Goal: Transaction & Acquisition: Purchase product/service

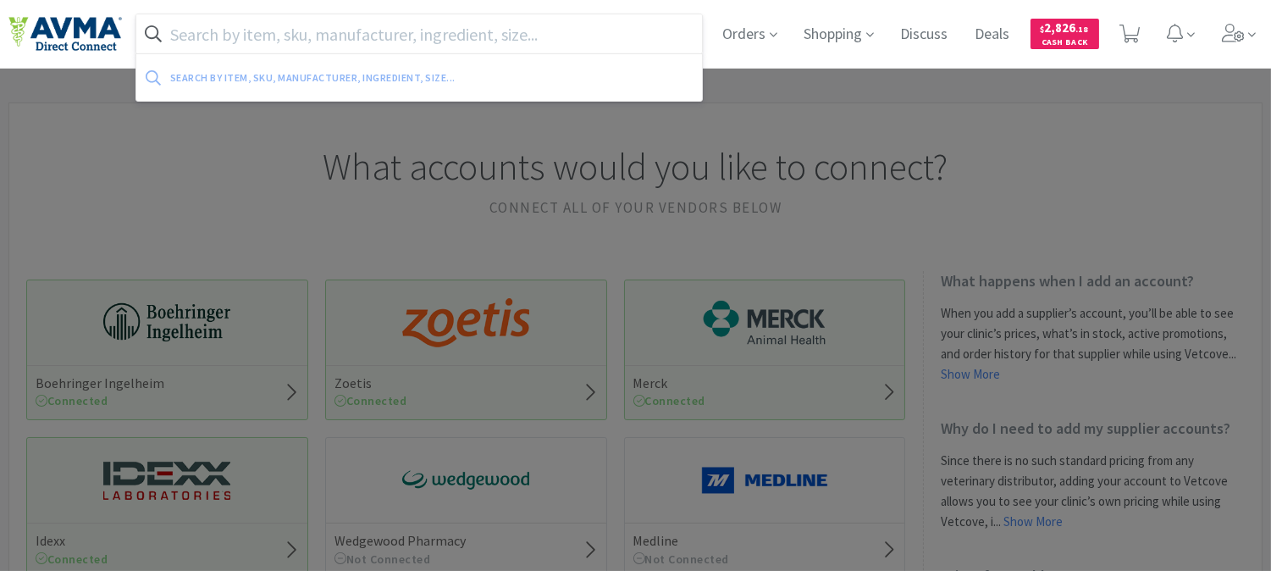
click at [289, 34] on input "text" at bounding box center [419, 33] width 566 height 39
paste input "034812"
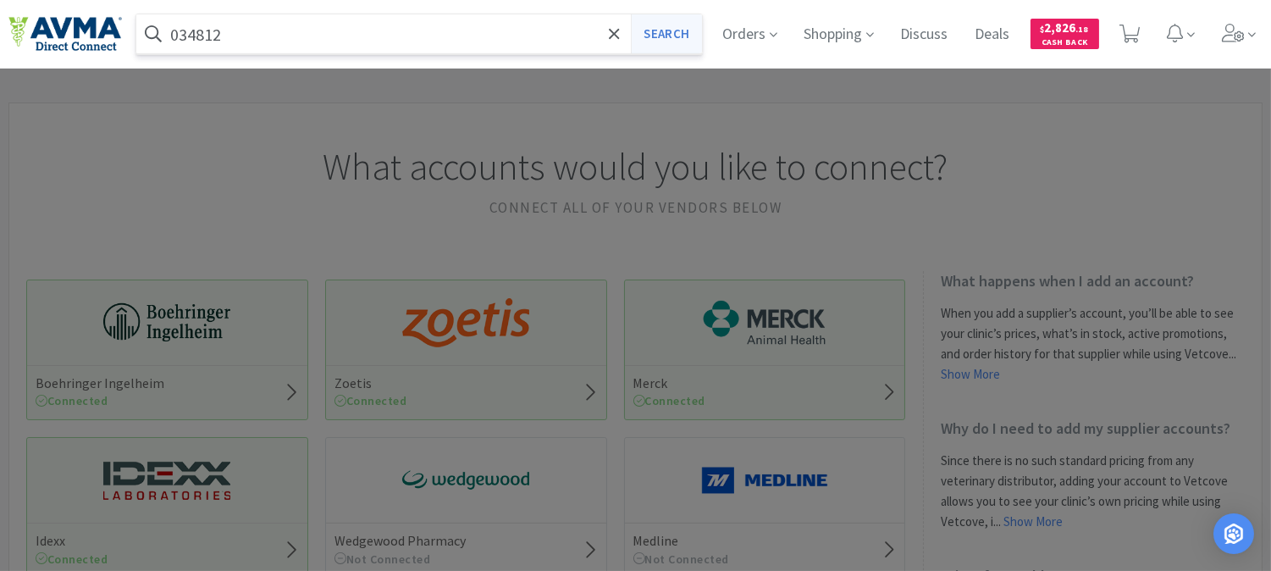
type input "034812"
click at [641, 40] on button "Search" at bounding box center [666, 33] width 70 height 39
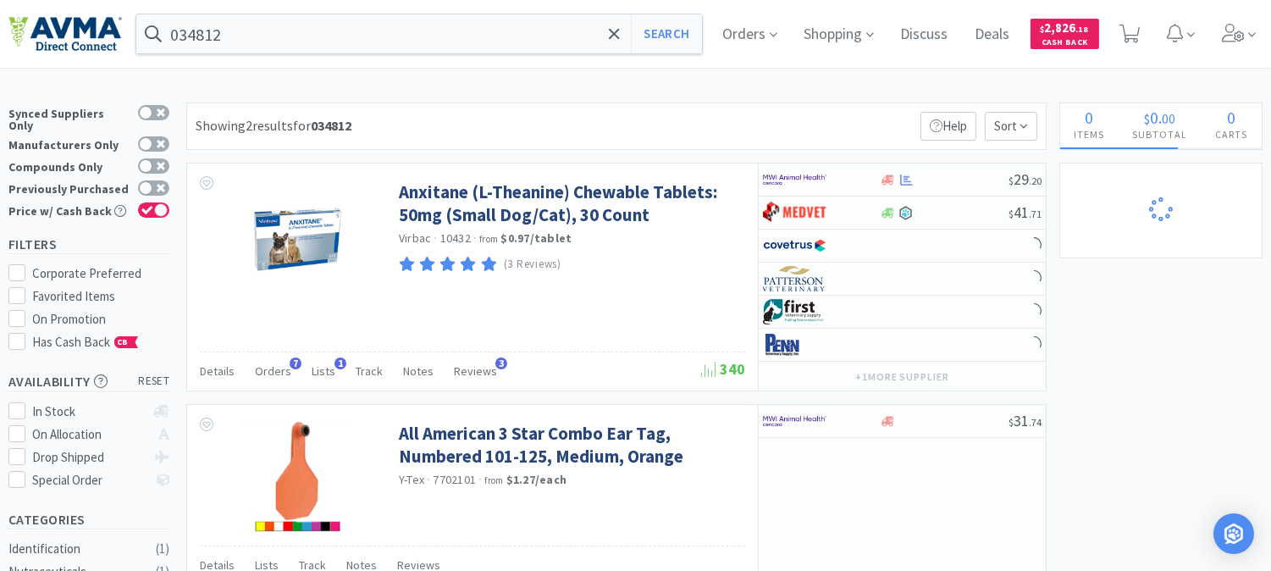
select select "3"
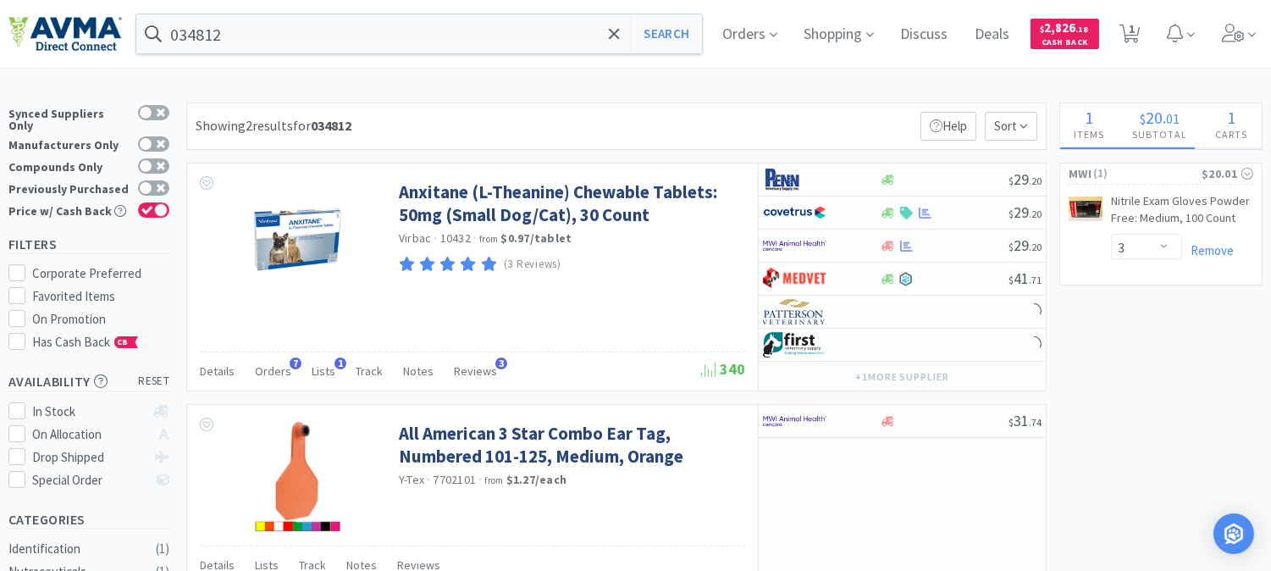
select select "2"
select select "1"
select select "12"
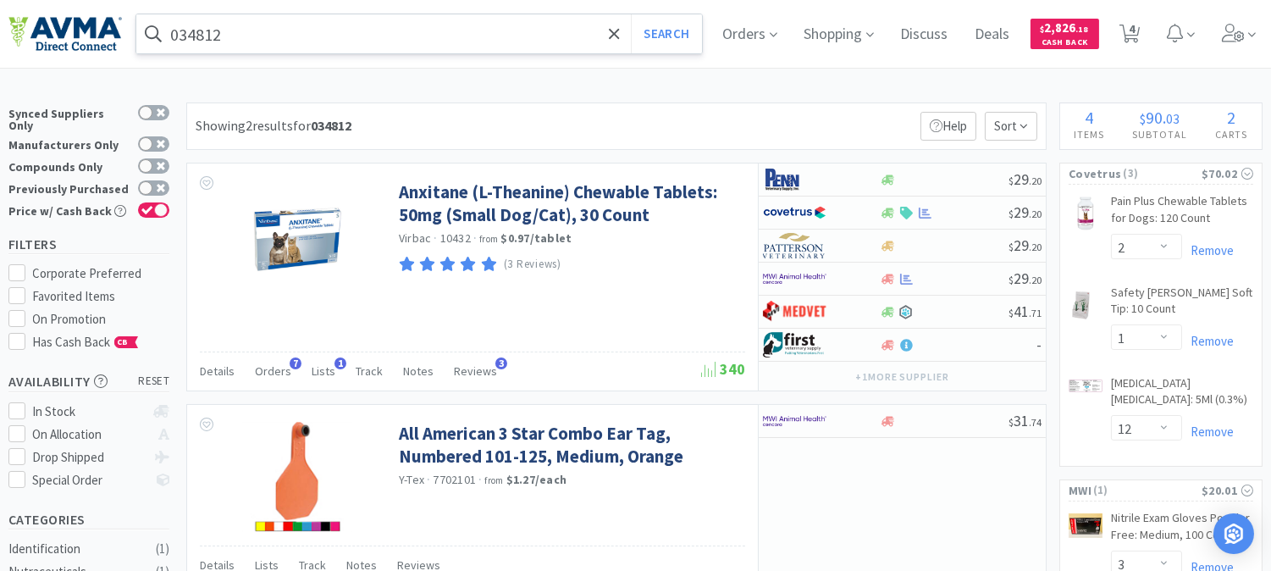
click at [273, 38] on input "034812" at bounding box center [419, 33] width 566 height 39
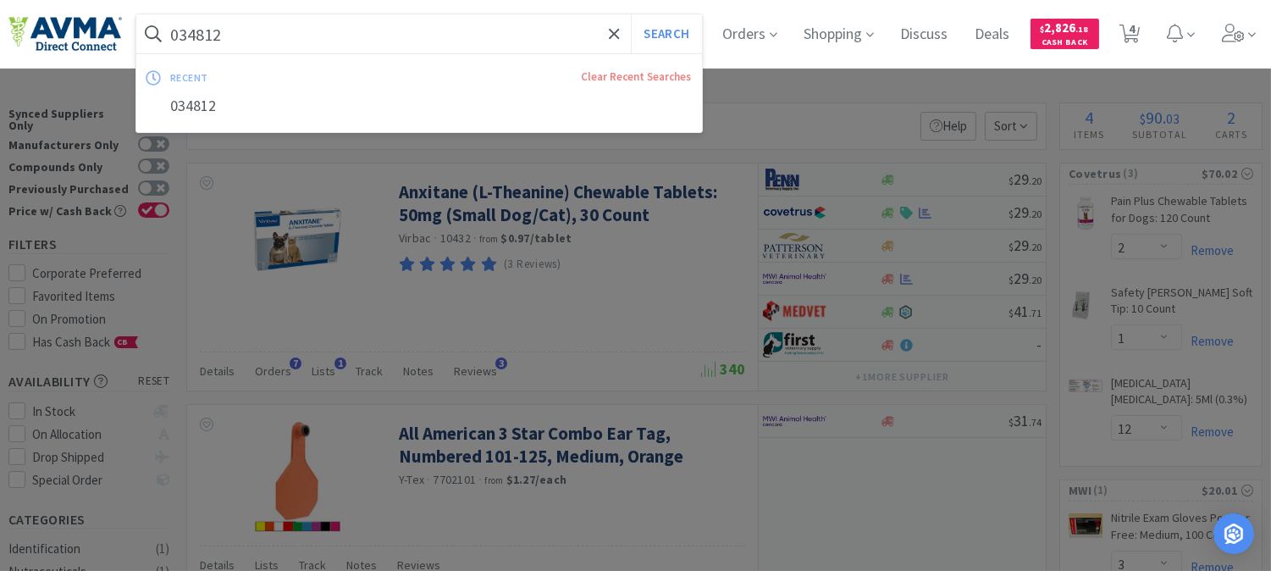
paste input "903103"
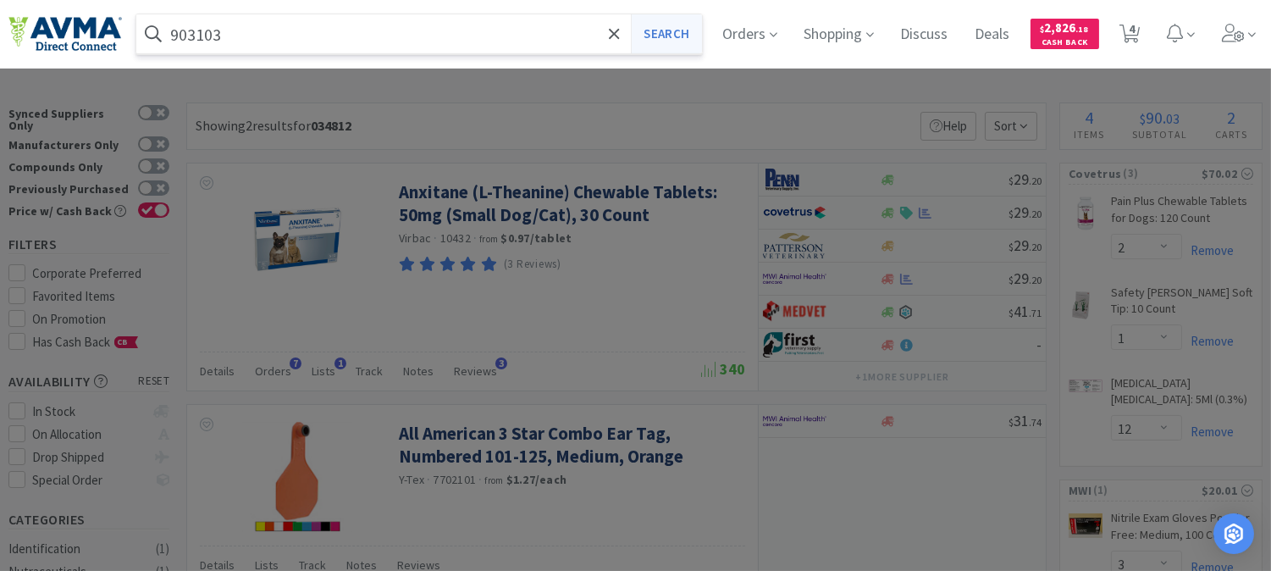
click at [697, 26] on button "Search" at bounding box center [666, 33] width 70 height 39
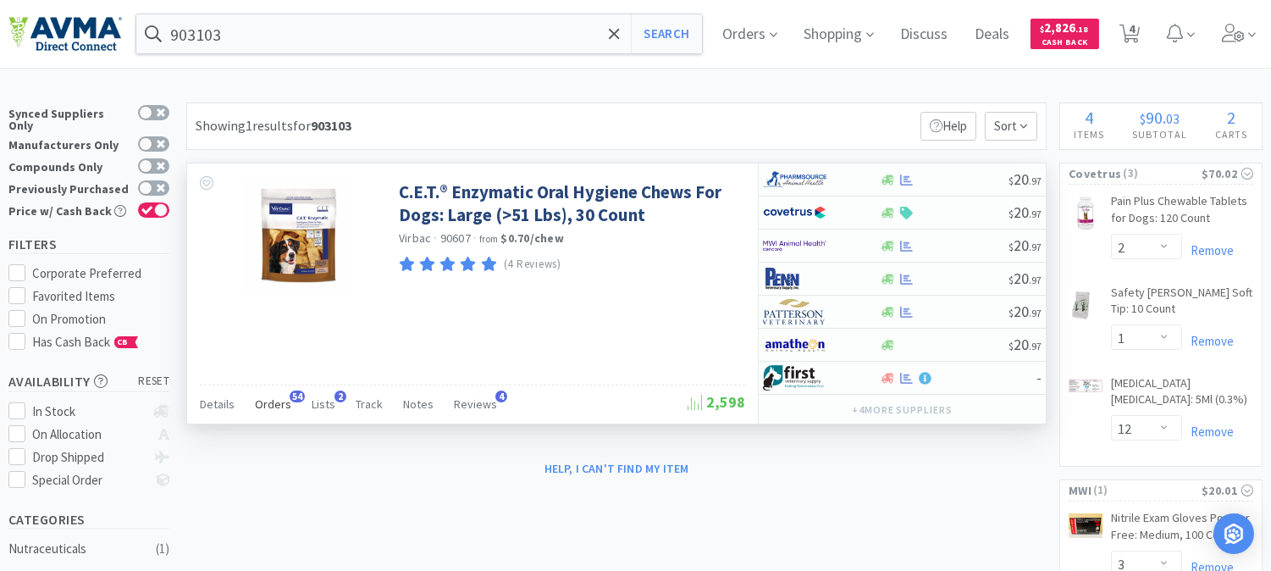
click at [274, 404] on span "Orders" at bounding box center [273, 403] width 36 height 15
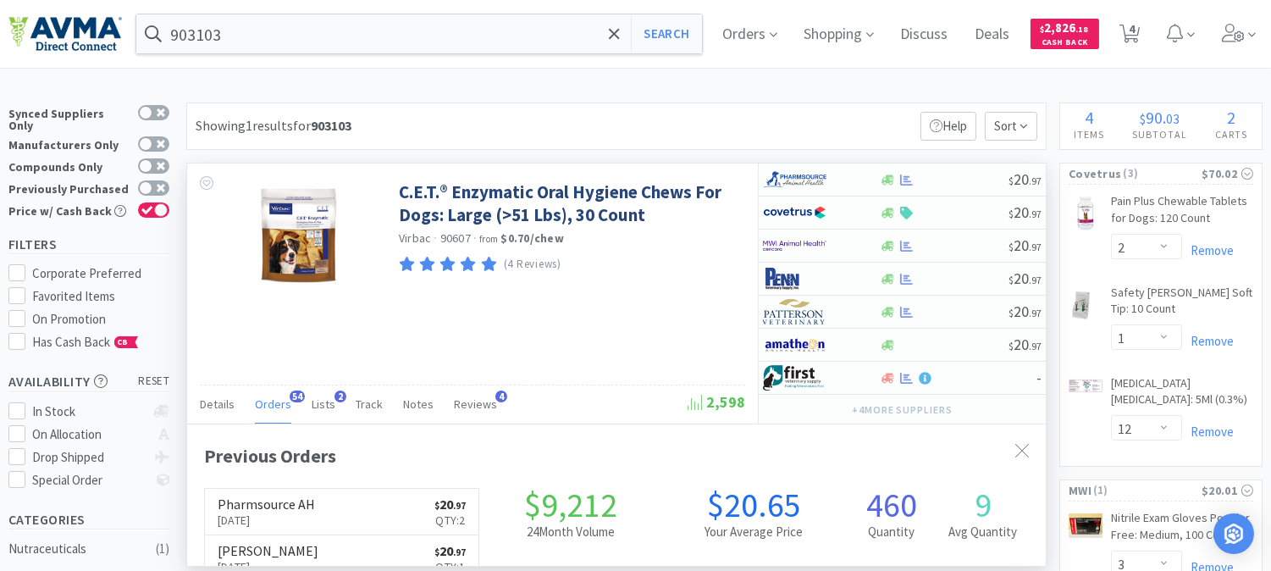
scroll to position [453, 858]
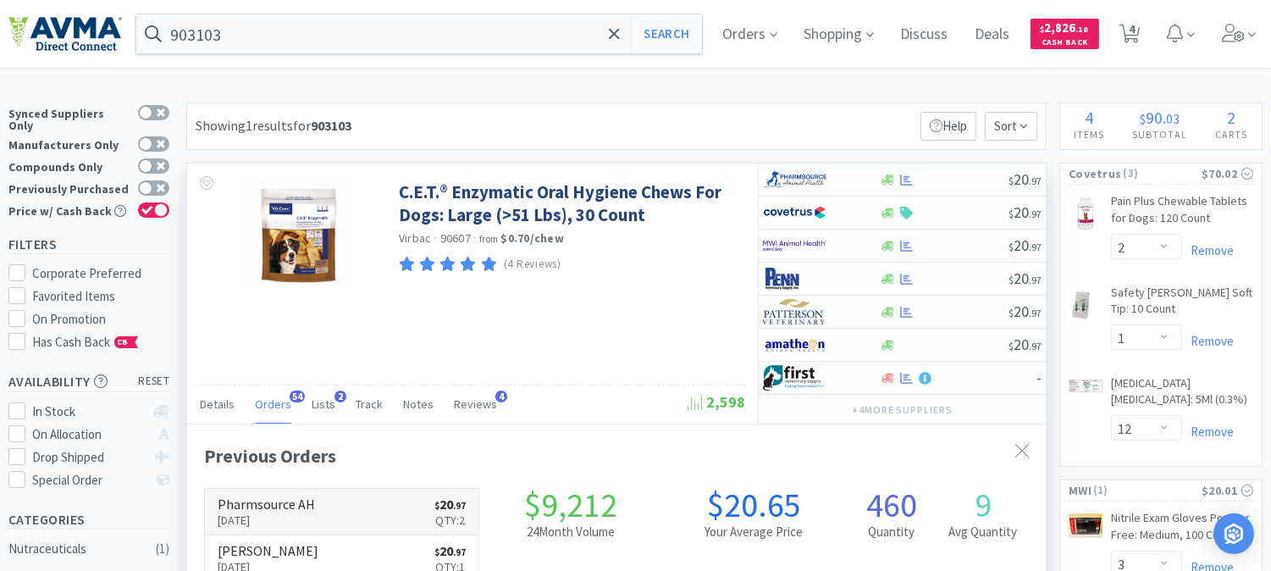
click at [243, 511] on h6 "Pharmsource AH" at bounding box center [266, 504] width 97 height 14
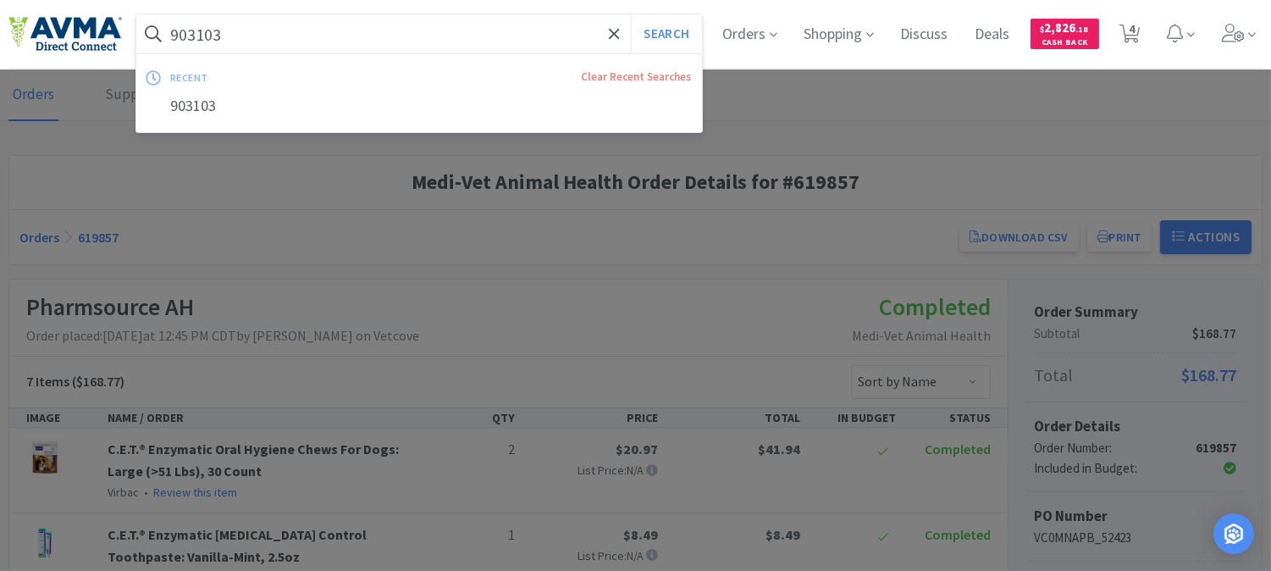
click at [497, 31] on input "903103" at bounding box center [419, 33] width 566 height 39
paste input "PVS8920"
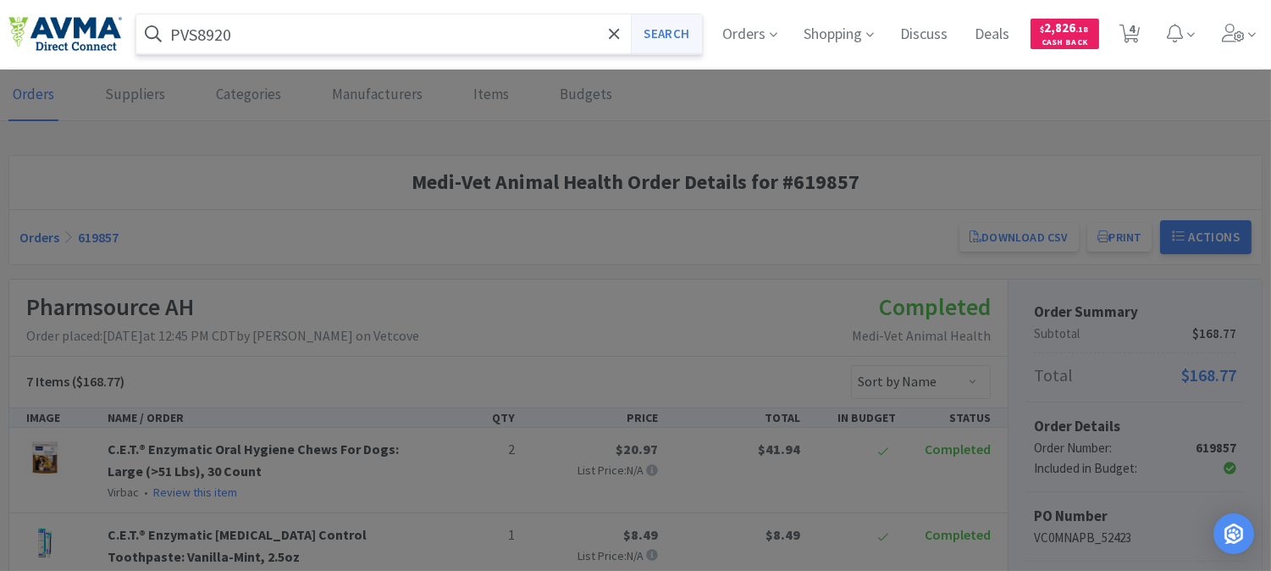
type input "PVS8920"
click at [677, 30] on button "Search" at bounding box center [666, 33] width 70 height 39
select select "2"
select select "1"
select select "12"
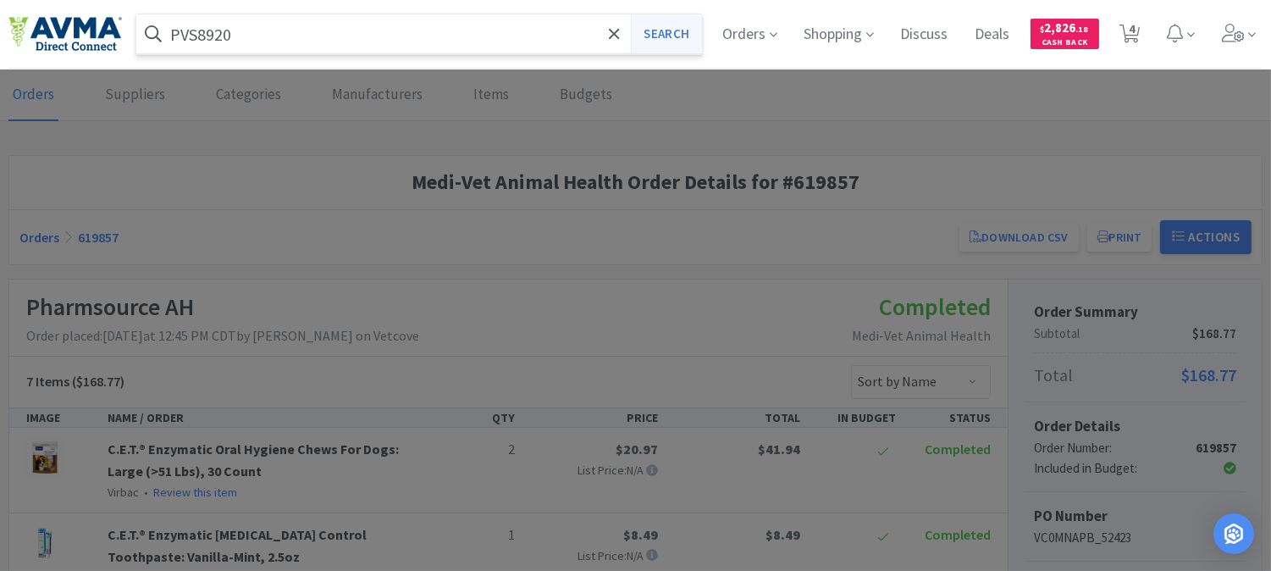
select select "3"
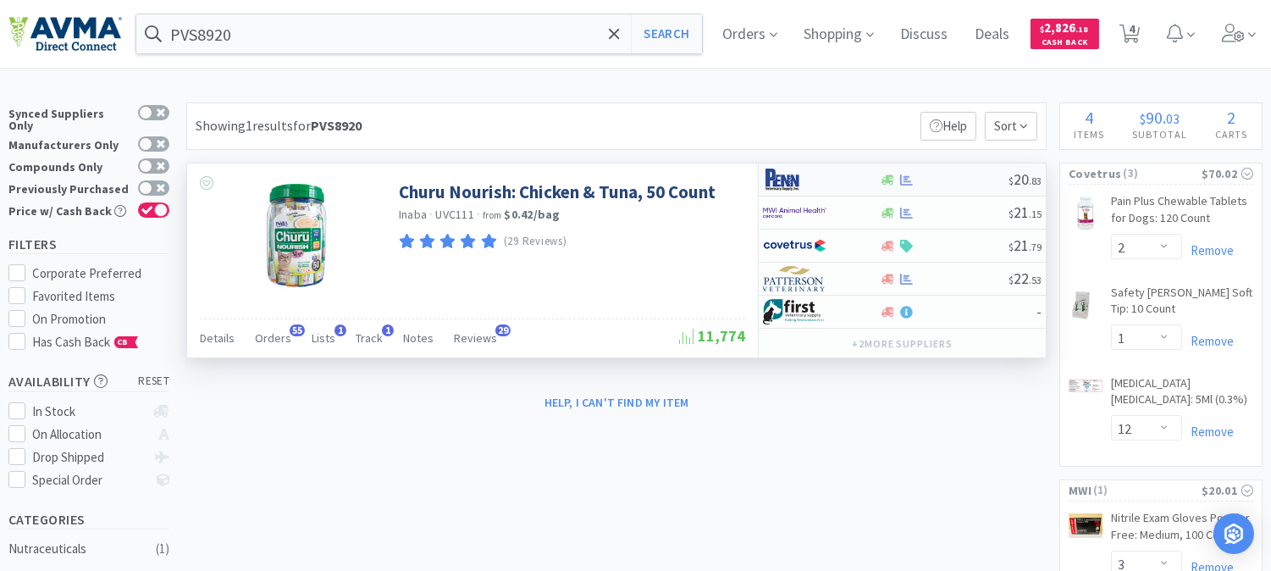
click at [780, 179] on img at bounding box center [795, 179] width 64 height 25
select select "1"
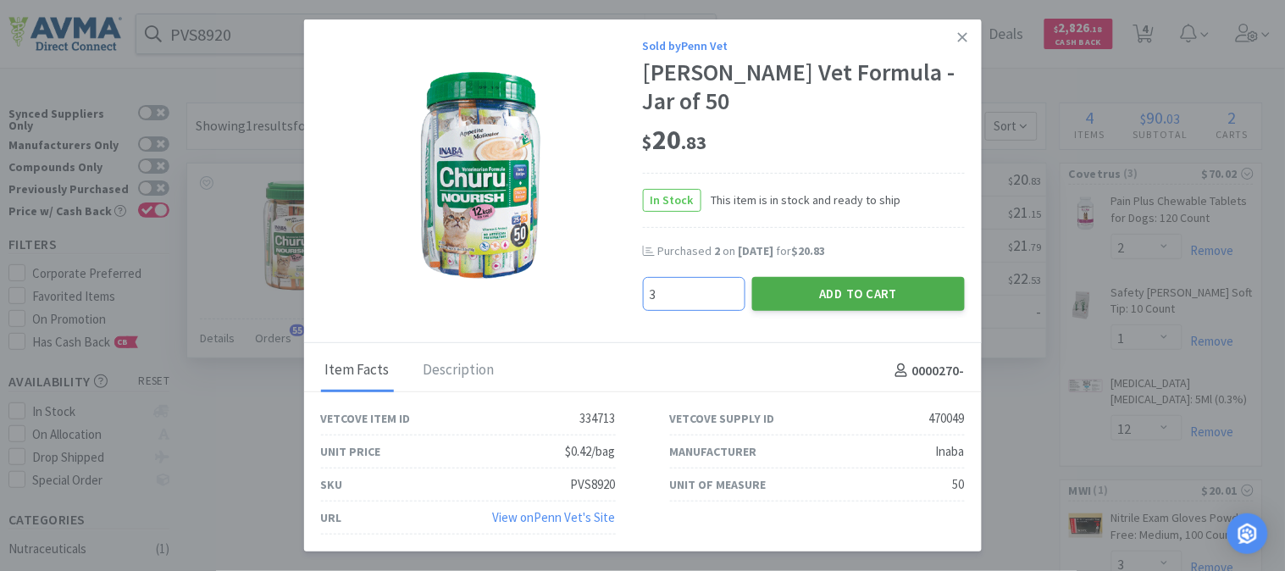
type input "3"
click at [824, 294] on button "Add to Cart" at bounding box center [858, 294] width 213 height 34
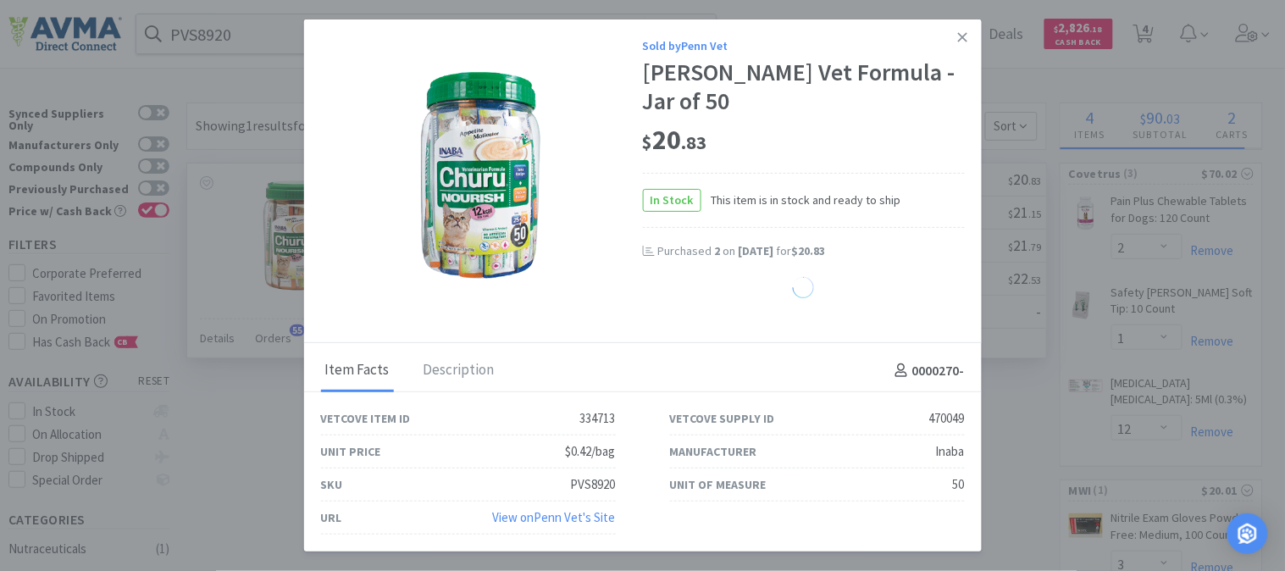
select select "3"
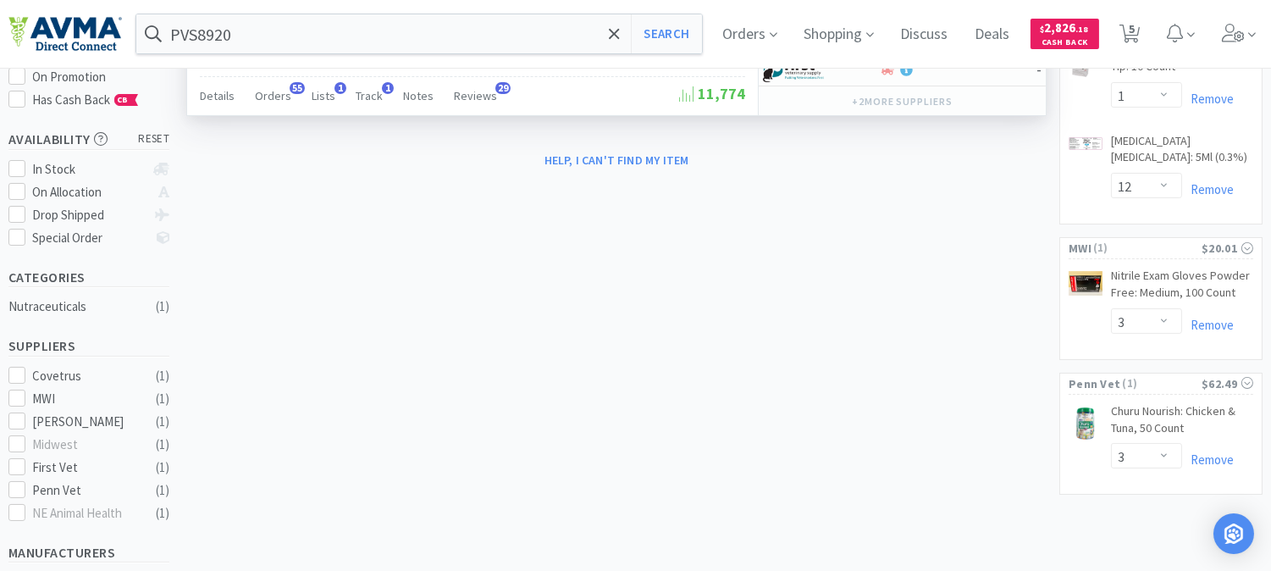
scroll to position [62, 0]
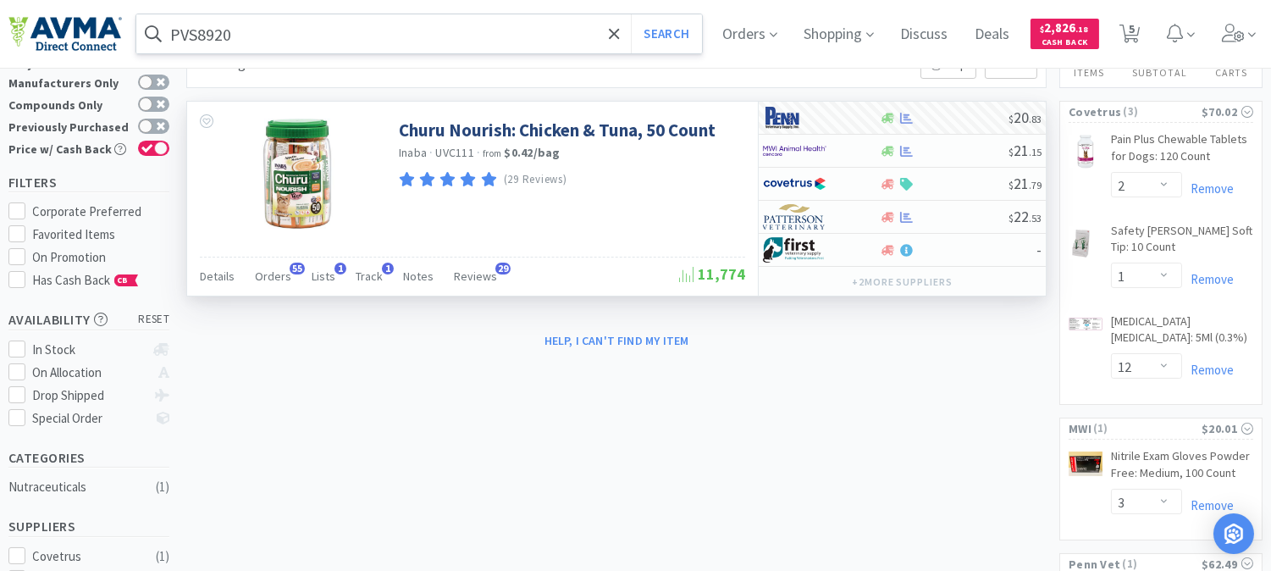
click at [294, 36] on input "PVS8920" at bounding box center [419, 33] width 566 height 39
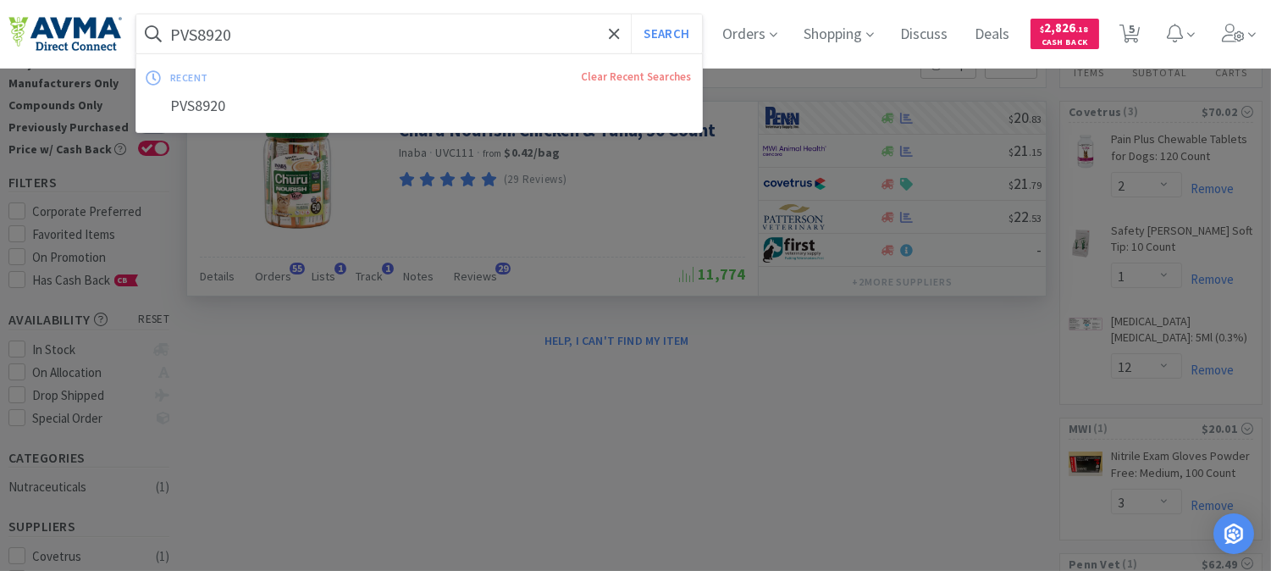
paste input "AUR1065"
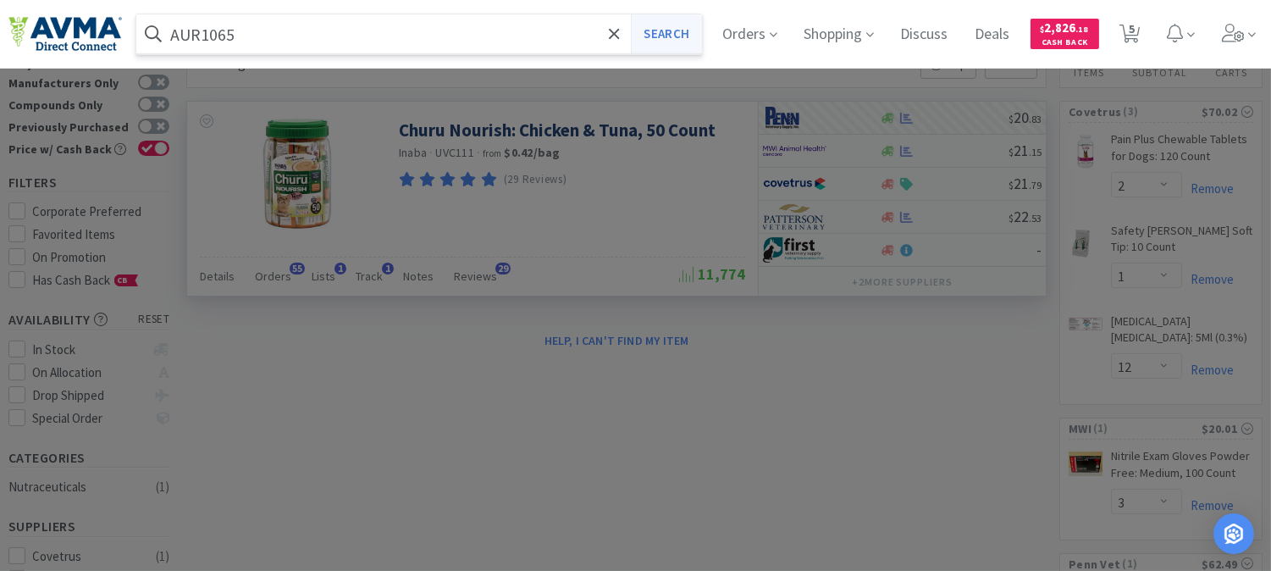
type input "AUR1065"
click at [669, 40] on button "Search" at bounding box center [666, 33] width 70 height 39
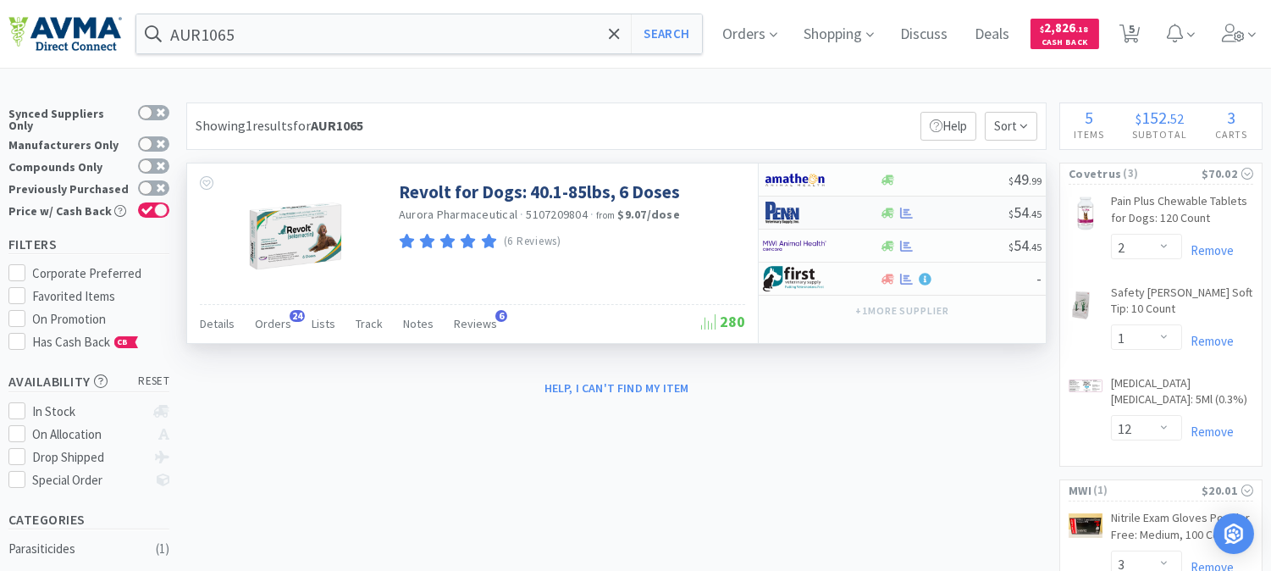
click at [789, 209] on img at bounding box center [795, 212] width 64 height 25
select select "1"
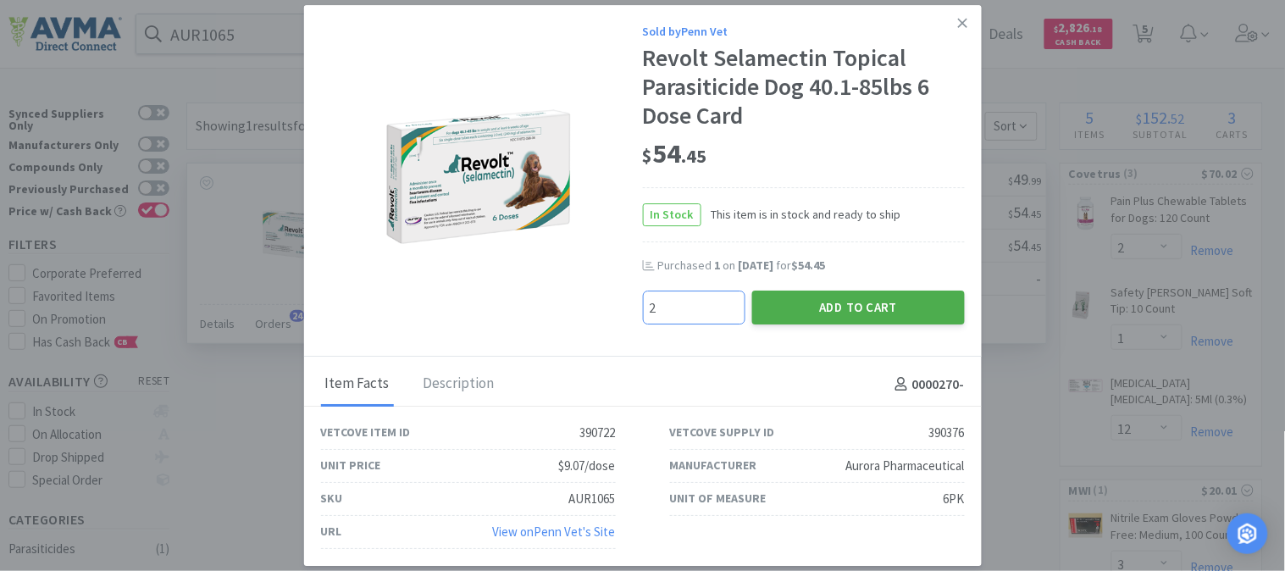
type input "2"
click at [834, 301] on button "Add to Cart" at bounding box center [858, 308] width 213 height 34
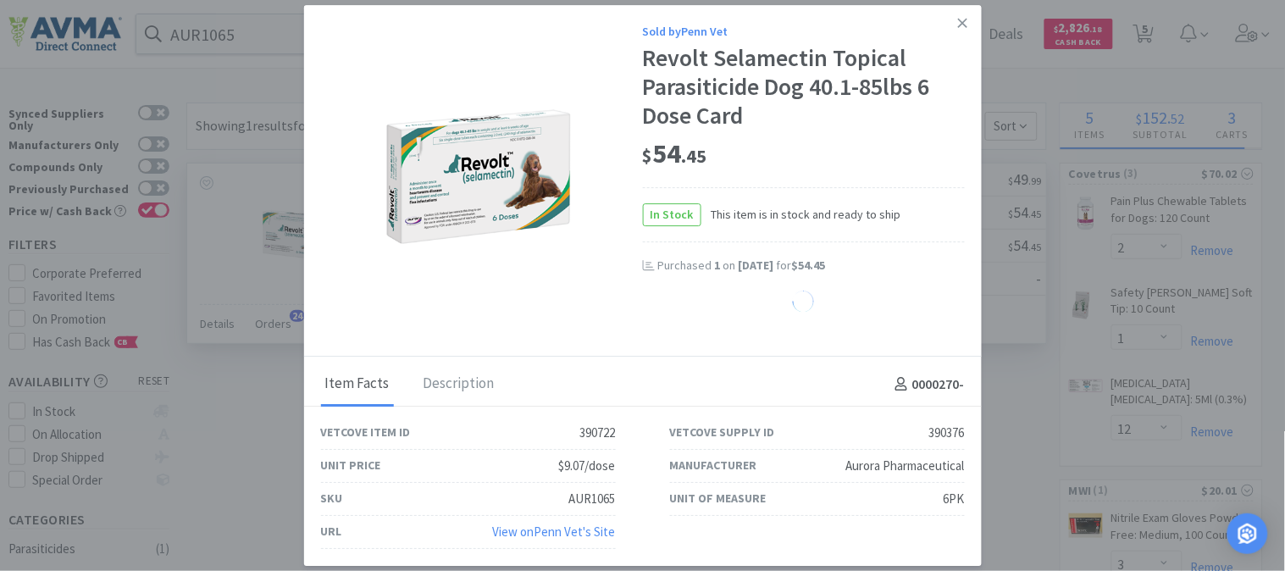
select select "2"
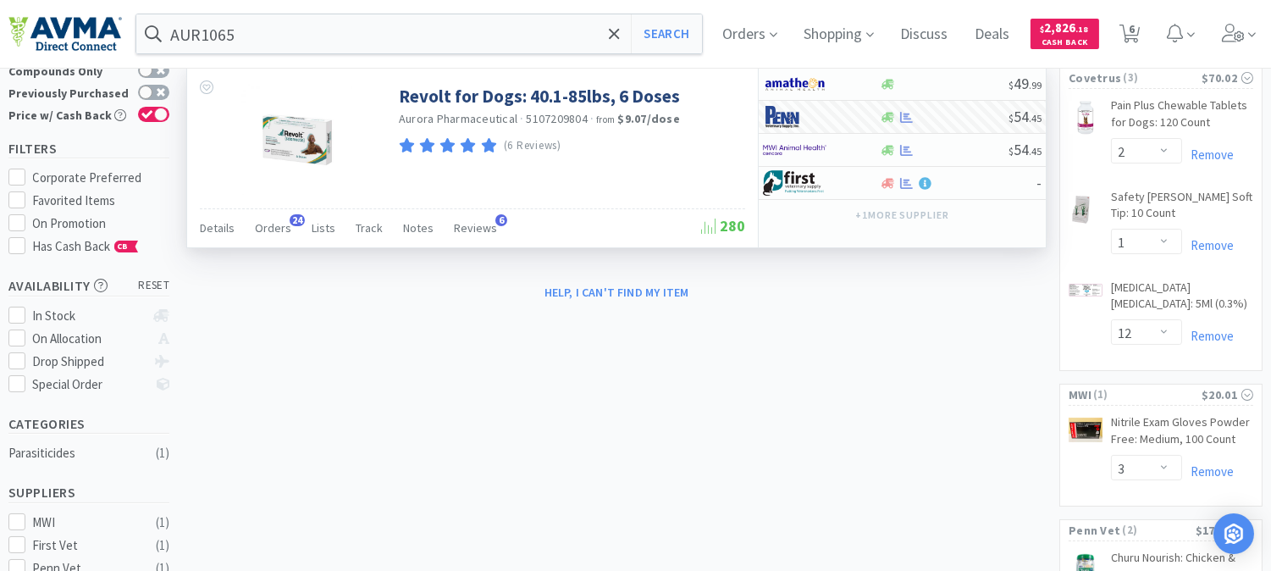
scroll to position [188, 0]
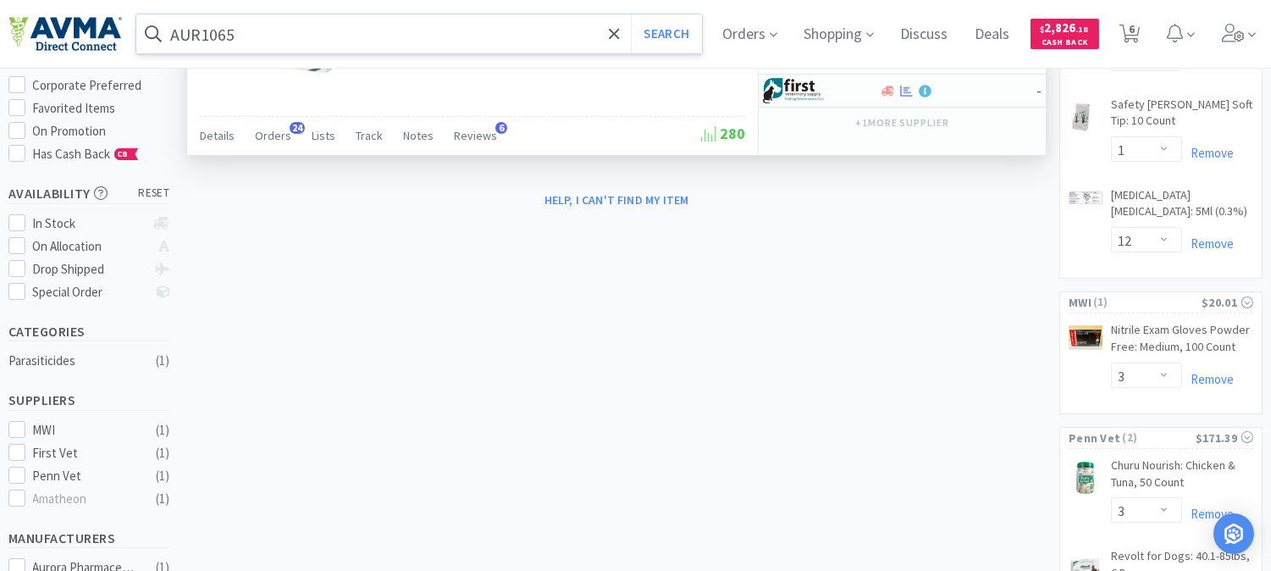
click at [280, 31] on input "AUR1065" at bounding box center [419, 33] width 566 height 39
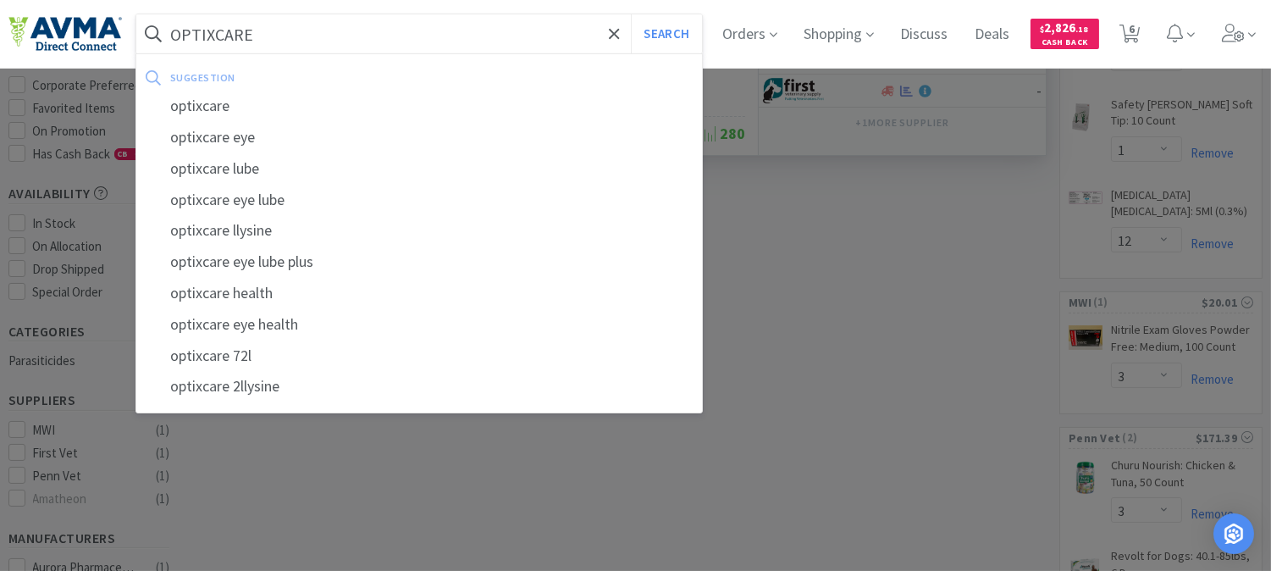
click at [631, 14] on button "Search" at bounding box center [666, 33] width 70 height 39
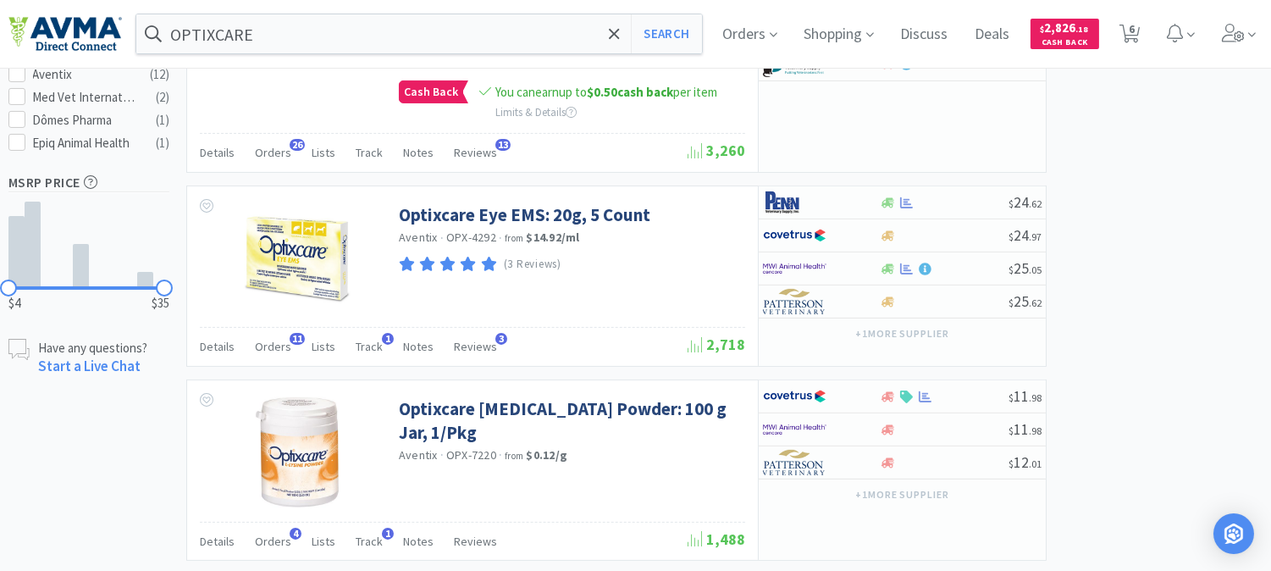
scroll to position [752, 0]
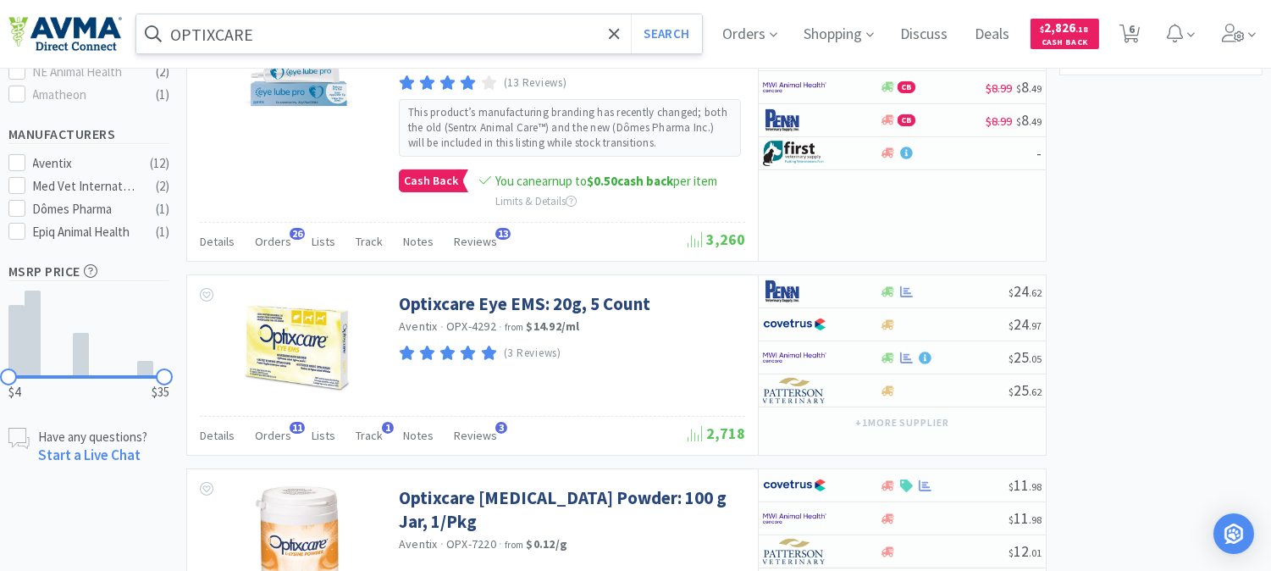
click at [430, 23] on input "OPTIXCARE" at bounding box center [419, 33] width 566 height 39
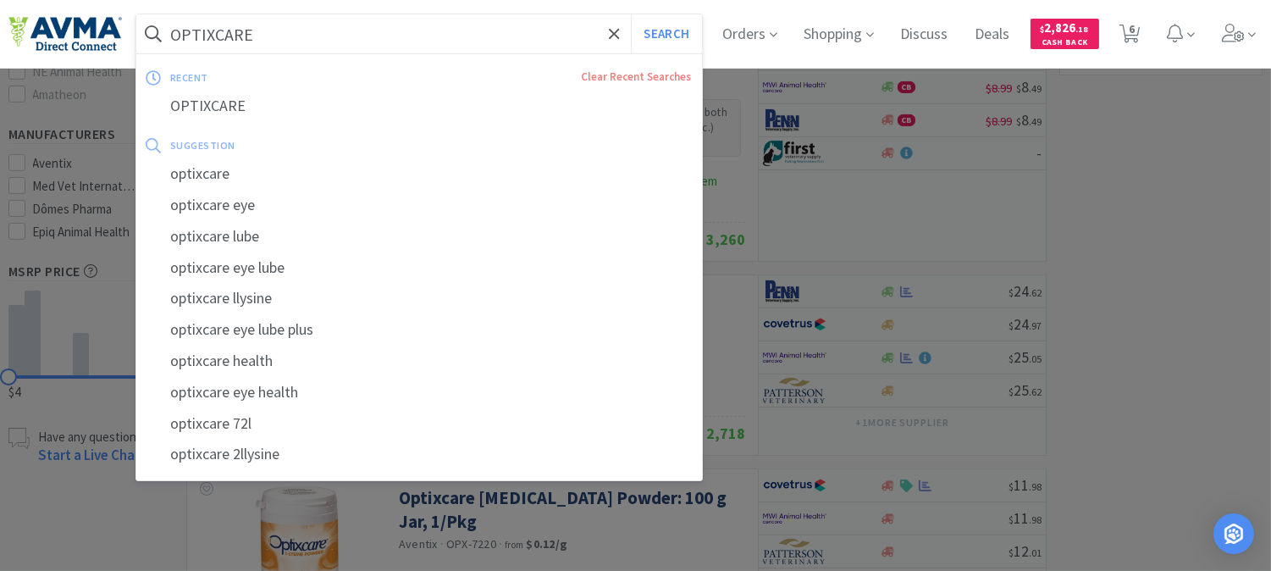
paste input "PVS03124"
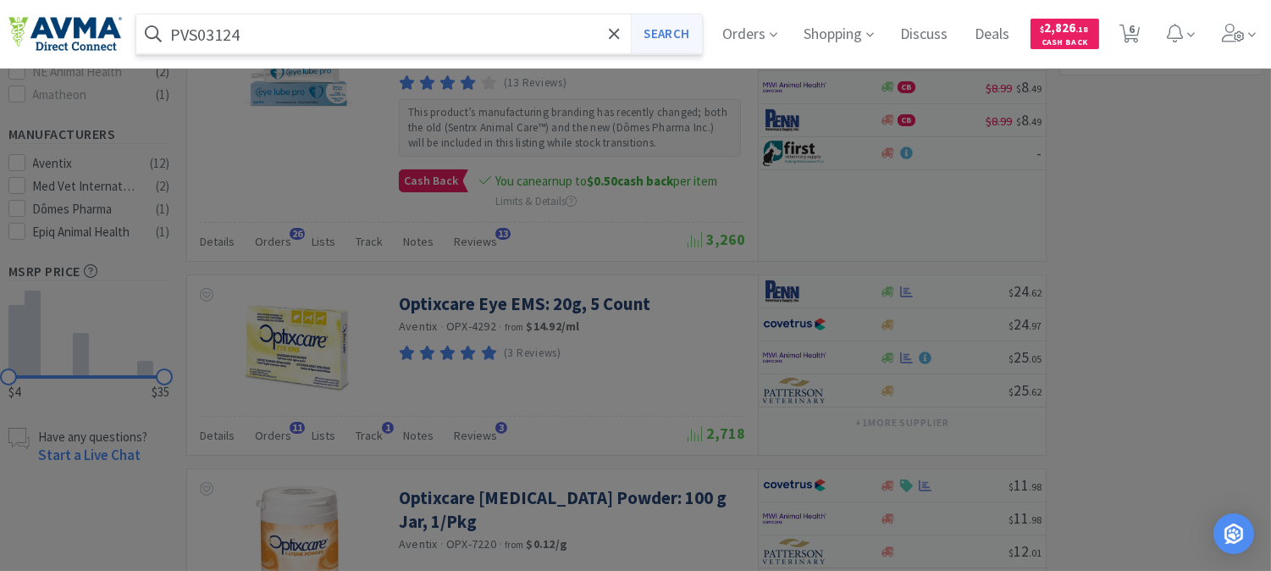
type input "PVS03124"
click at [683, 32] on button "Search" at bounding box center [666, 33] width 70 height 39
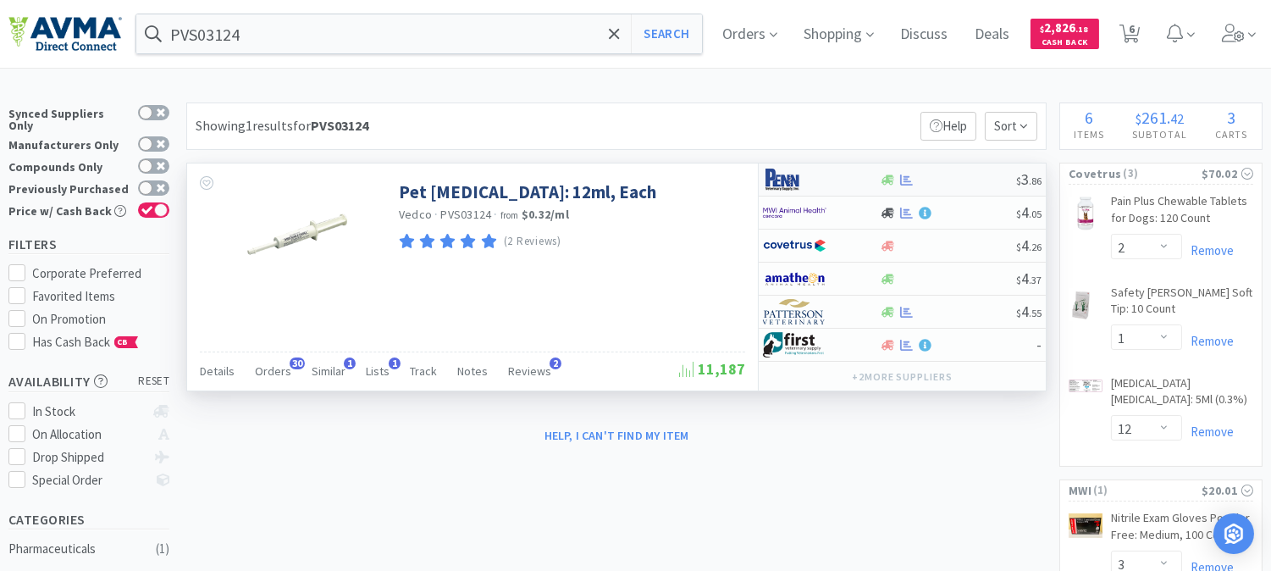
click at [789, 182] on img at bounding box center [795, 179] width 64 height 25
select select "1"
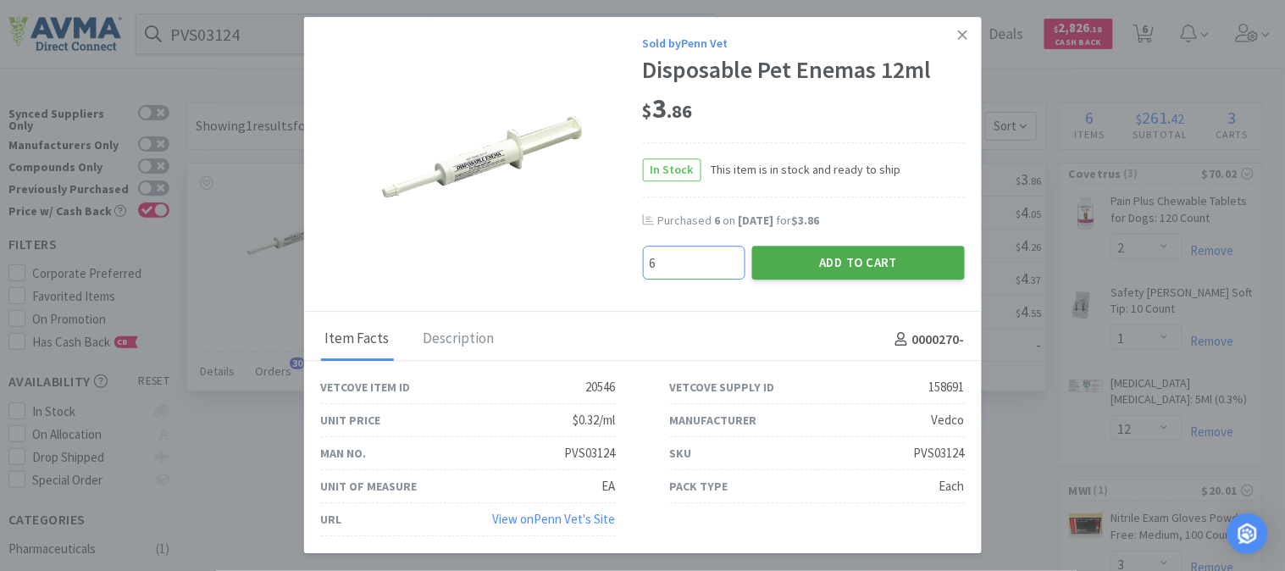
type input "6"
click at [802, 259] on button "Add to Cart" at bounding box center [858, 263] width 213 height 34
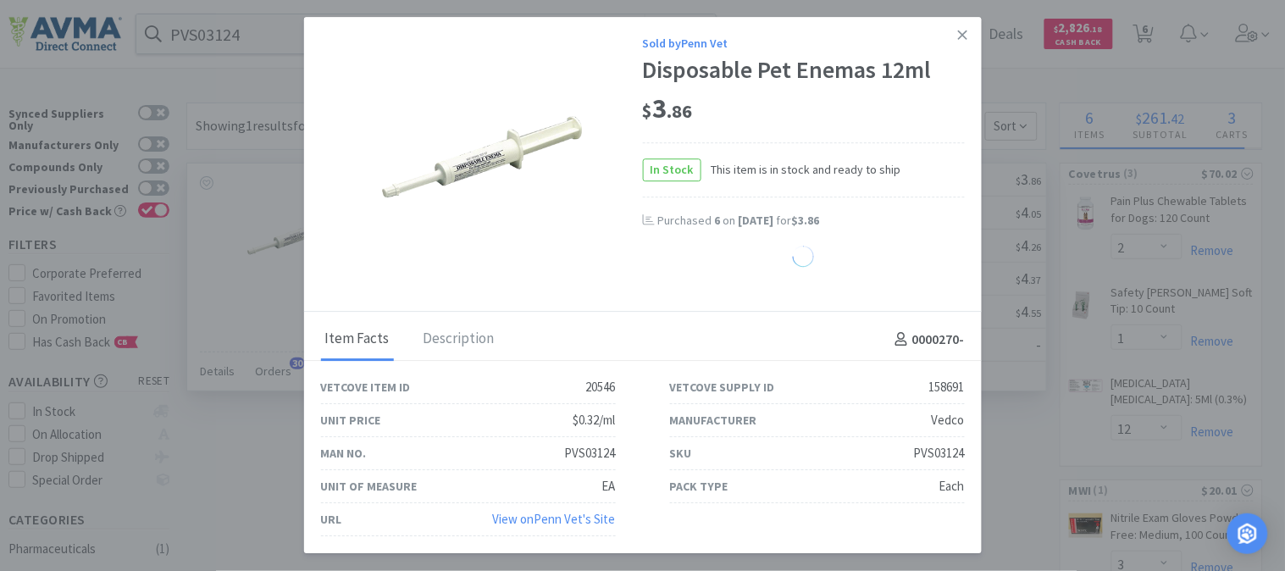
select select "6"
select select "2"
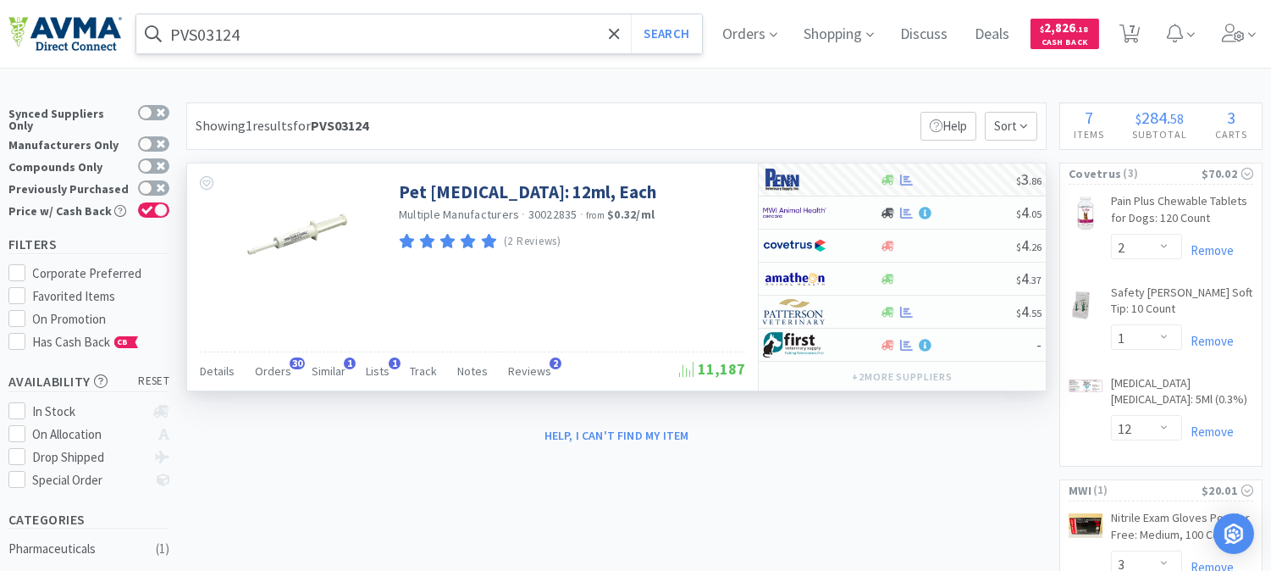
click at [300, 42] on input "PVS03124" at bounding box center [419, 33] width 566 height 39
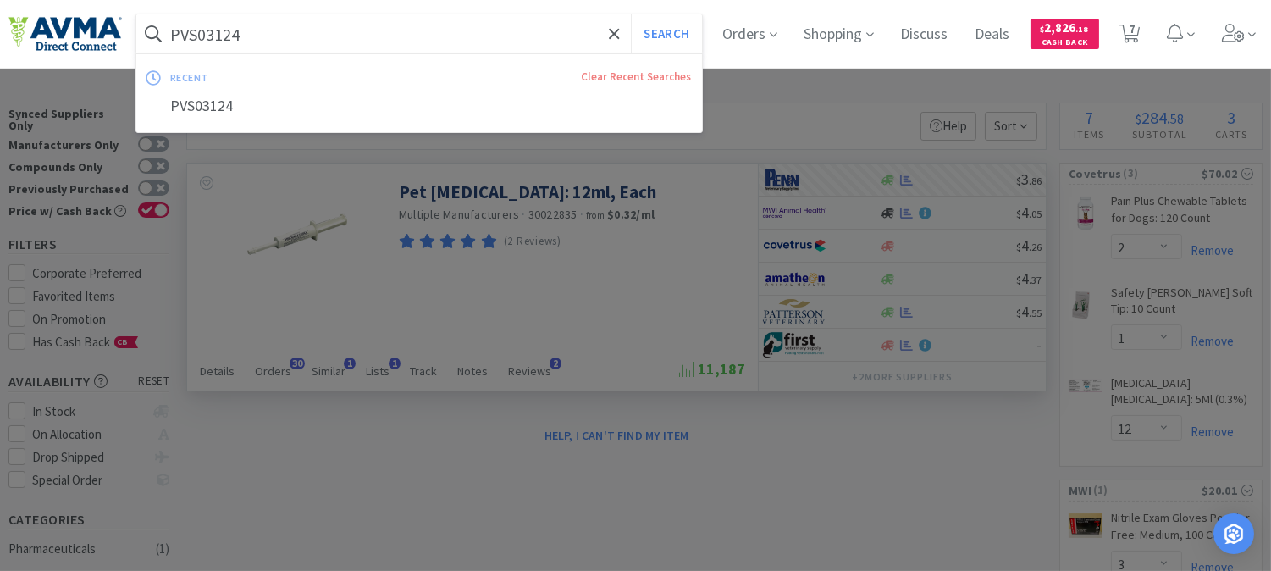
paste input "071021"
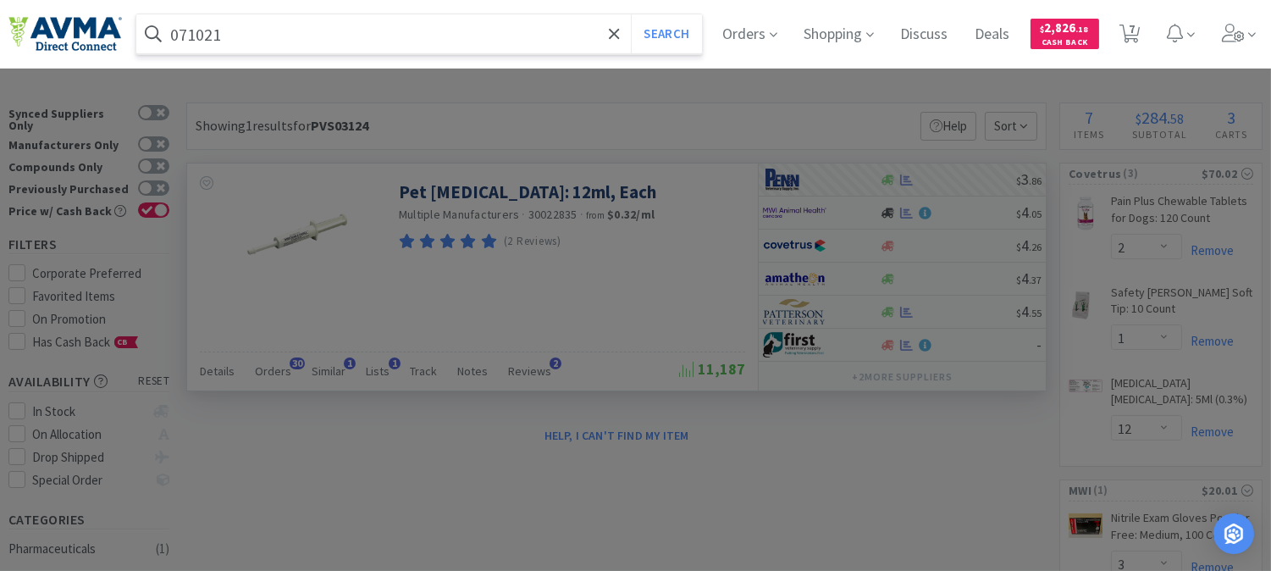
type input "071021"
click at [631, 14] on button "Search" at bounding box center [666, 33] width 70 height 39
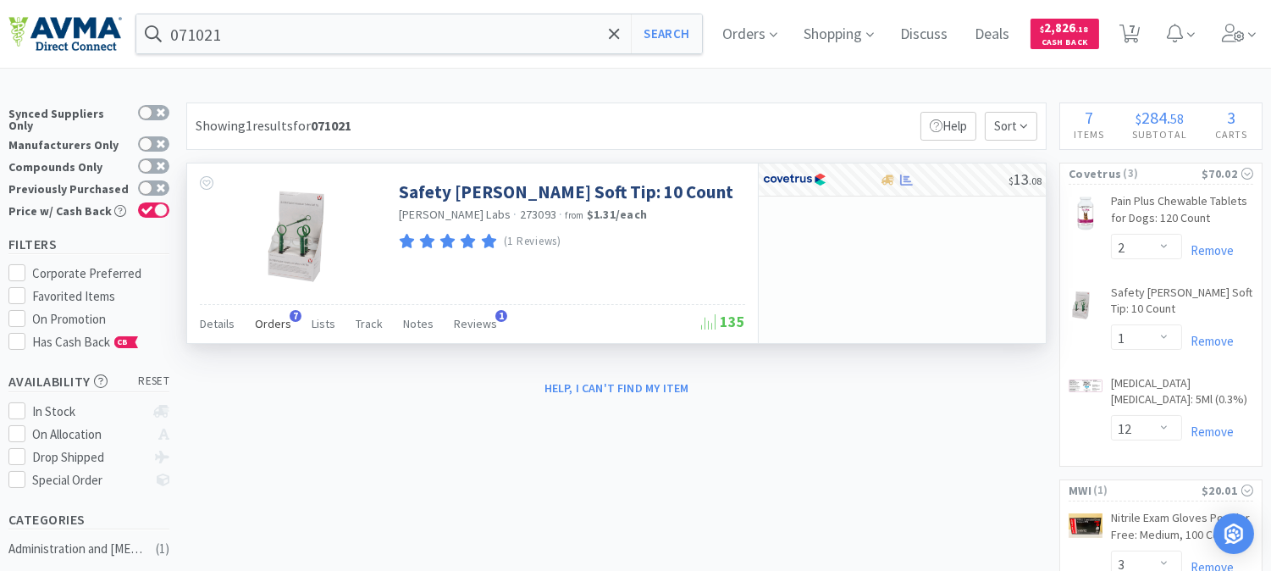
click at [284, 323] on span "Orders" at bounding box center [273, 323] width 36 height 15
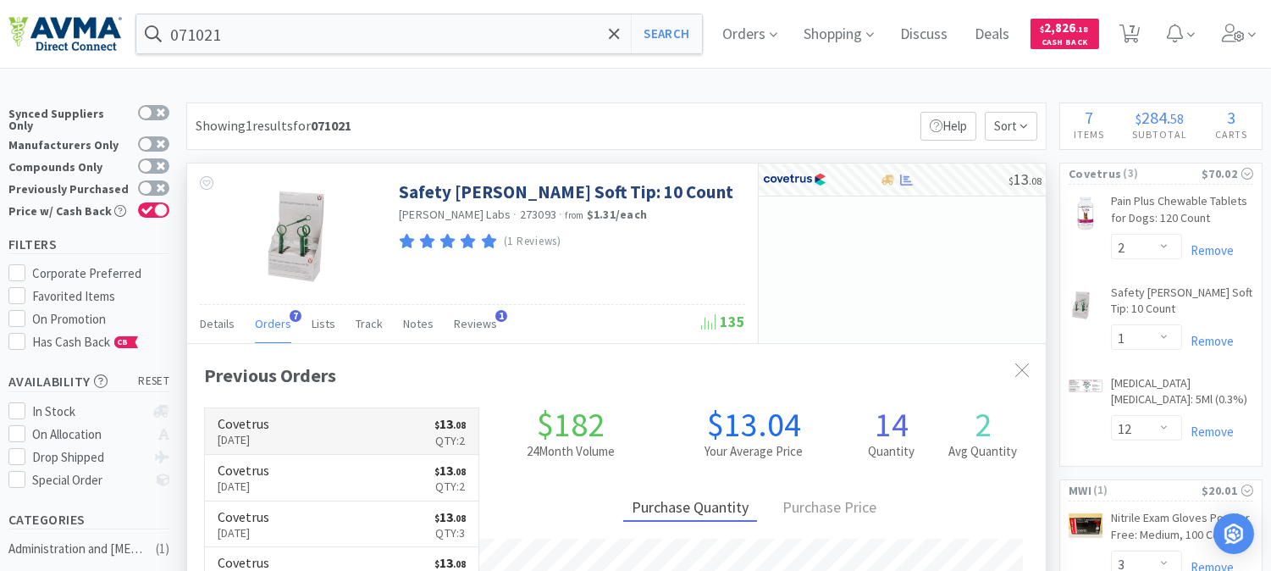
scroll to position [428, 858]
click at [247, 433] on p "[DATE]" at bounding box center [244, 439] width 52 height 19
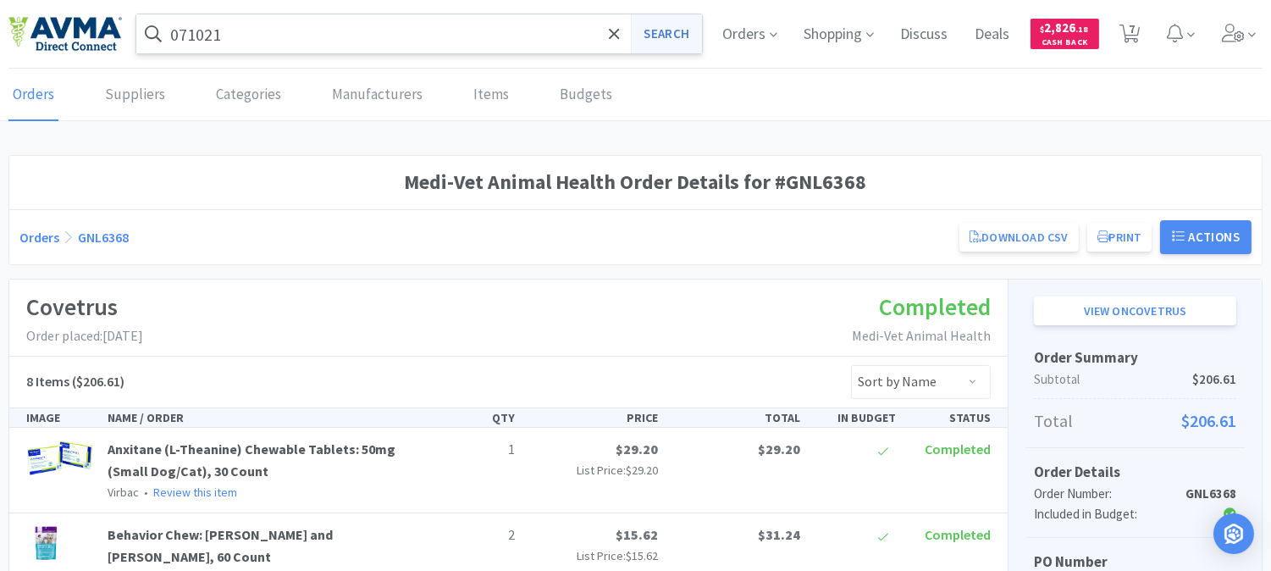
click at [670, 30] on button "Search" at bounding box center [666, 33] width 70 height 39
select select "2"
select select "1"
select select "12"
select select "3"
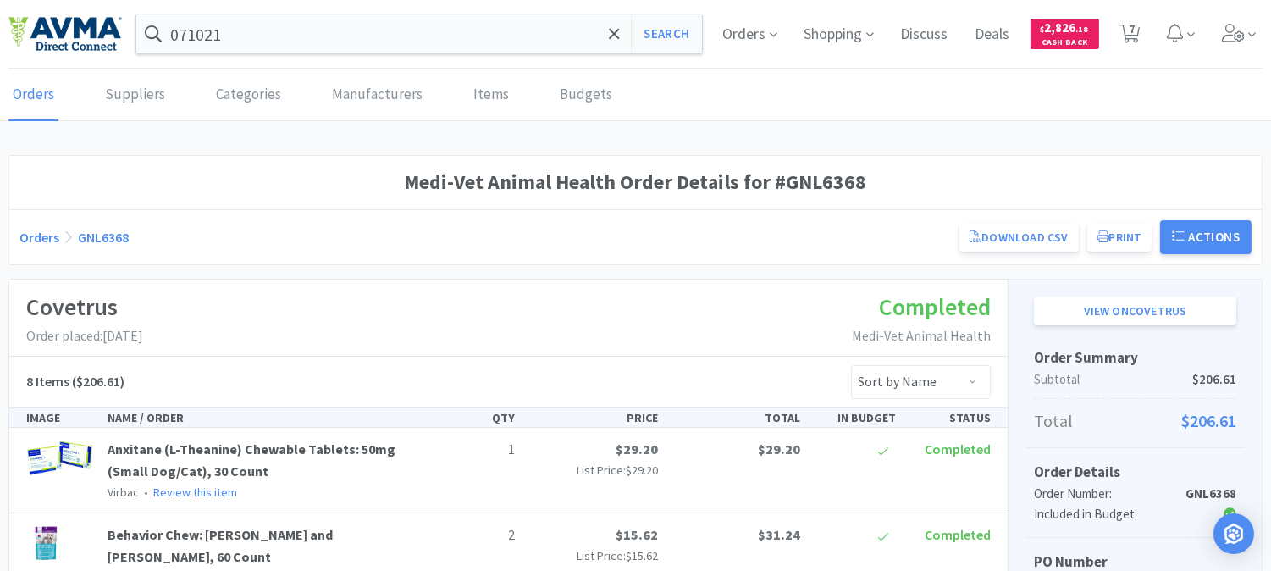
select select "3"
select select "6"
select select "2"
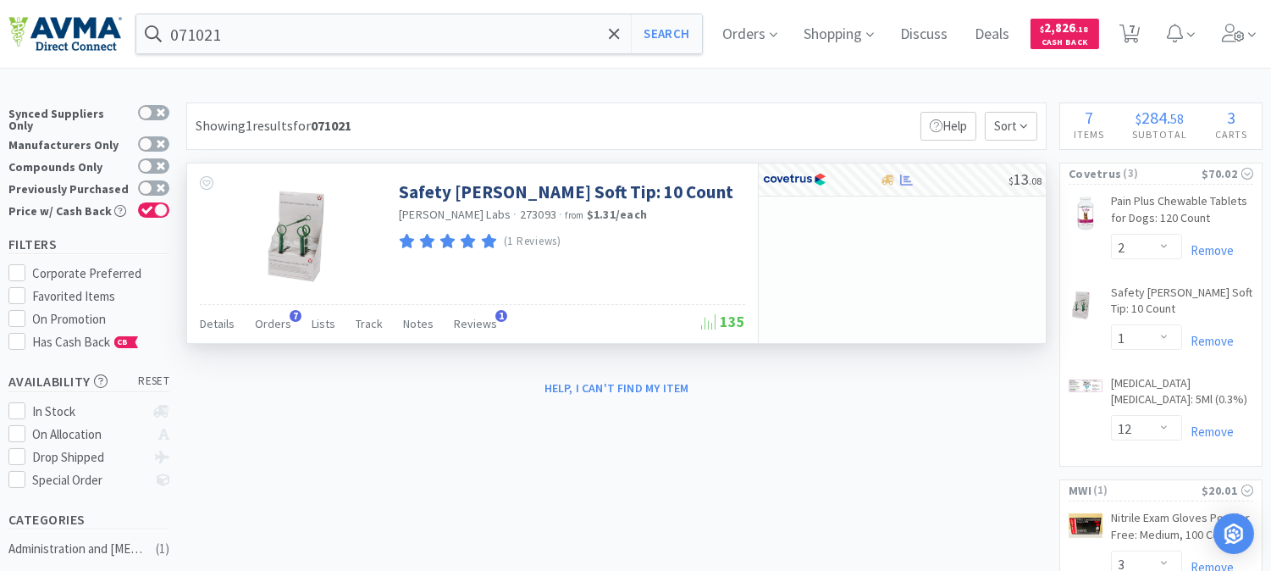
click at [520, 215] on span "273093" at bounding box center [538, 214] width 37 height 15
copy span "273093"
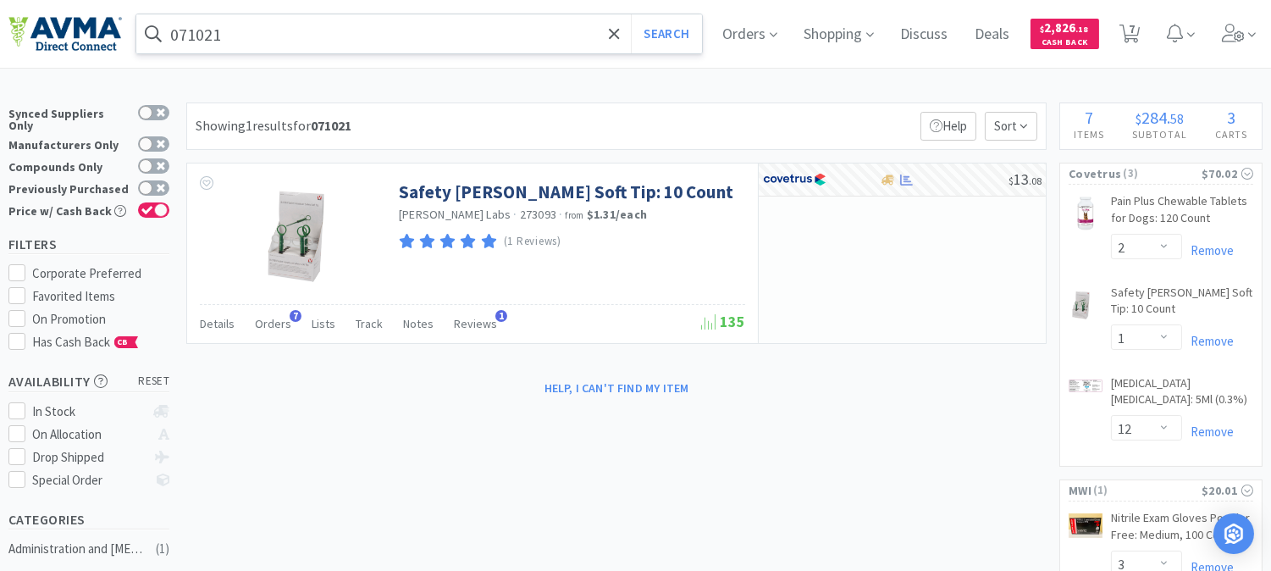
click at [185, 27] on input "071021" at bounding box center [419, 33] width 566 height 39
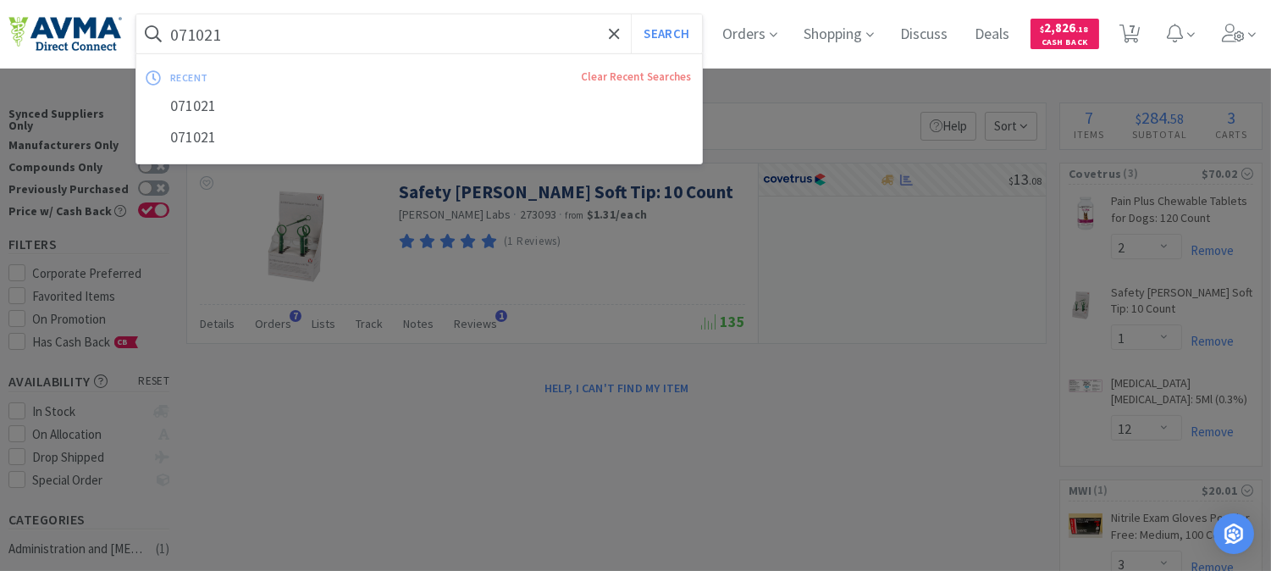
paste input "273093"
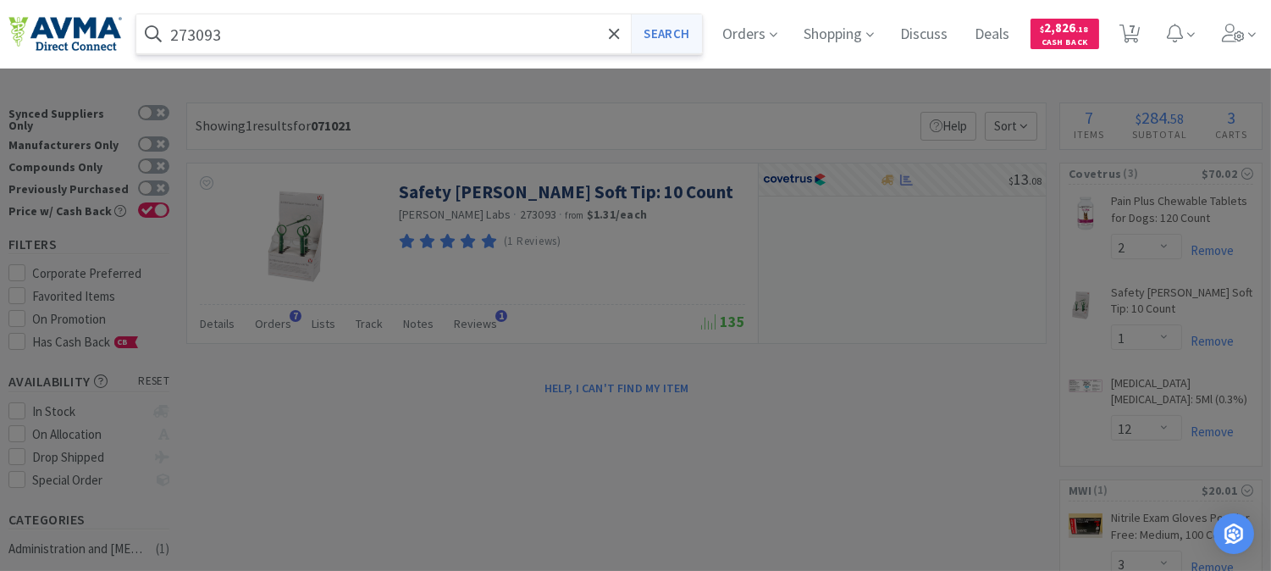
click at [663, 30] on button "Search" at bounding box center [666, 33] width 70 height 39
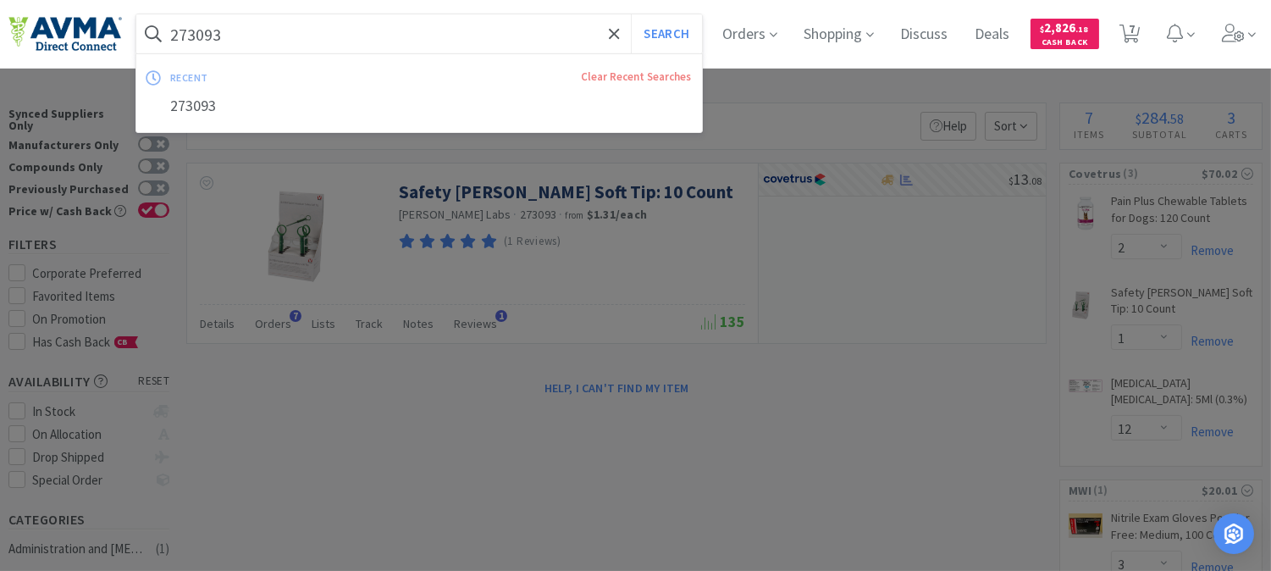
click at [243, 39] on input "273093" at bounding box center [419, 33] width 566 height 39
click at [464, 189] on div at bounding box center [635, 285] width 1271 height 571
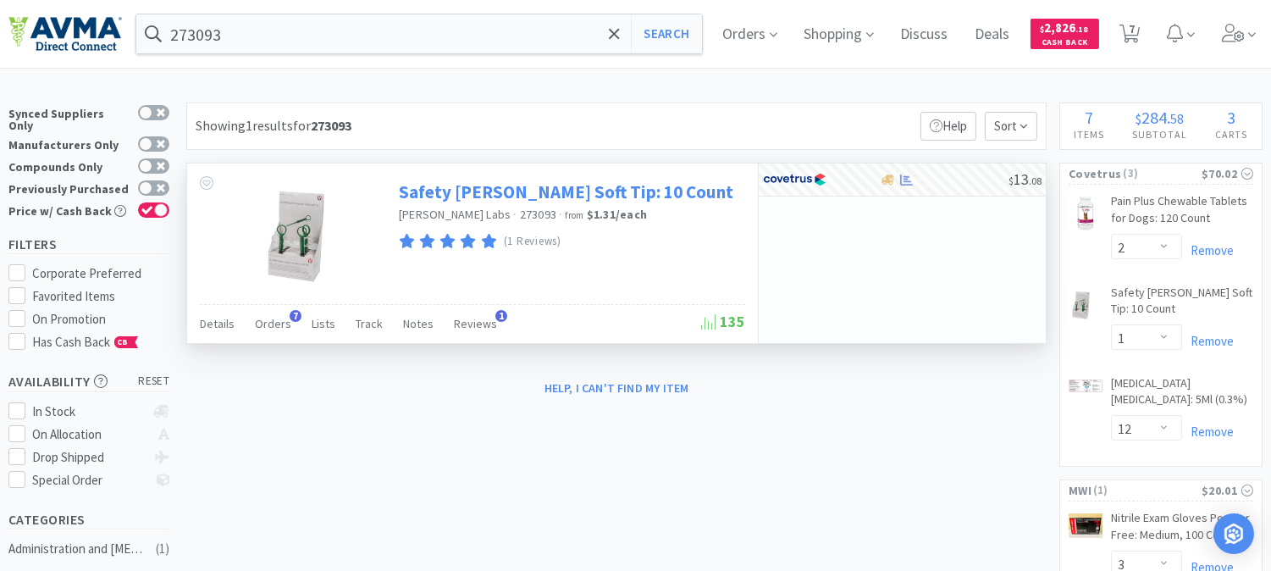
click at [446, 191] on link "Safety [PERSON_NAME] Soft Tip: 10 Count" at bounding box center [566, 191] width 334 height 23
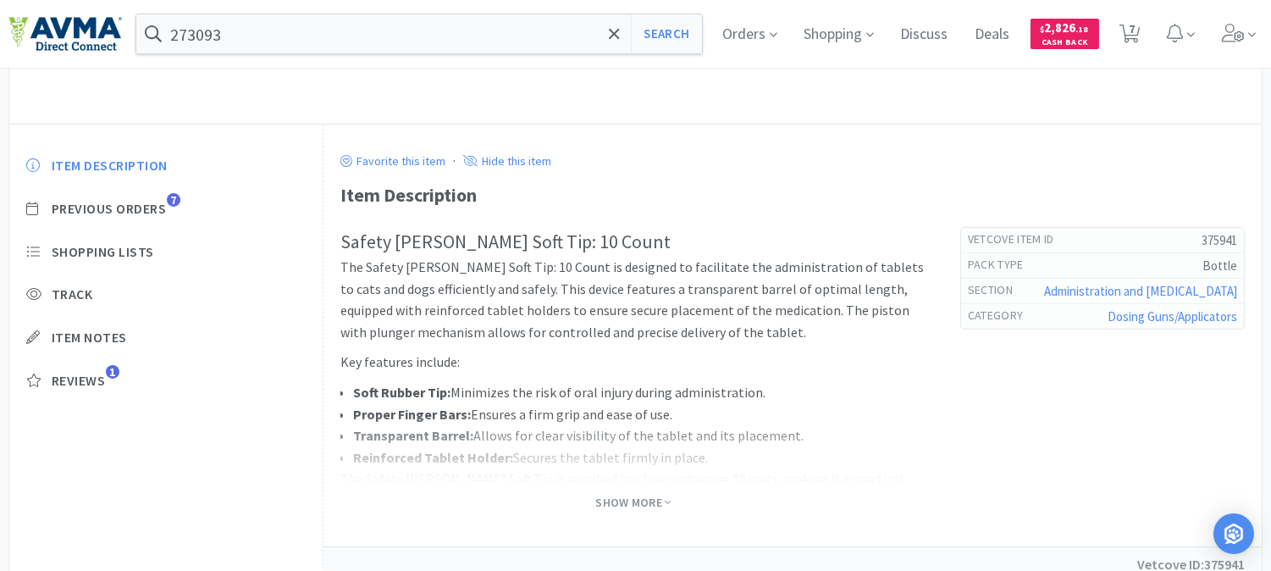
scroll to position [368, 0]
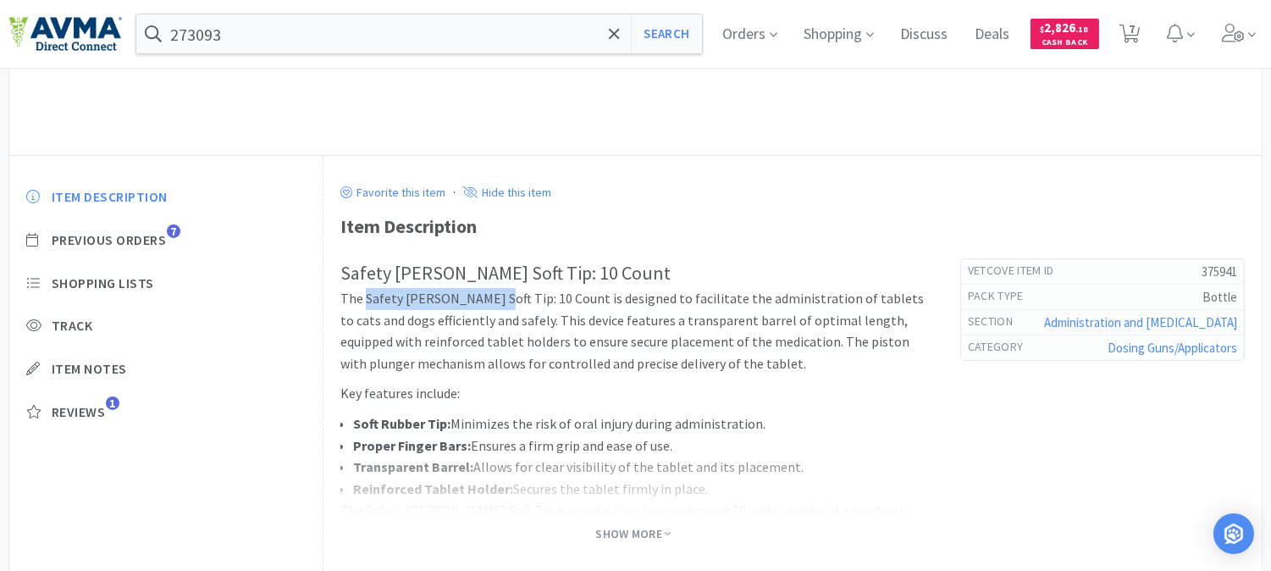
drag, startPoint x: 477, startPoint y: 297, endPoint x: 367, endPoint y: 294, distance: 109.3
click at [367, 294] on p "The Safety [PERSON_NAME] Soft Tip: 10 Count is designed to facilitate the admin…" at bounding box center [633, 331] width 586 height 86
copy p "Safety [PERSON_NAME] Soft Tip"
click at [277, 36] on input "273093" at bounding box center [419, 33] width 566 height 39
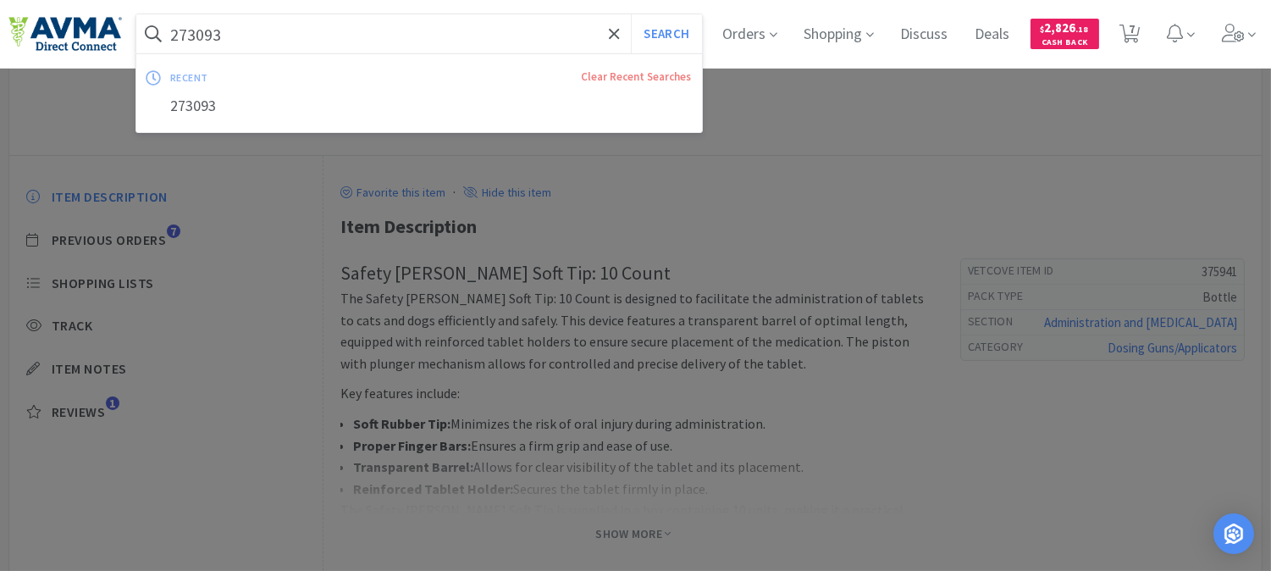
paste input "Safety [PERSON_NAME] Soft Tip"
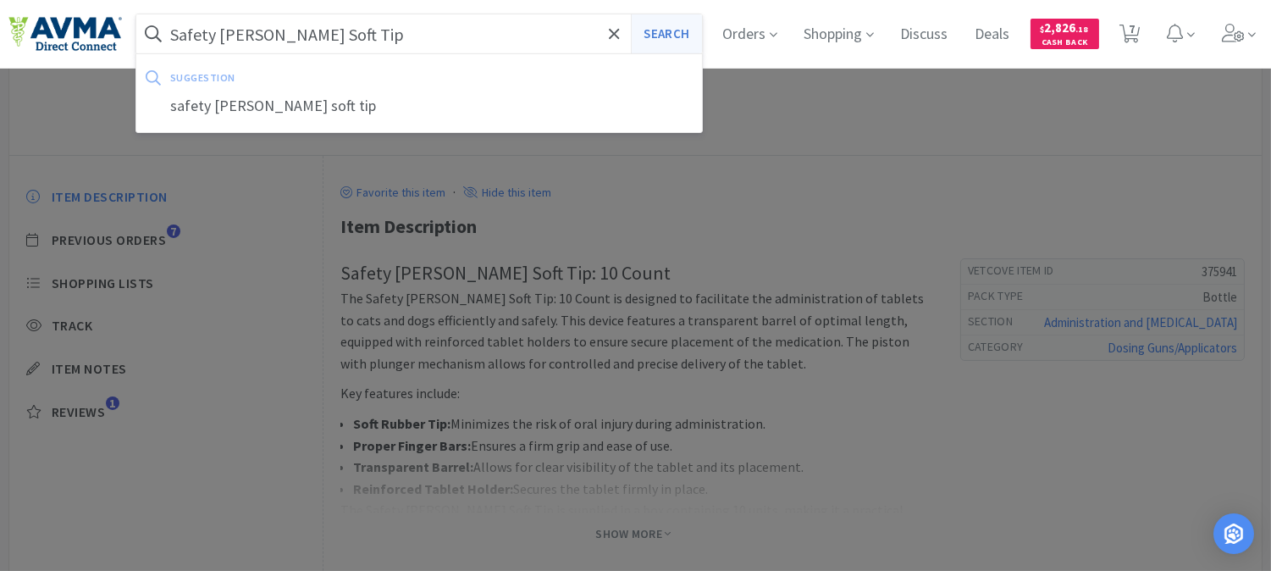
type input "Safety [PERSON_NAME] Soft Tip"
click at [692, 30] on button "Search" at bounding box center [666, 33] width 70 height 39
select select "2"
select select "1"
select select "12"
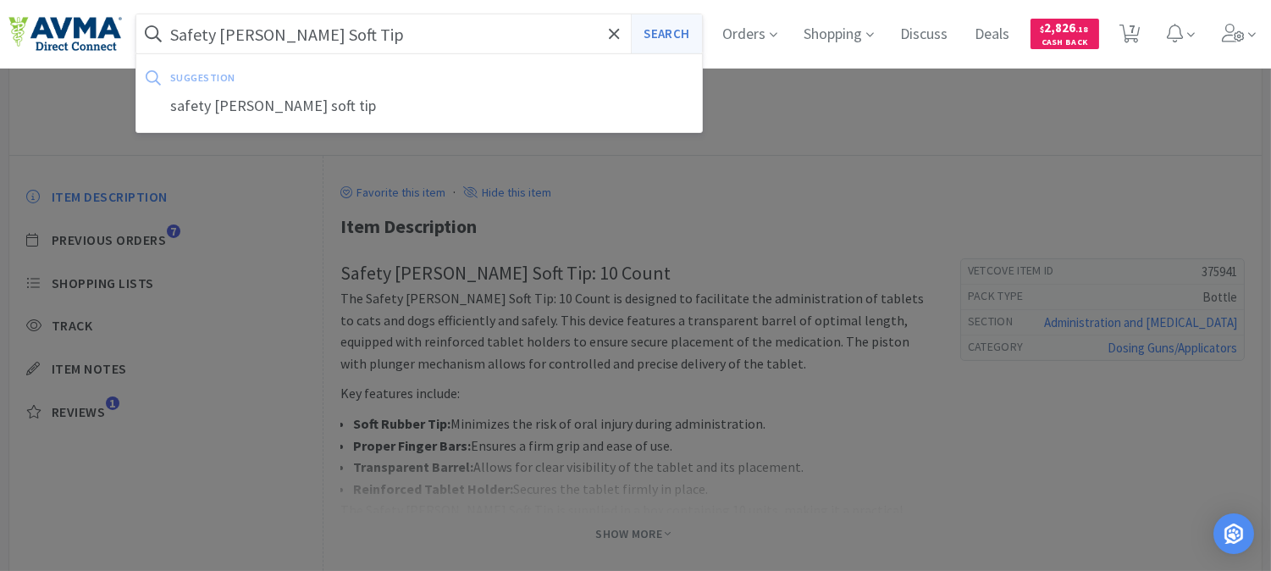
select select "3"
select select "6"
select select "2"
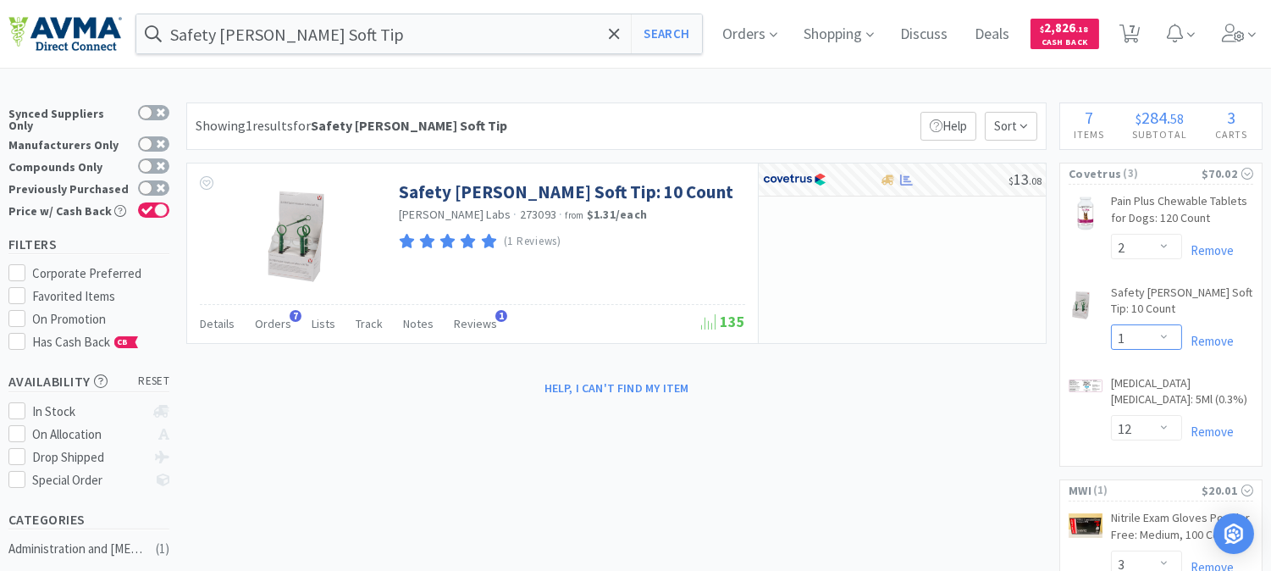
click at [1165, 337] on select "Enter Quantity 1 2 3 4 5 6 7 8 9 10 11 12 13 14 15 16 17 18 19 20 Enter Quantity" at bounding box center [1146, 336] width 71 height 25
click at [1111, 324] on select "Enter Quantity 1 2 3 4 5 6 7 8 9 10 11 12 13 14 15 16 17 18 19 20 Enter Quantity" at bounding box center [1146, 336] width 71 height 25
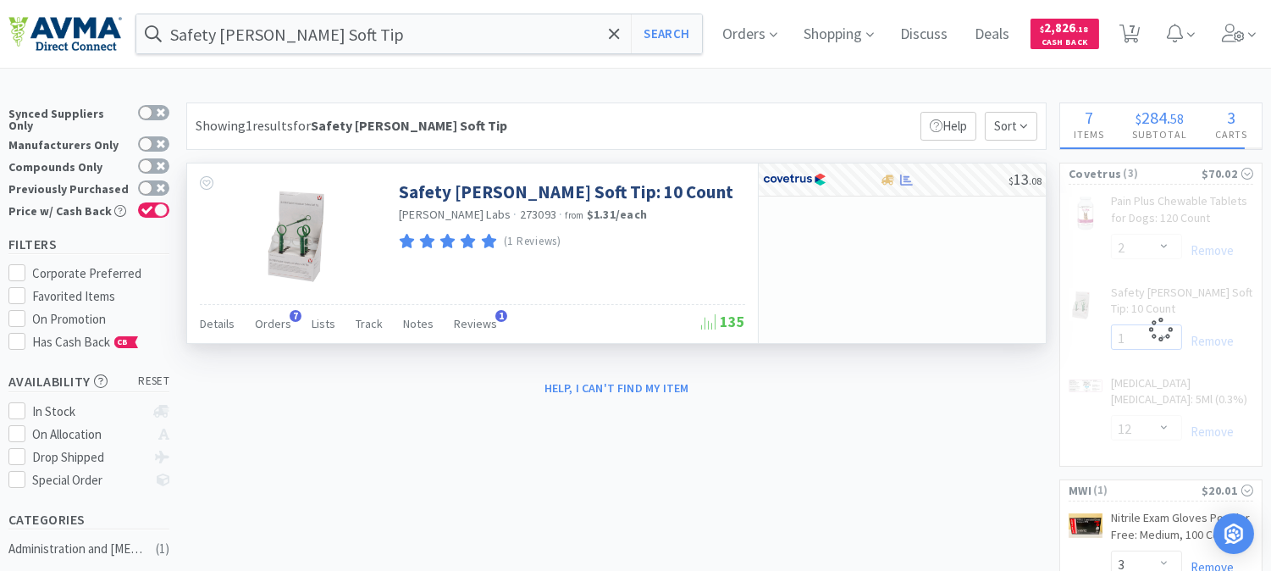
select select "3"
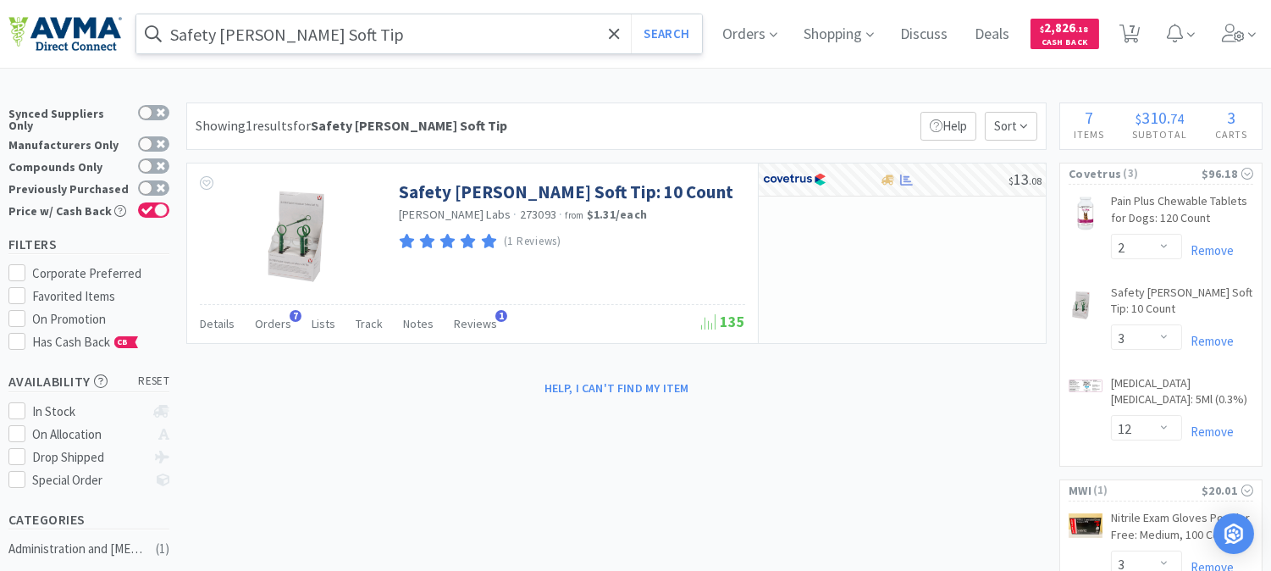
click at [354, 30] on input "Safety [PERSON_NAME] Soft Tip" at bounding box center [419, 33] width 566 height 39
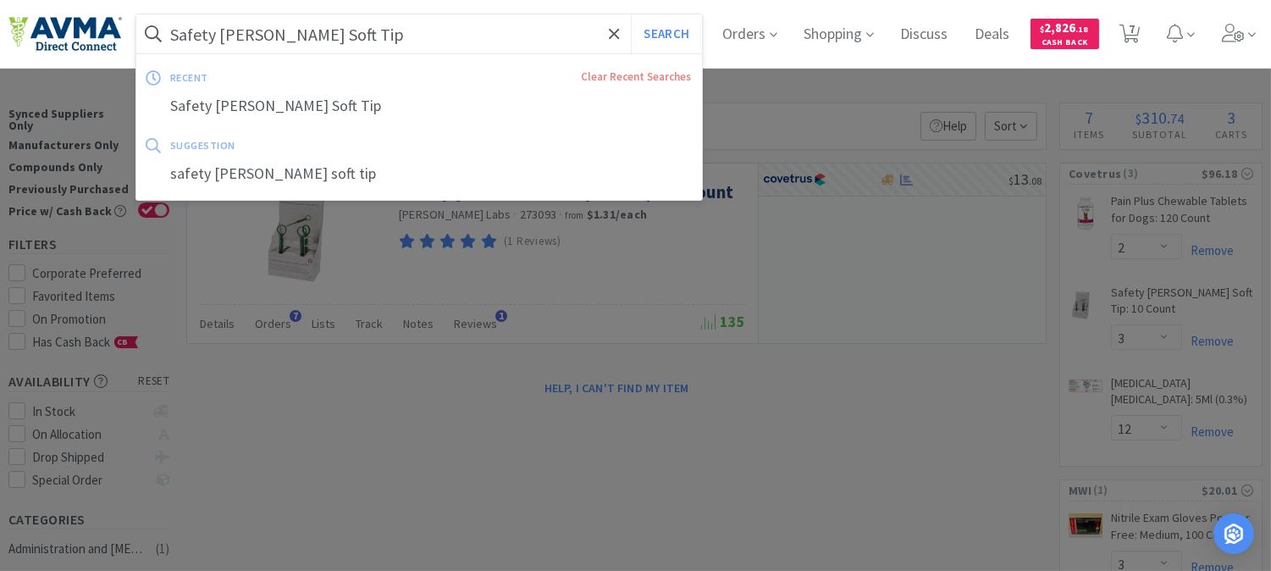
paste input "072805"
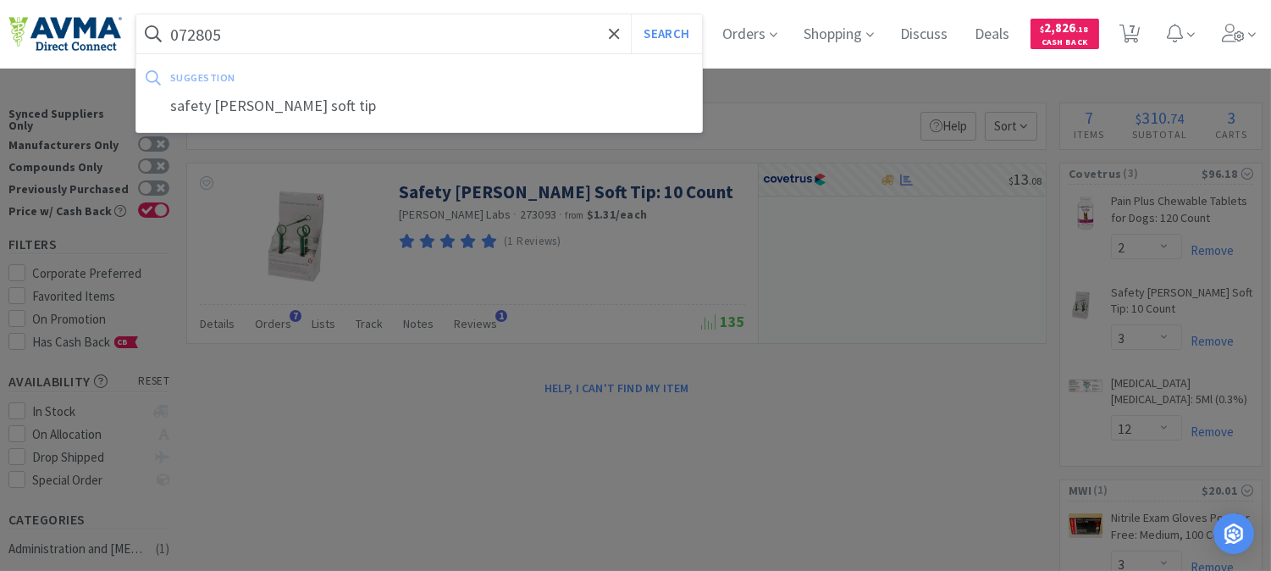
type input "072805"
click at [631, 14] on button "Search" at bounding box center [666, 33] width 70 height 39
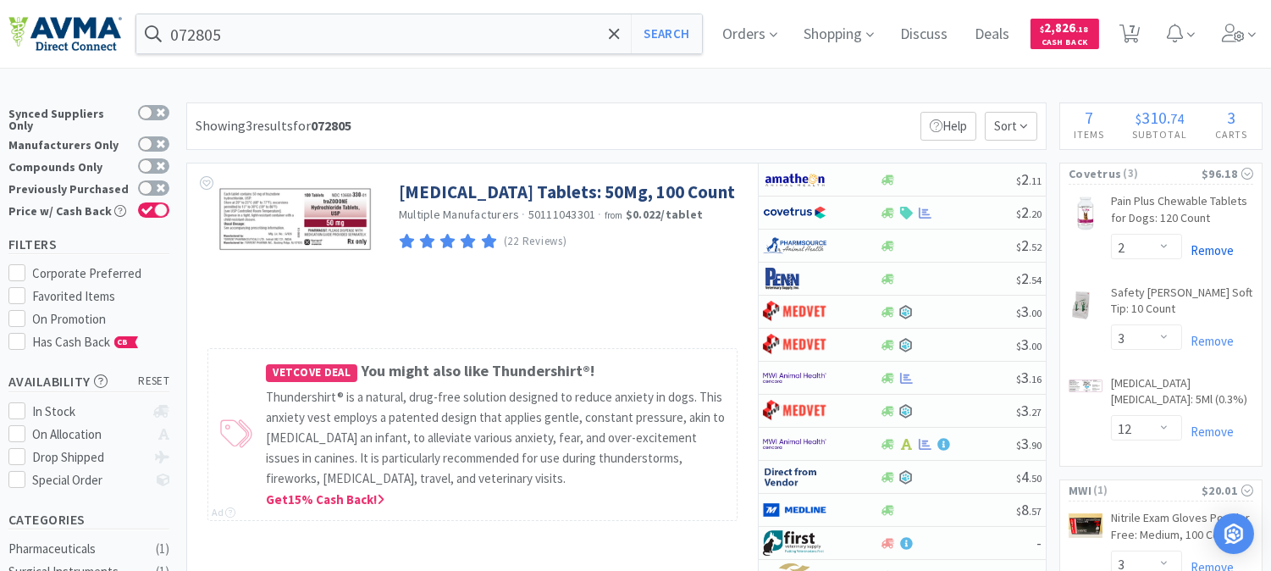
click at [1207, 251] on link "Remove" at bounding box center [1208, 250] width 52 height 16
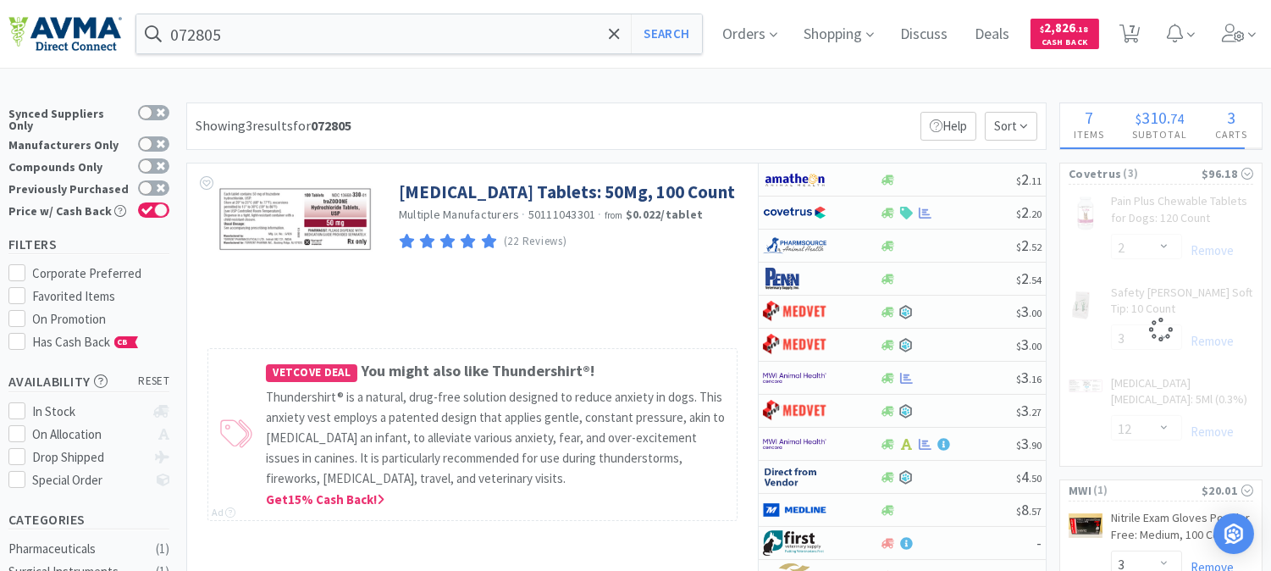
select select "12"
select select "3"
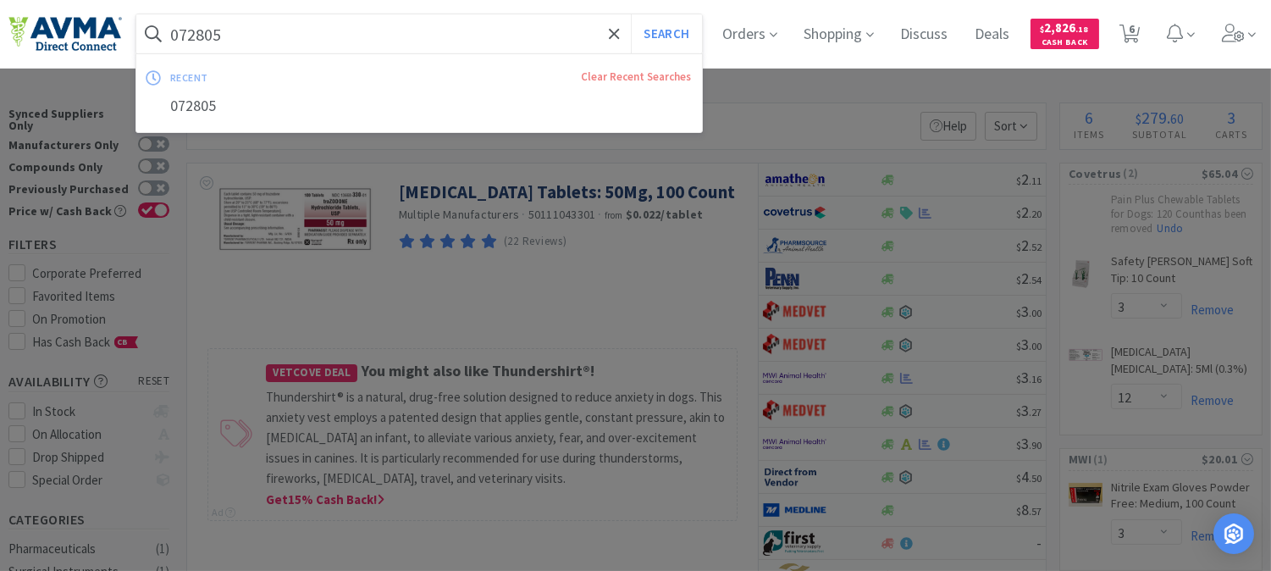
click at [180, 38] on input "072805" at bounding box center [419, 33] width 566 height 39
paste input "45247"
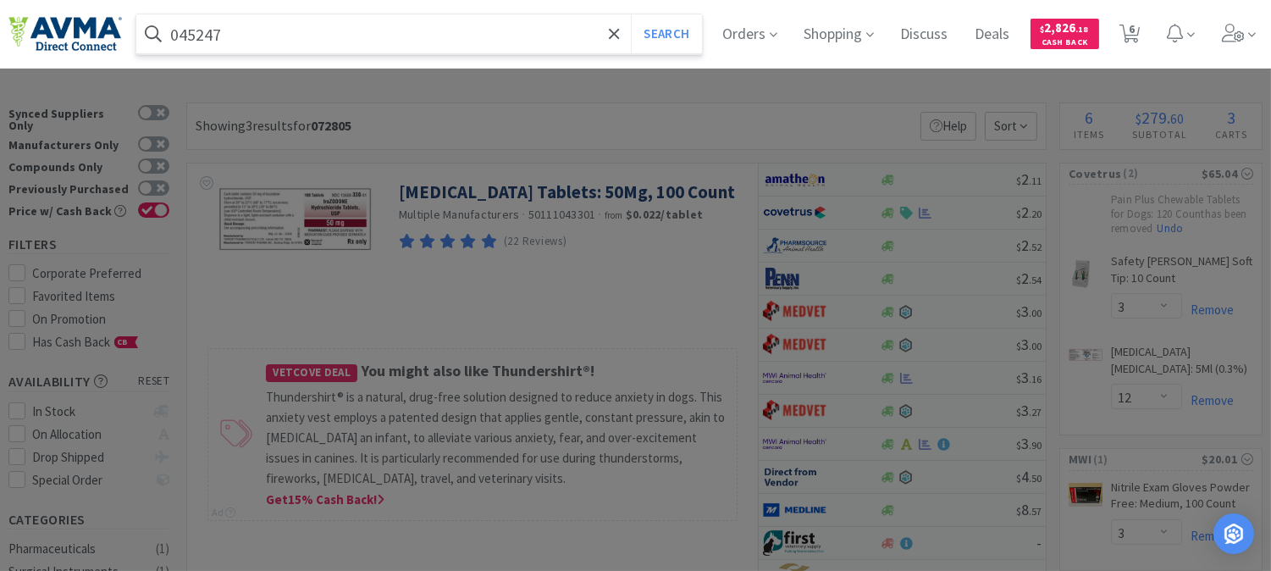
type input "045247"
click at [631, 14] on button "Search" at bounding box center [666, 33] width 70 height 39
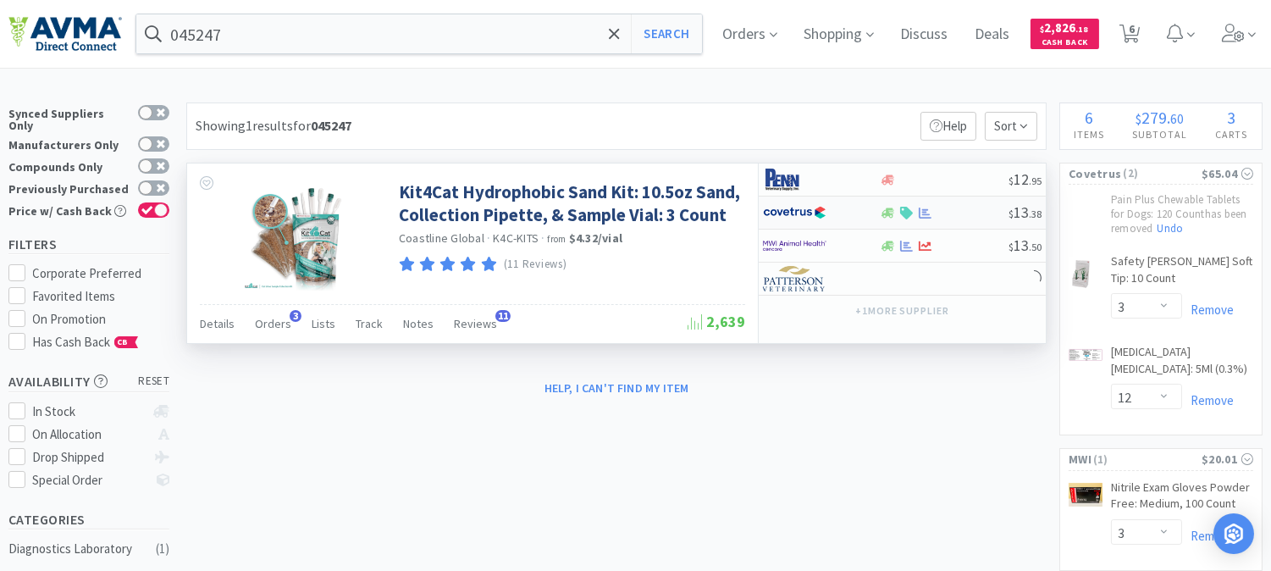
click at [798, 214] on img at bounding box center [795, 212] width 64 height 25
select select "1"
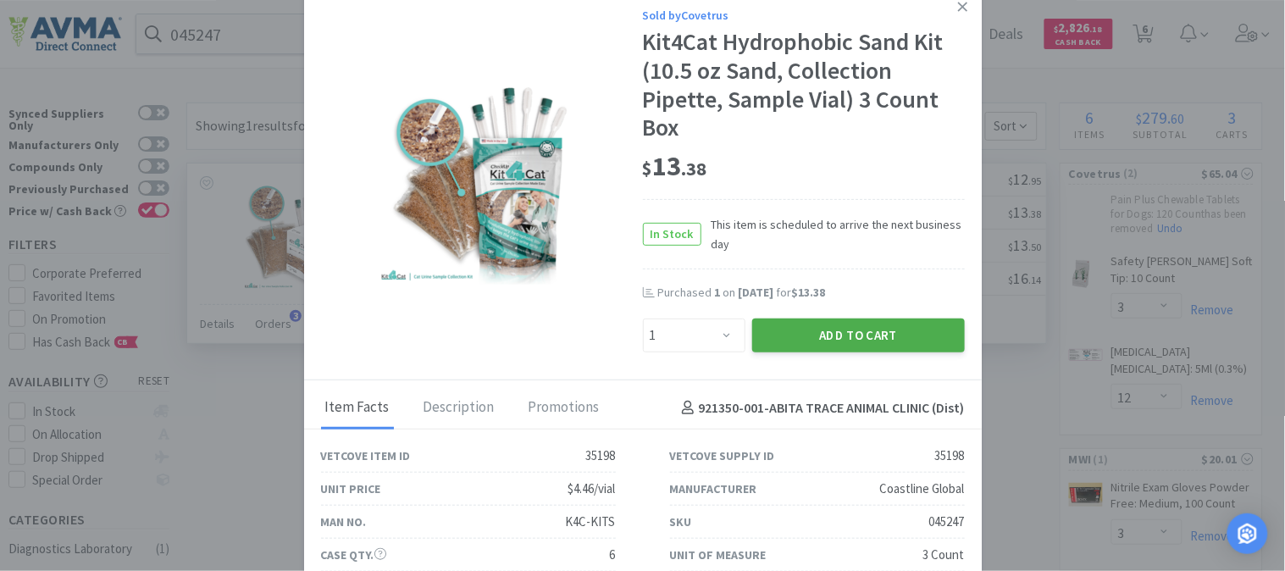
click at [865, 333] on button "Add to Cart" at bounding box center [858, 335] width 213 height 34
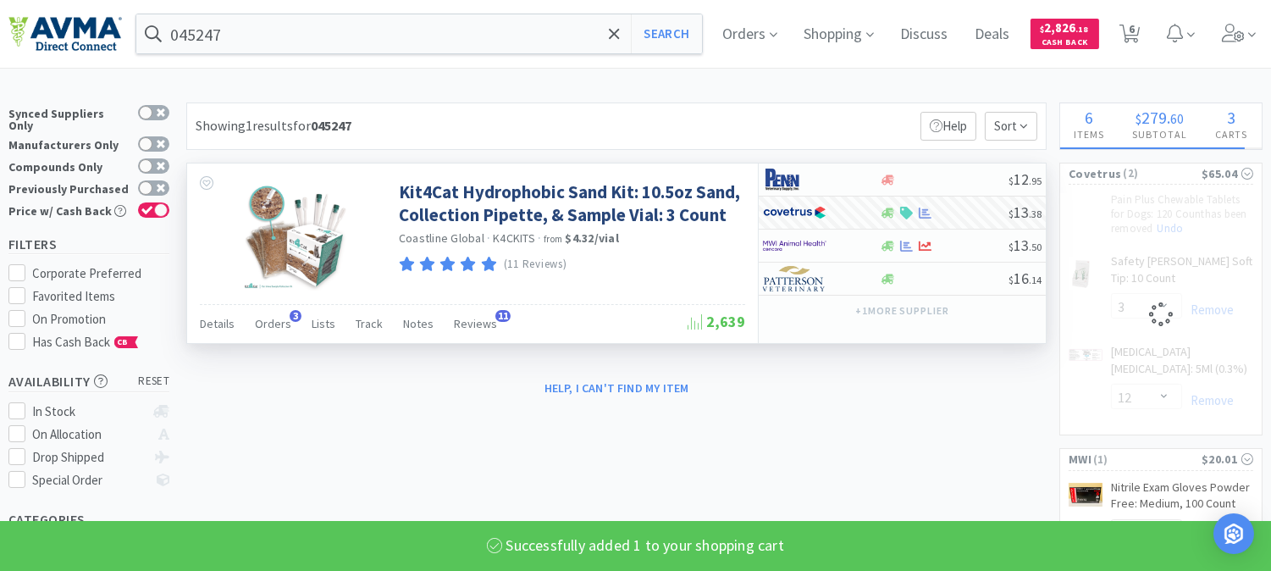
select select "3"
select select "1"
select select "12"
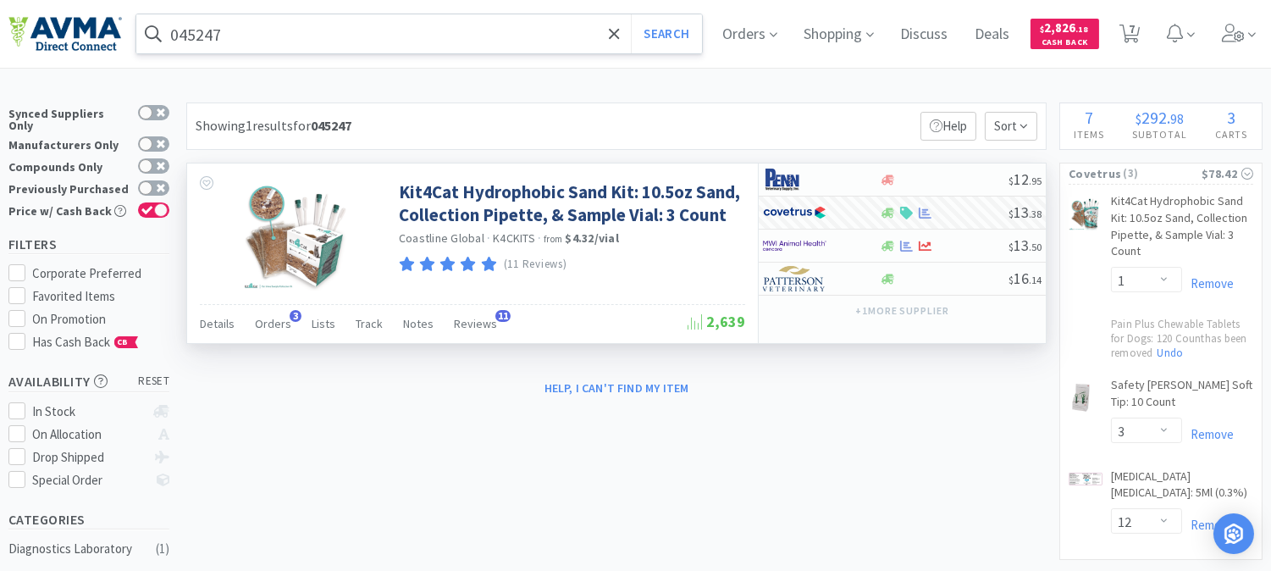
click at [189, 42] on input "045247" at bounding box center [419, 33] width 566 height 39
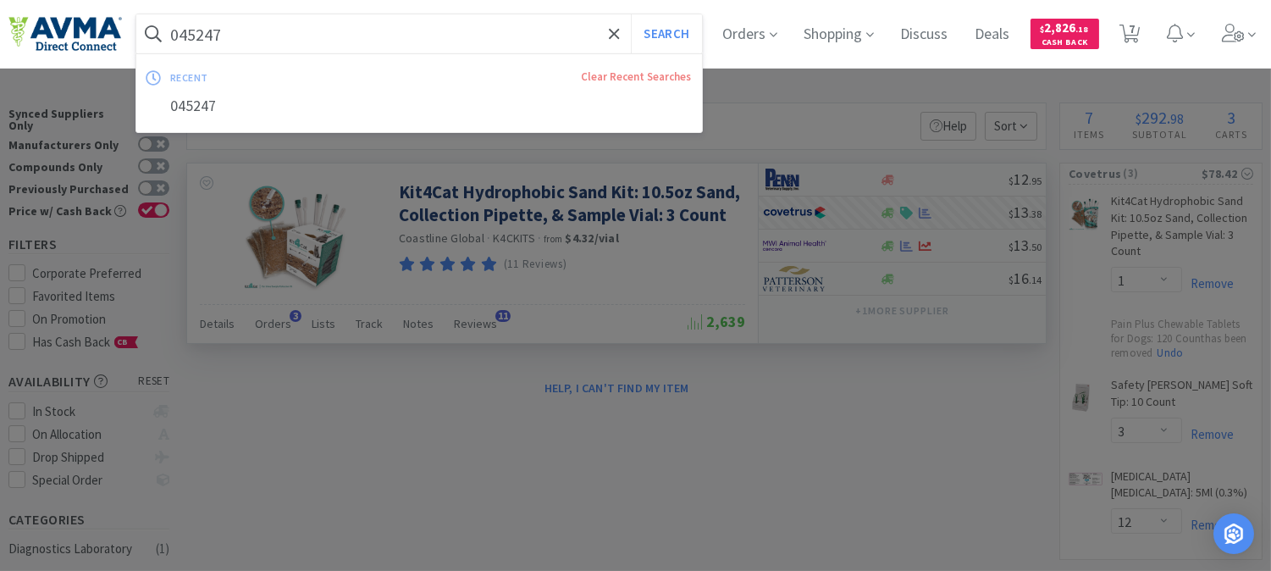
paste input "07409"
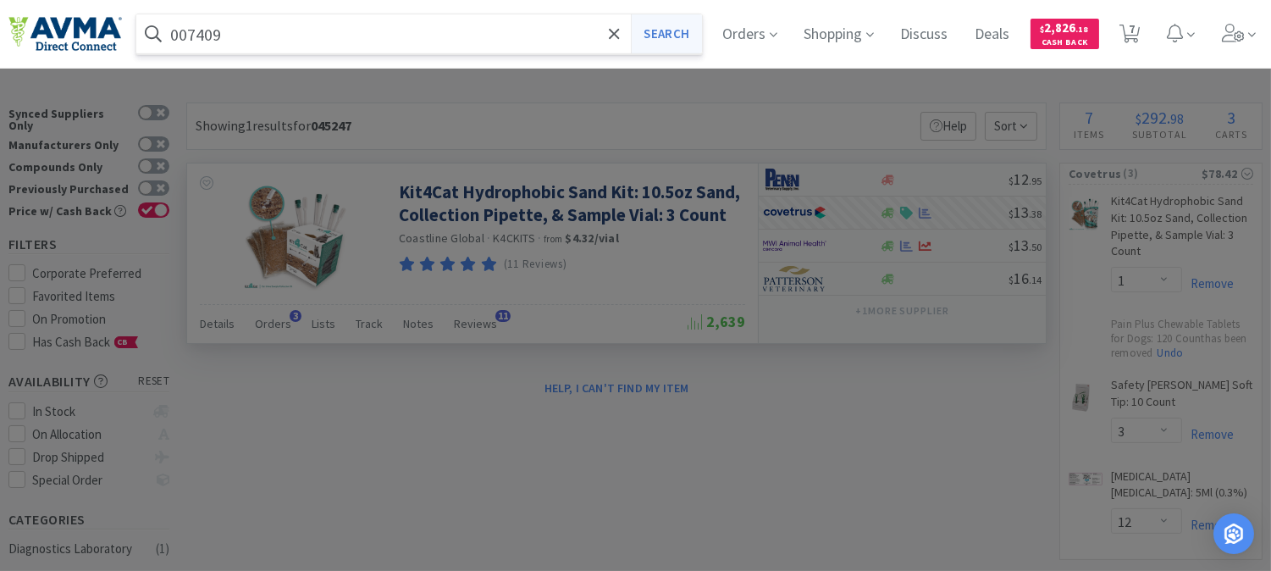
type input "007409"
click at [684, 30] on button "Search" at bounding box center [666, 33] width 70 height 39
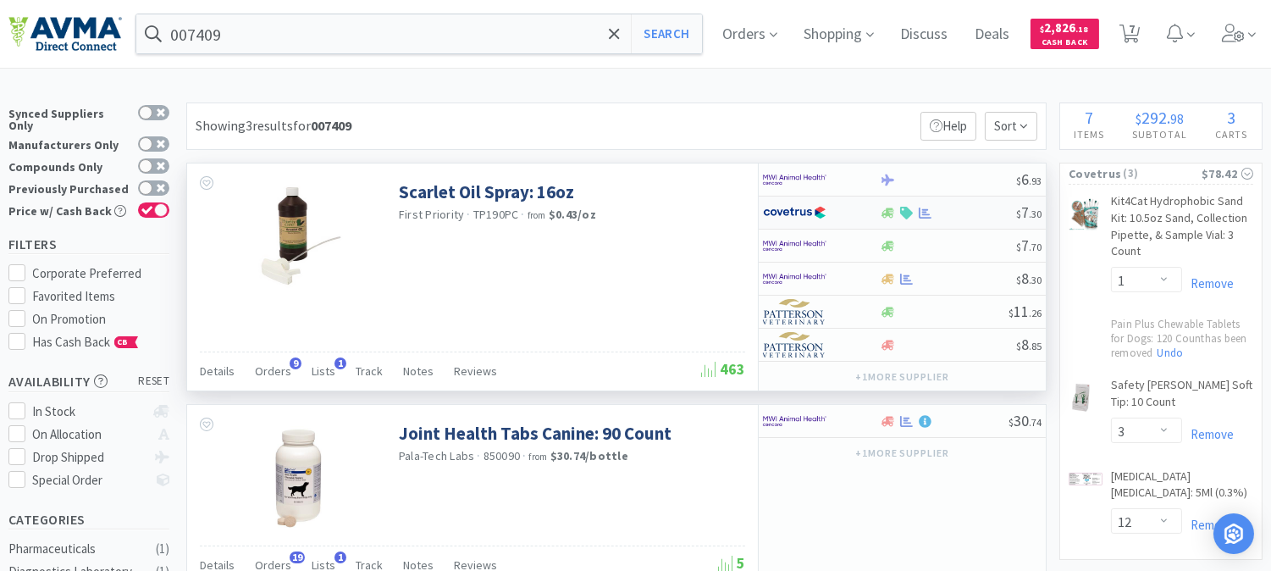
click at [784, 214] on img at bounding box center [795, 212] width 64 height 25
select select "1"
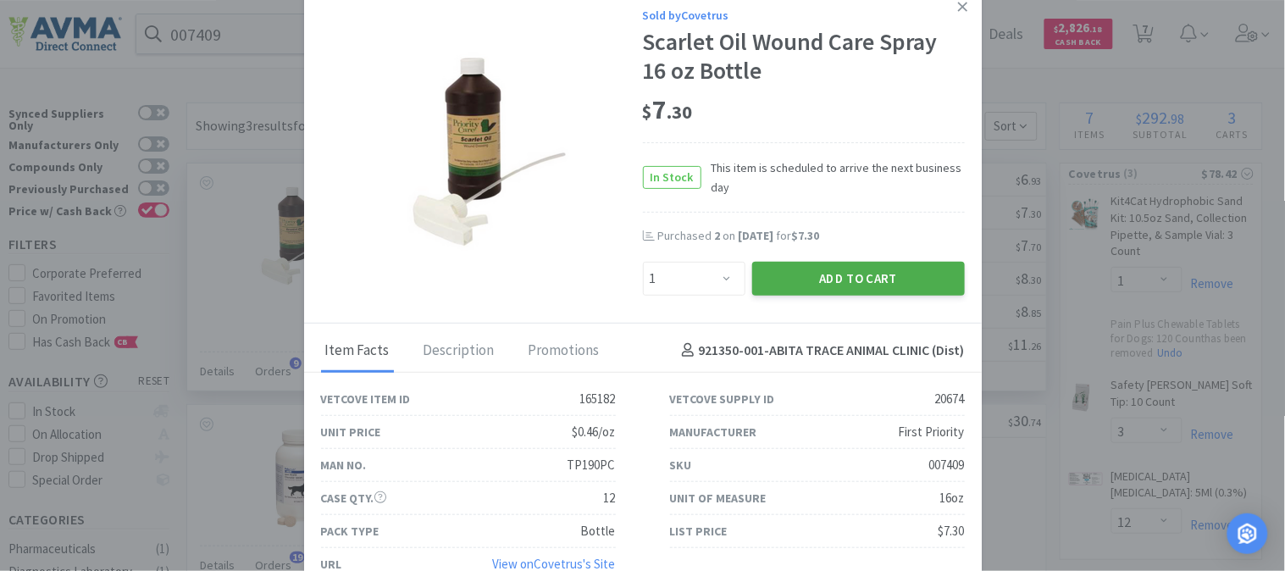
click at [845, 271] on button "Add to Cart" at bounding box center [858, 279] width 213 height 34
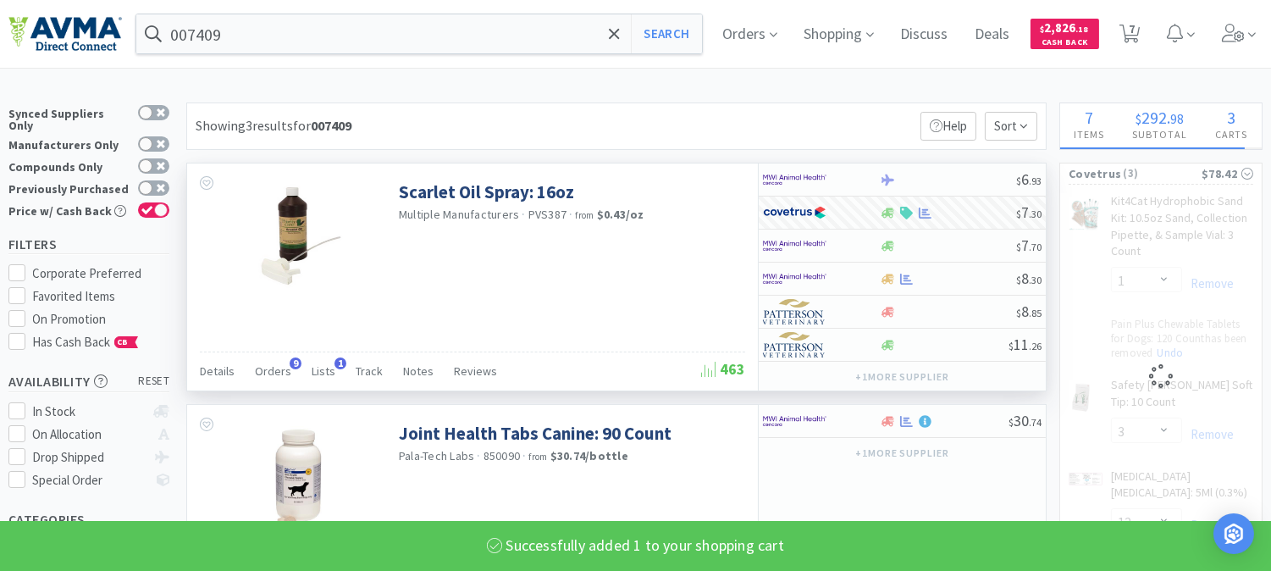
select select "1"
select select "12"
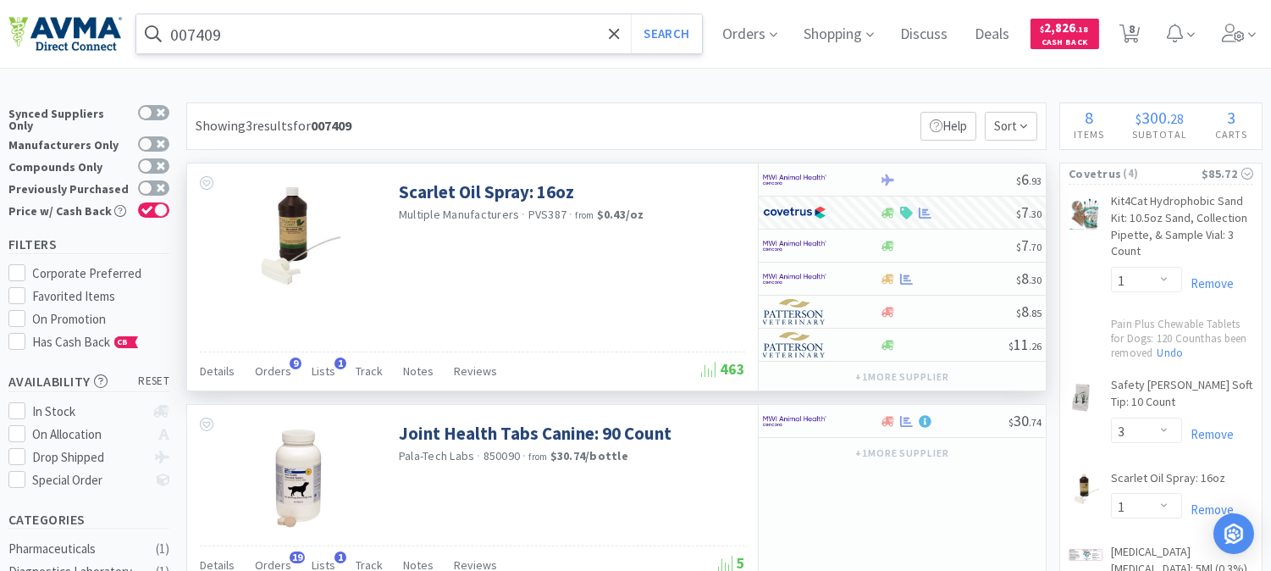
click at [185, 39] on input "007409" at bounding box center [419, 33] width 566 height 39
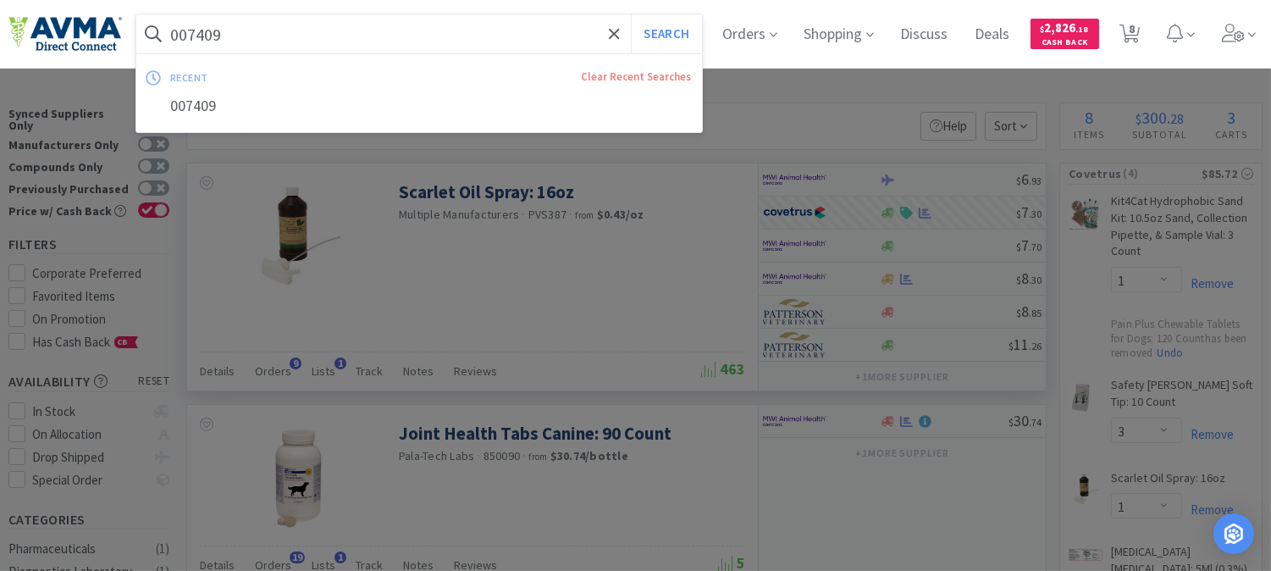
paste input "44217"
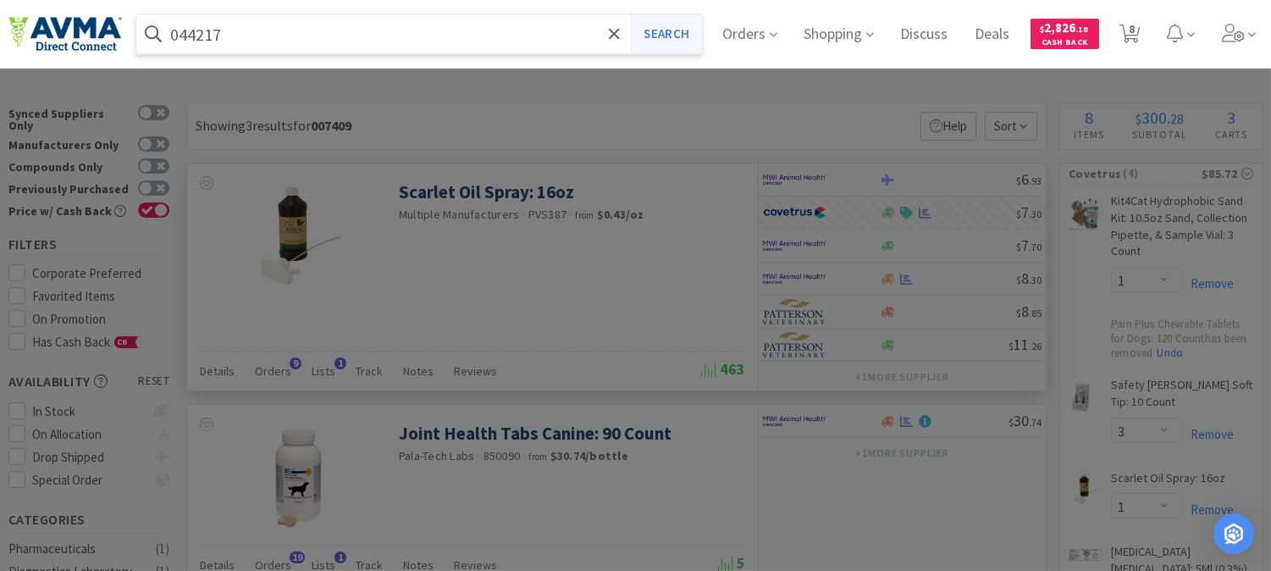
type input "044217"
click at [689, 32] on button "Search" at bounding box center [666, 33] width 70 height 39
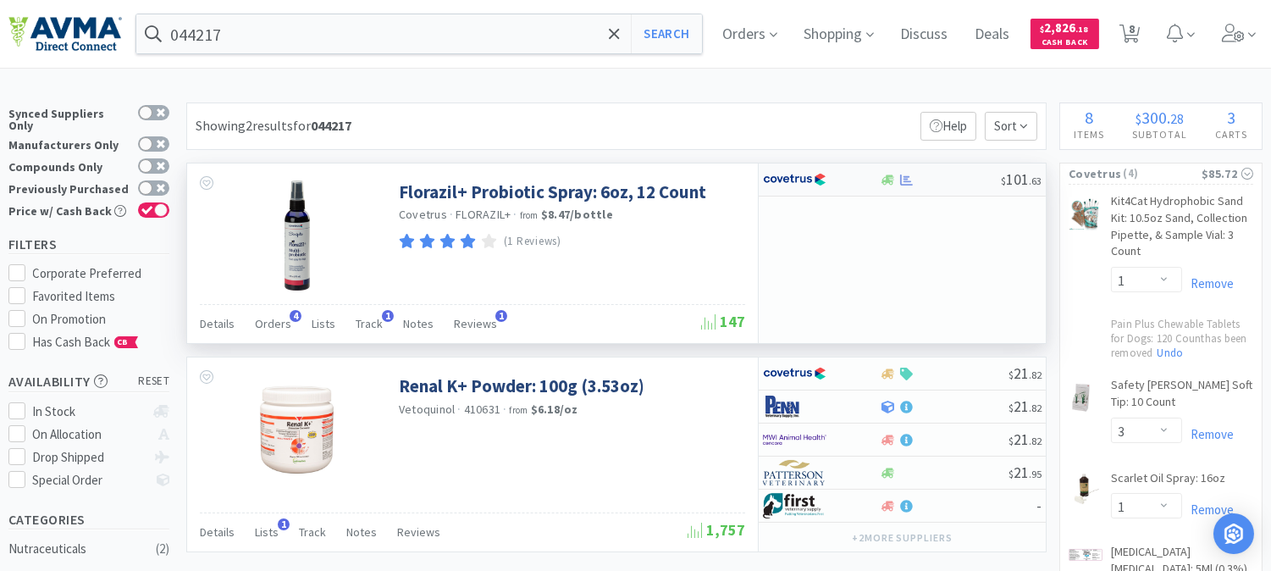
click at [797, 182] on img at bounding box center [795, 179] width 64 height 25
select select "1"
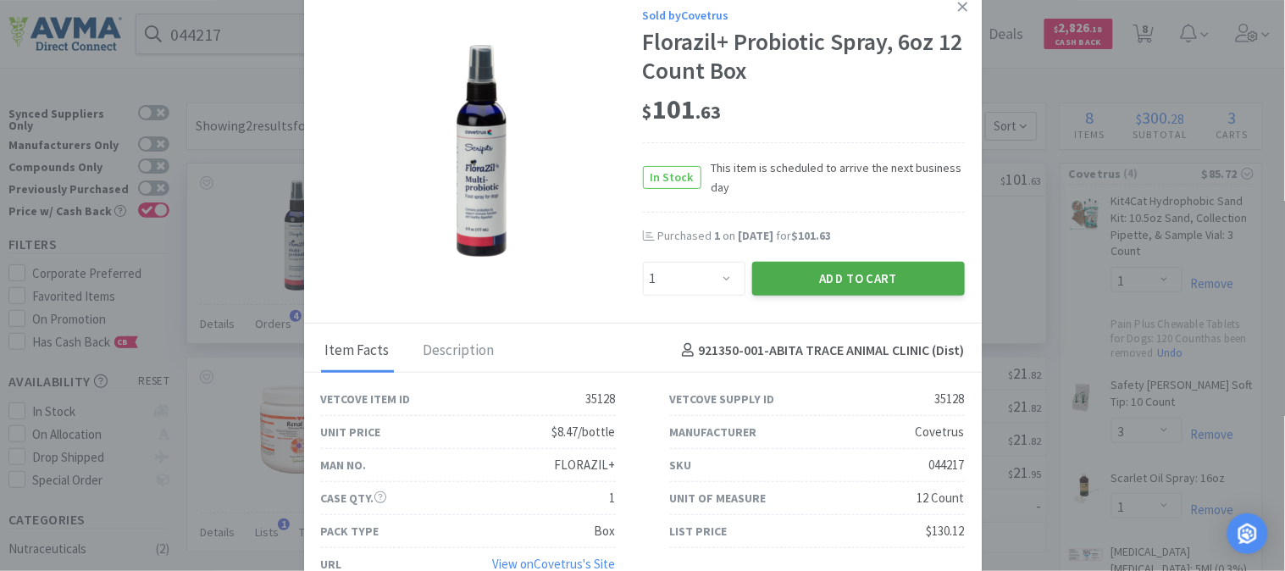
click at [834, 285] on button "Add to Cart" at bounding box center [858, 279] width 213 height 34
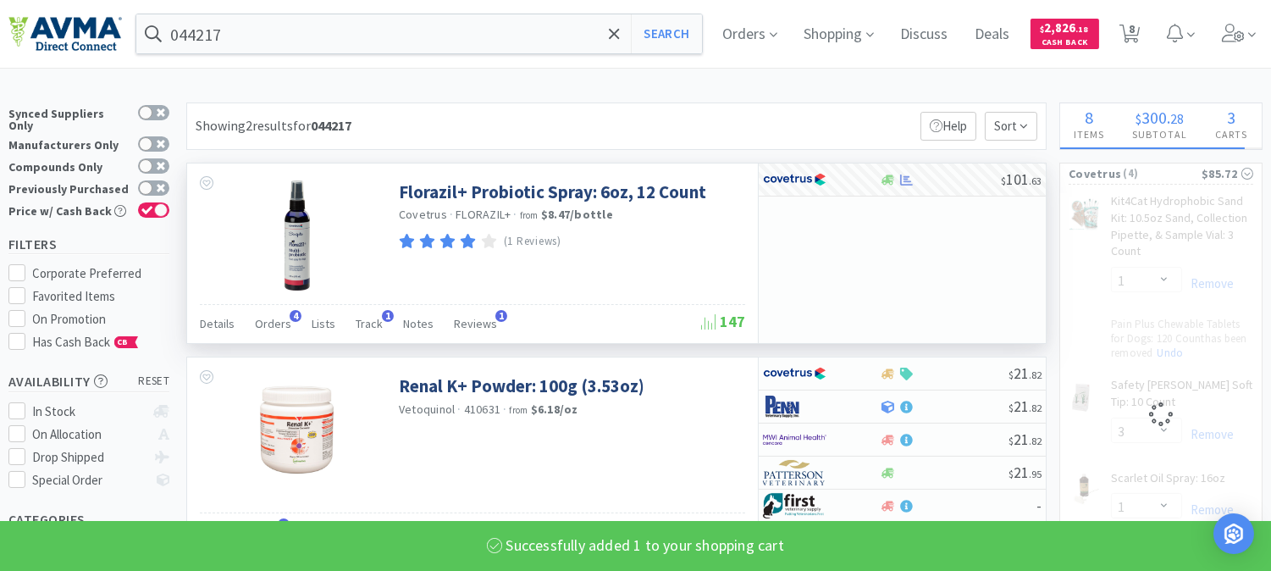
select select "3"
select select "1"
select select "12"
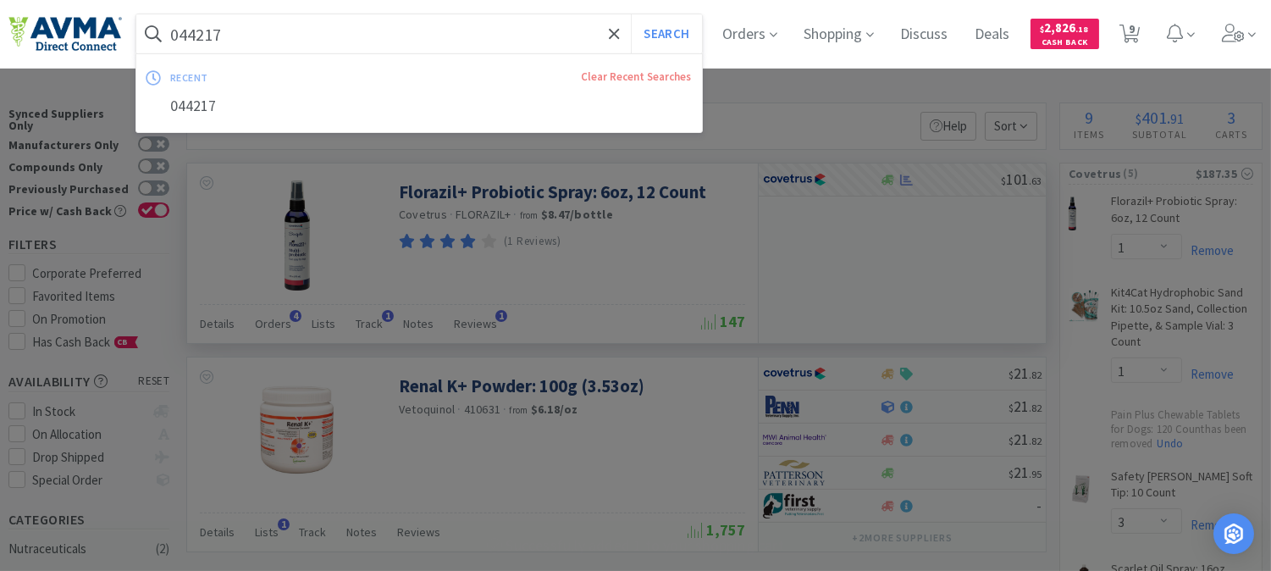
click at [231, 22] on input "044217" at bounding box center [419, 33] width 566 height 39
paste input "03574"
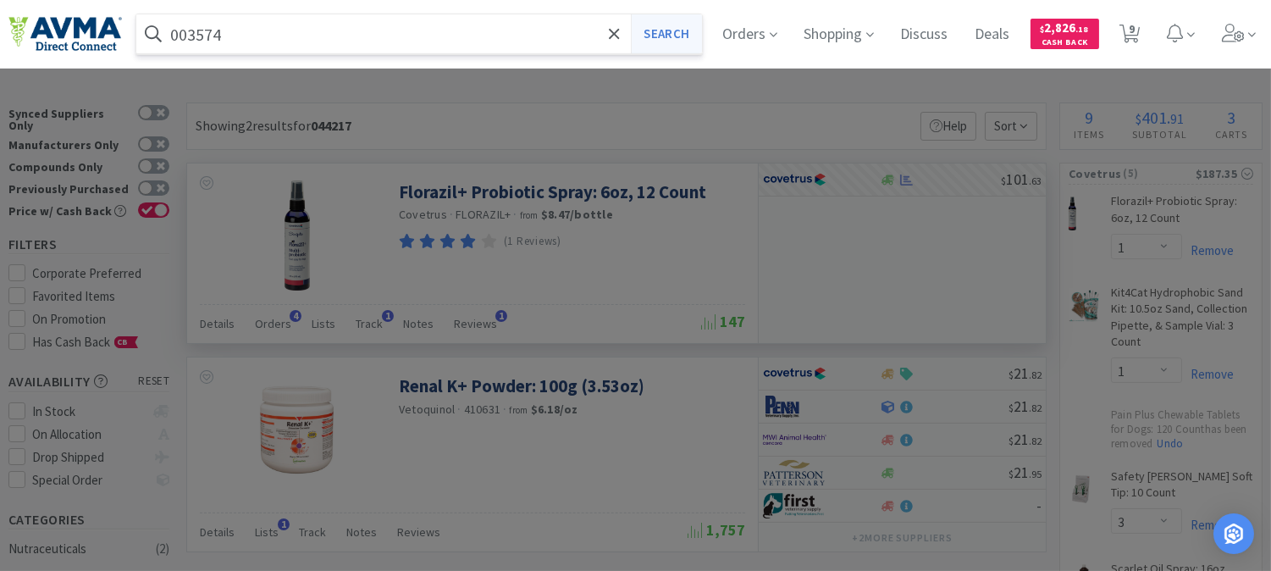
type input "003574"
click at [696, 36] on button "Search" at bounding box center [666, 33] width 70 height 39
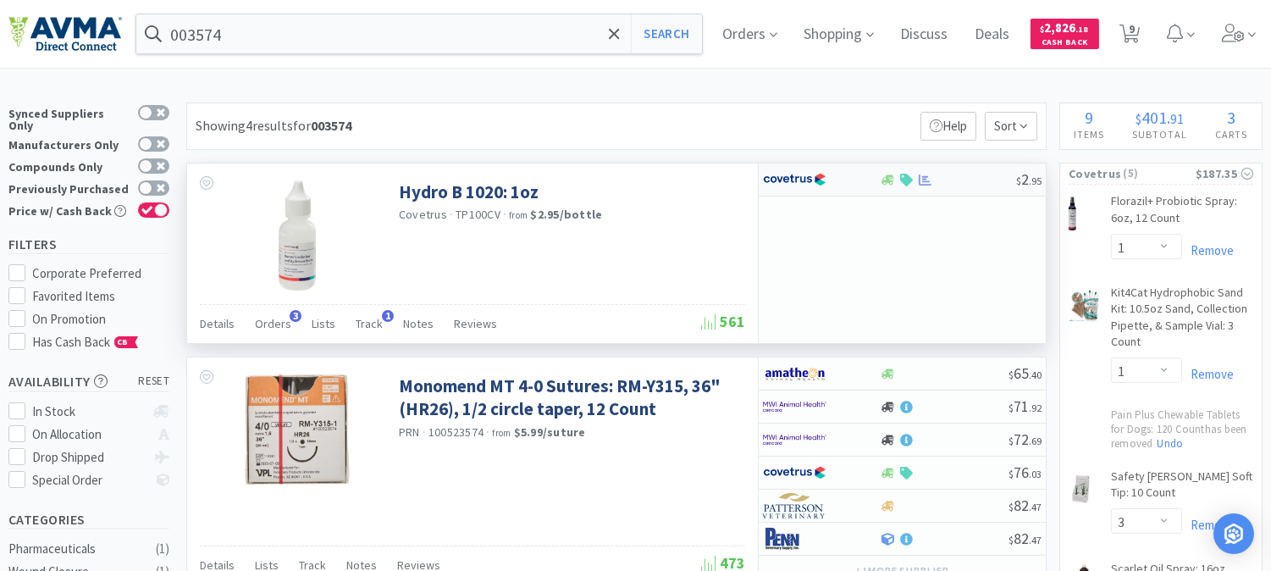
click at [798, 182] on img at bounding box center [795, 179] width 64 height 25
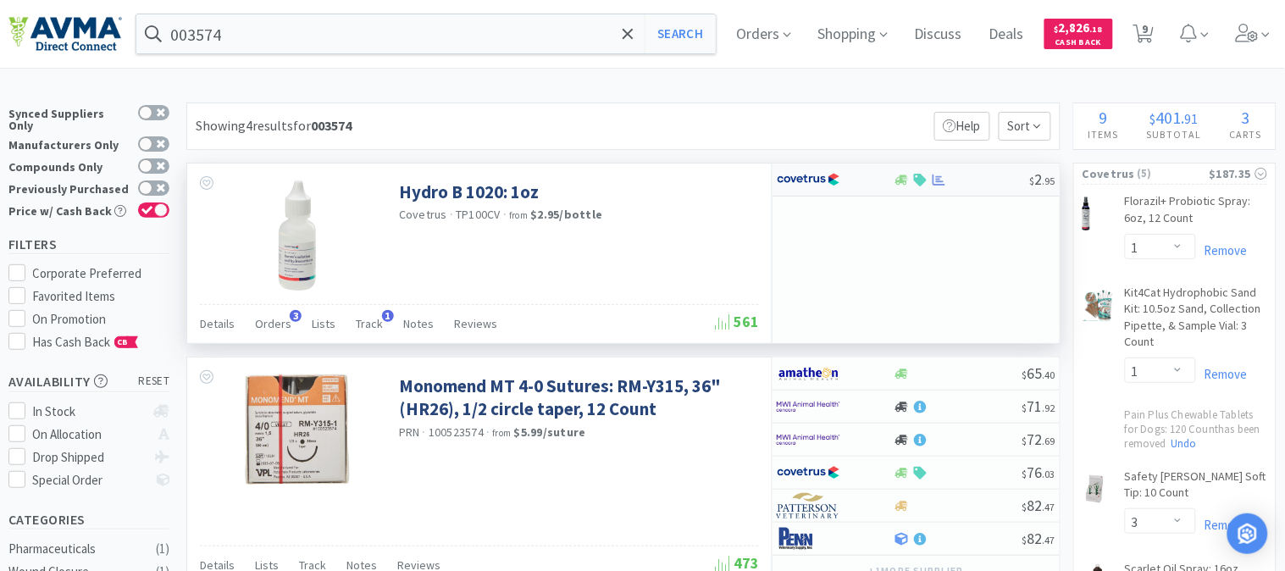
select select "1"
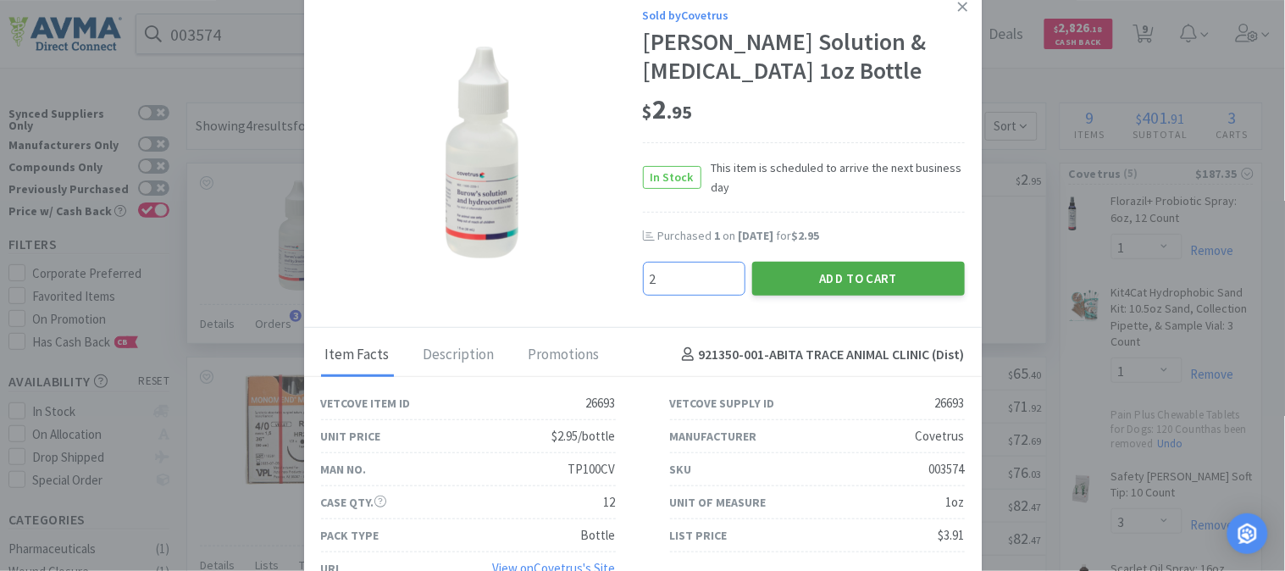
type input "2"
click at [841, 275] on button "Add to Cart" at bounding box center [858, 279] width 213 height 34
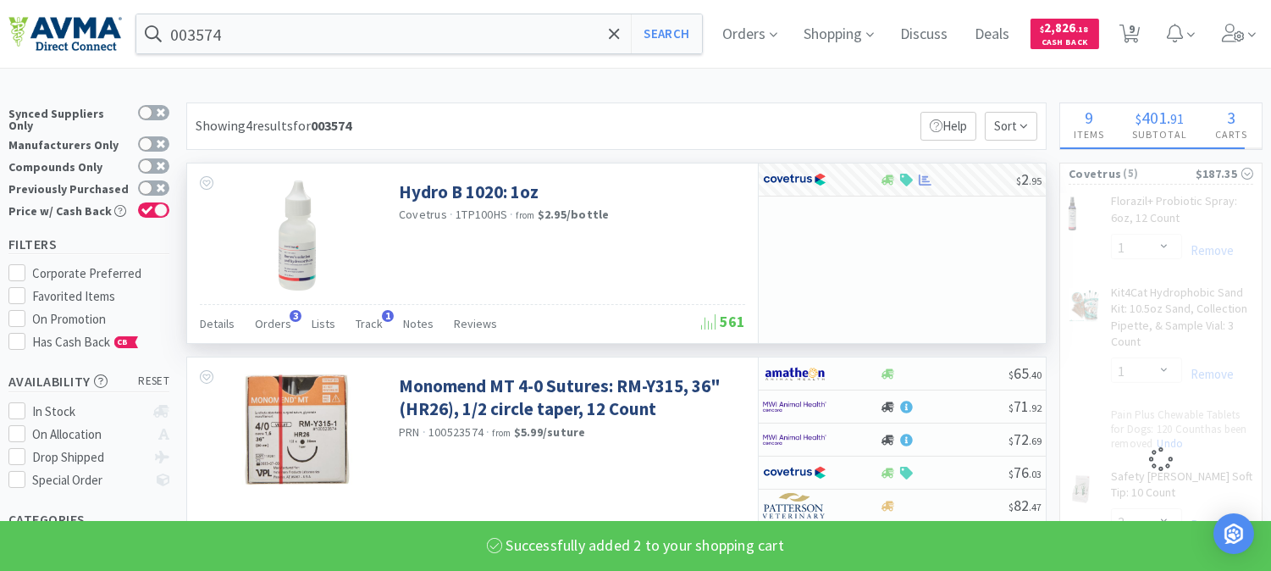
select select "3"
select select "2"
select select "1"
select select "12"
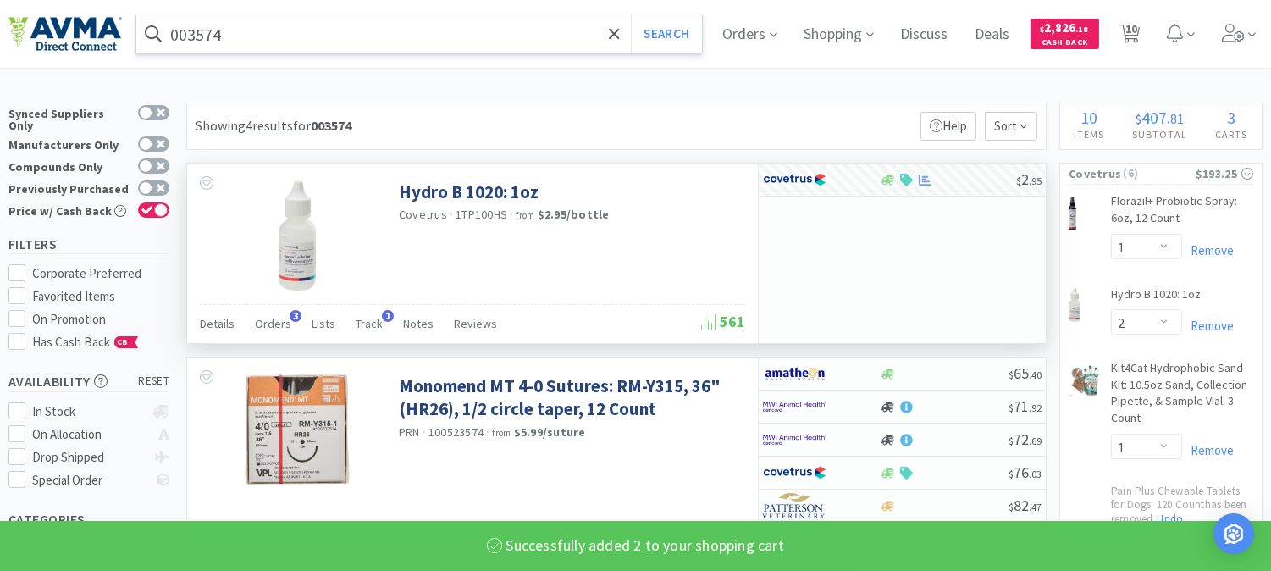
click at [207, 32] on input "003574" at bounding box center [419, 33] width 566 height 39
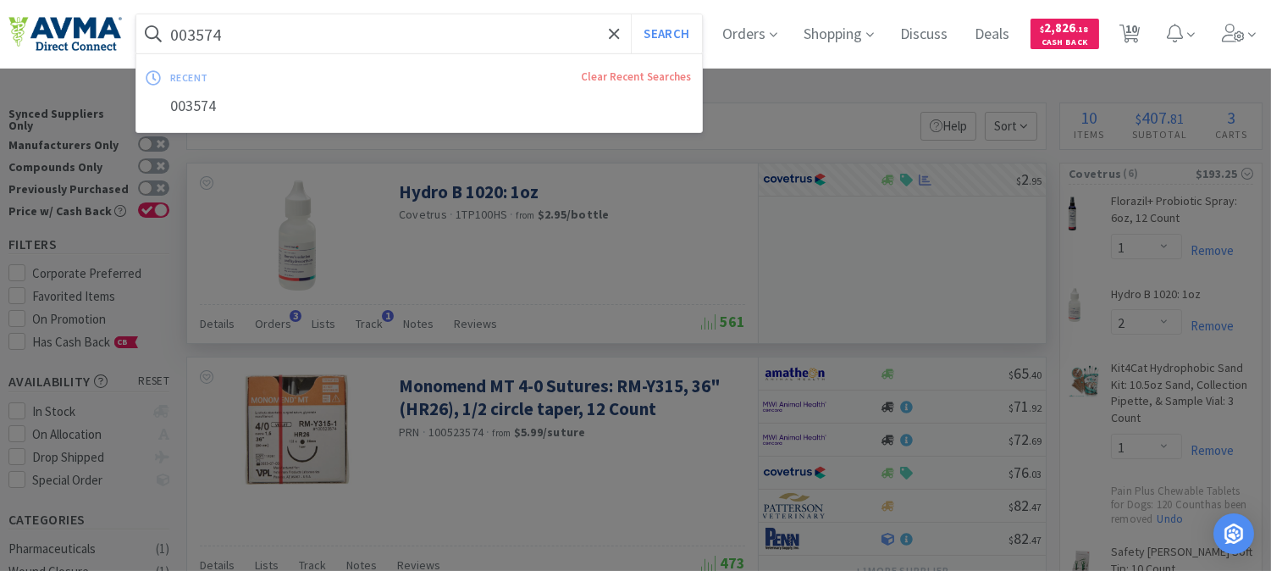
paste input "7409"
type input "007409"
click at [688, 34] on button "Search" at bounding box center [666, 33] width 70 height 39
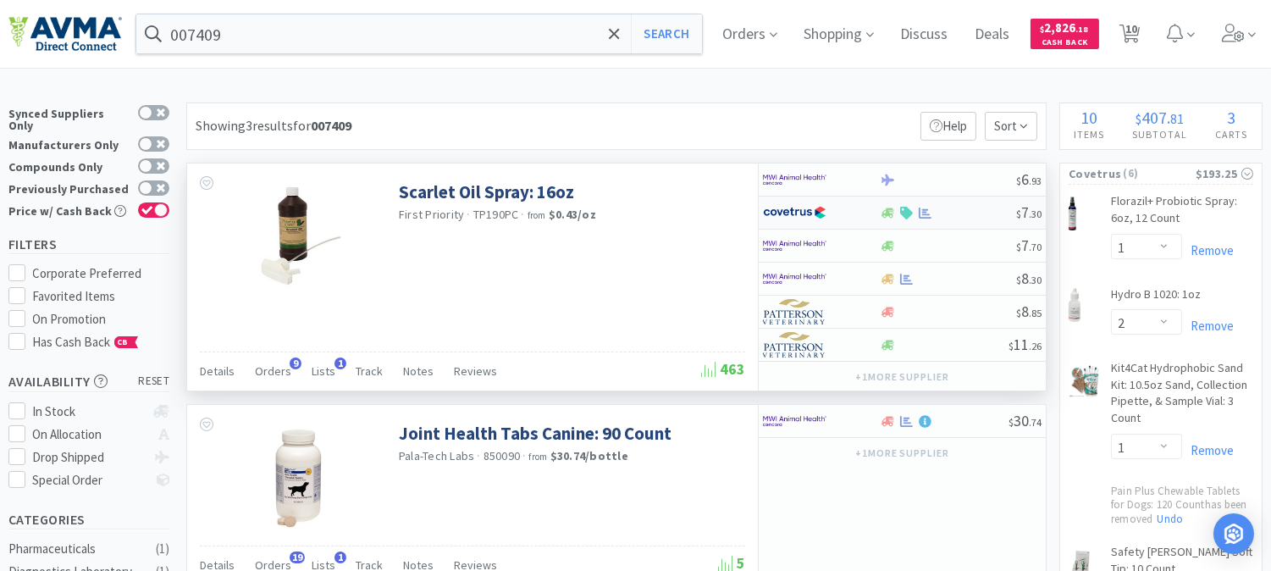
click at [788, 215] on img at bounding box center [795, 212] width 64 height 25
select select "1"
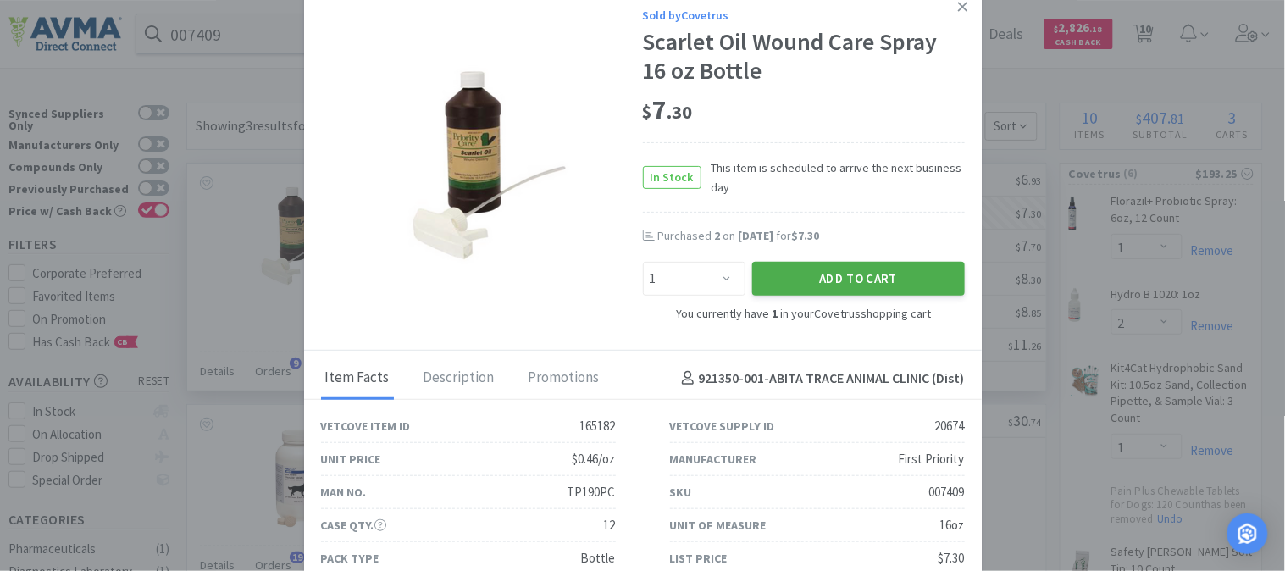
click at [870, 280] on button "Add to Cart" at bounding box center [858, 279] width 213 height 34
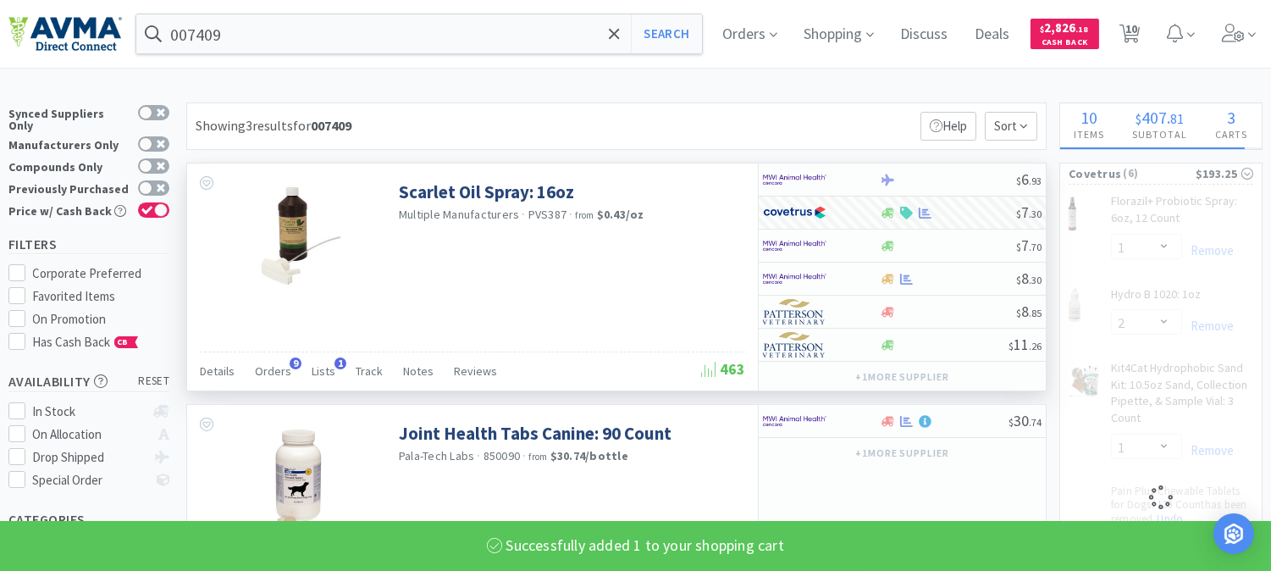
select select "2"
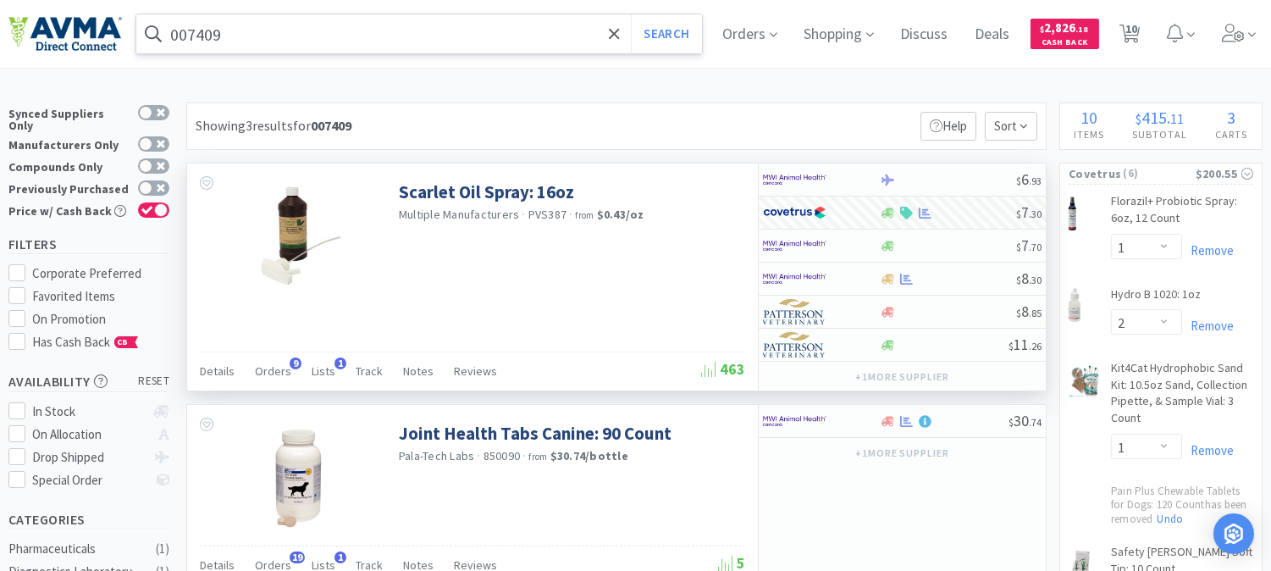
click at [184, 34] on input "007409" at bounding box center [419, 33] width 566 height 39
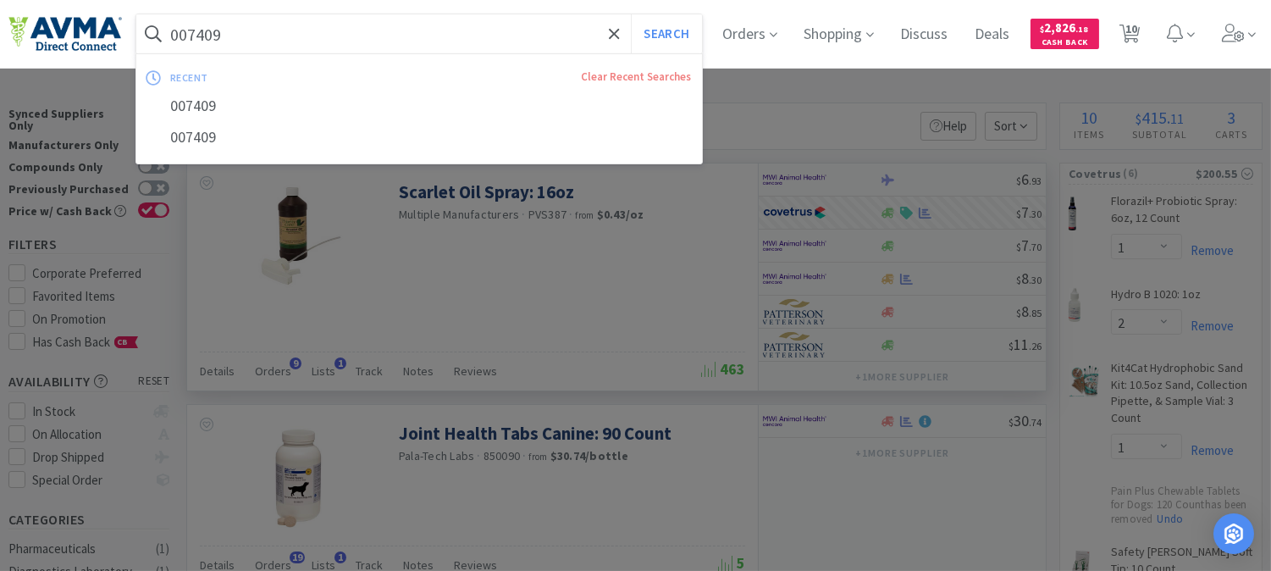
paste input "34812"
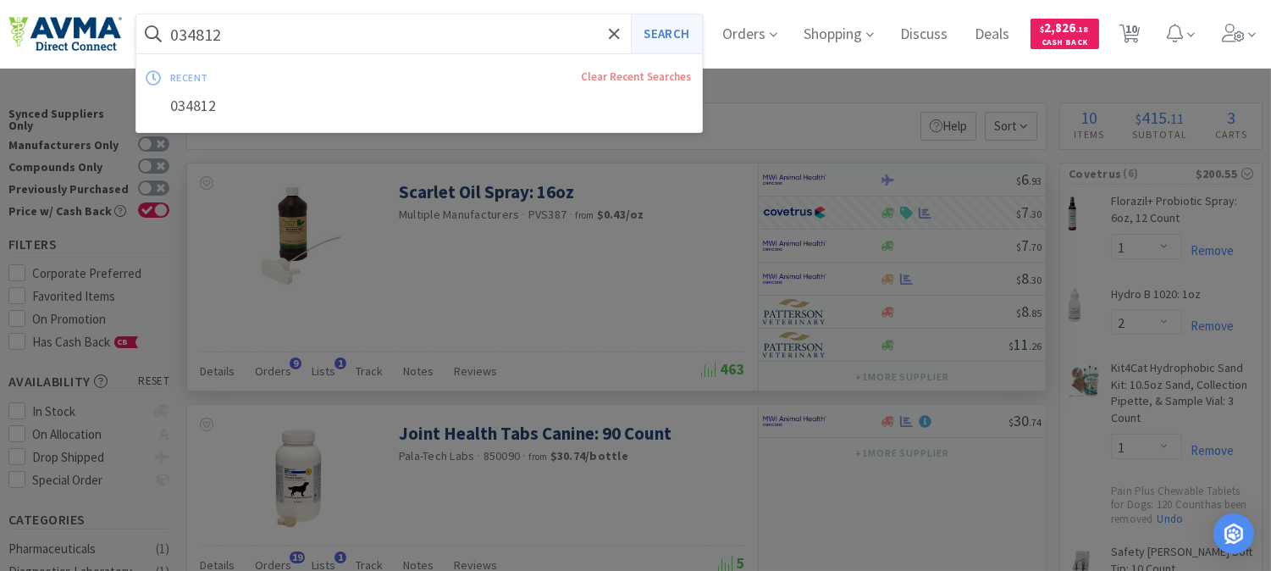
type input "034812"
click at [682, 31] on button "Search" at bounding box center [666, 33] width 70 height 39
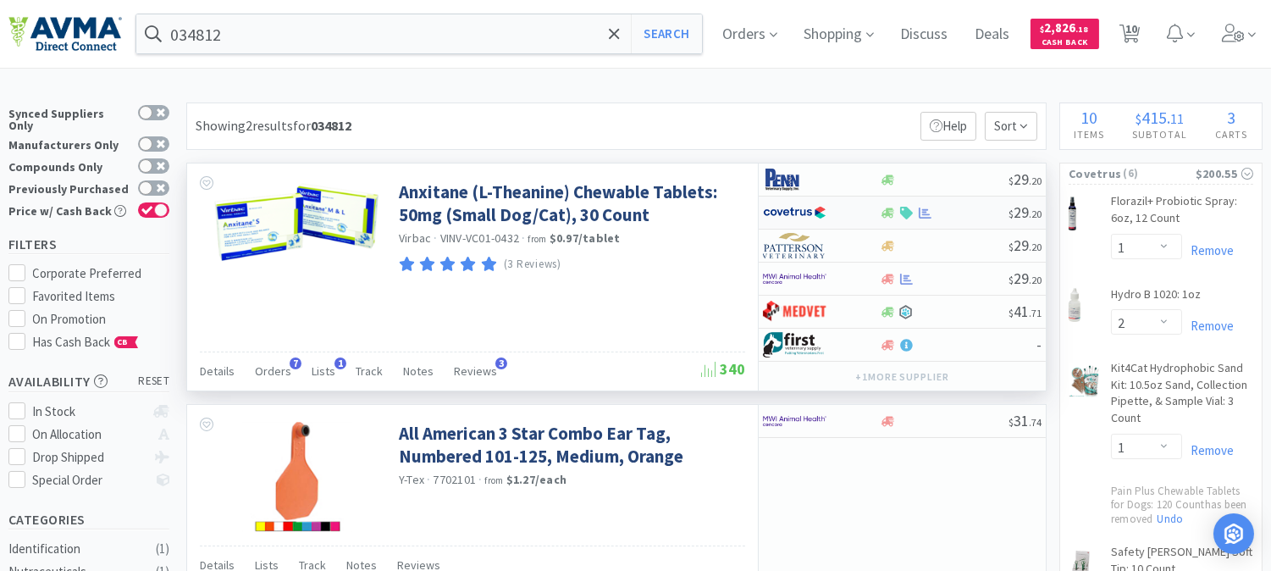
click at [790, 210] on img at bounding box center [795, 212] width 64 height 25
select select "1"
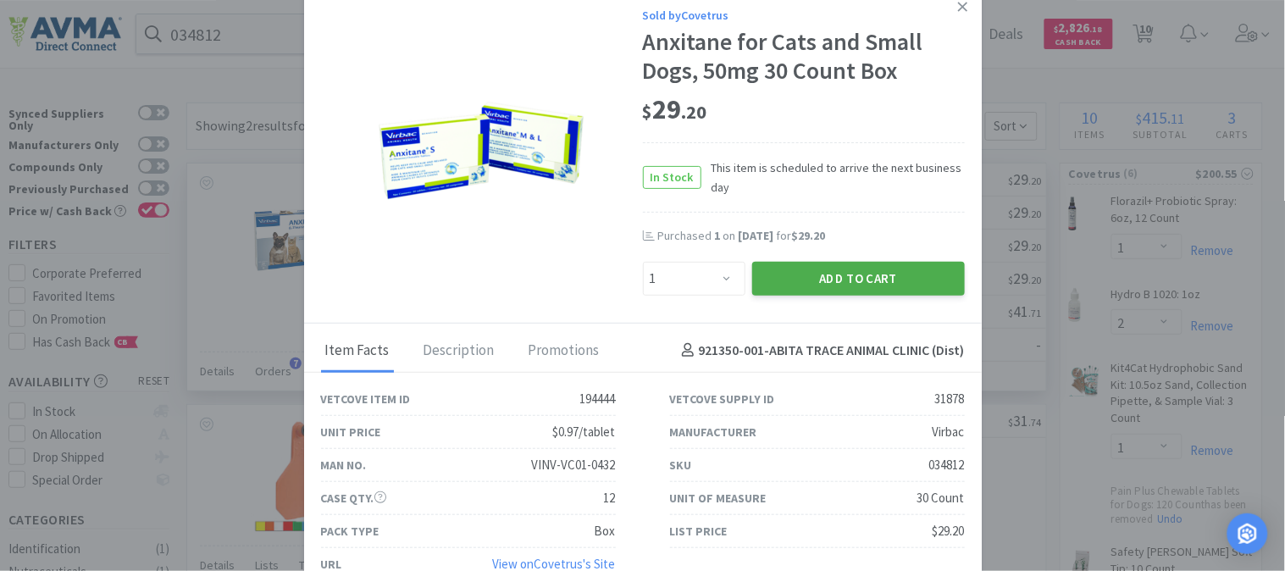
click at [858, 268] on button "Add to Cart" at bounding box center [858, 279] width 213 height 34
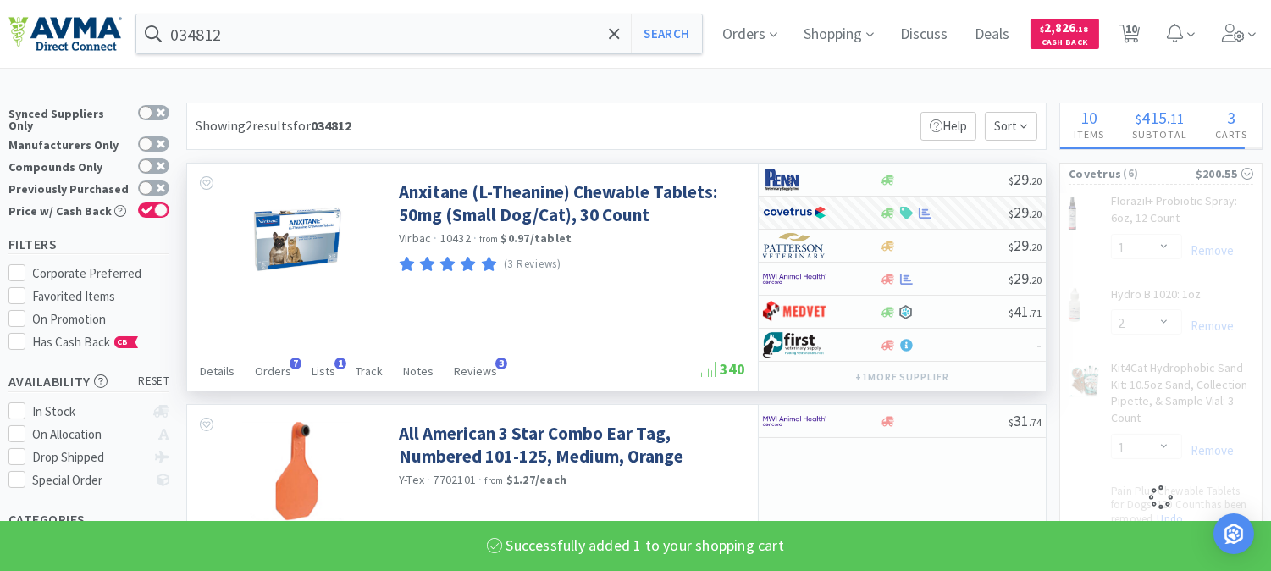
select select "1"
select select "3"
select select "2"
select select "1"
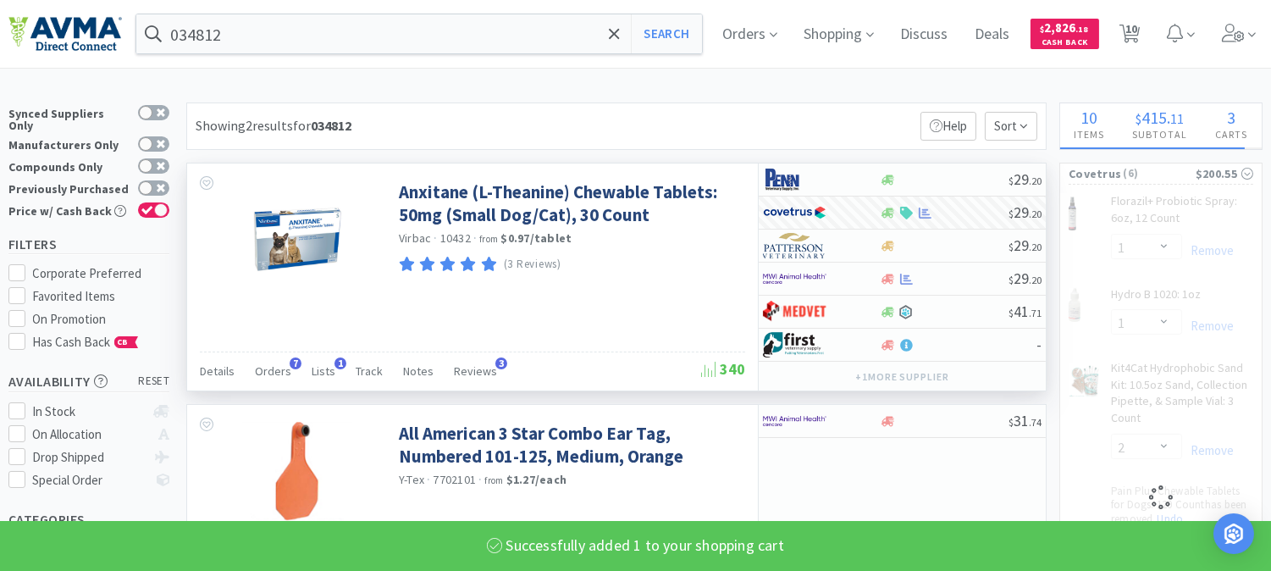
select select "12"
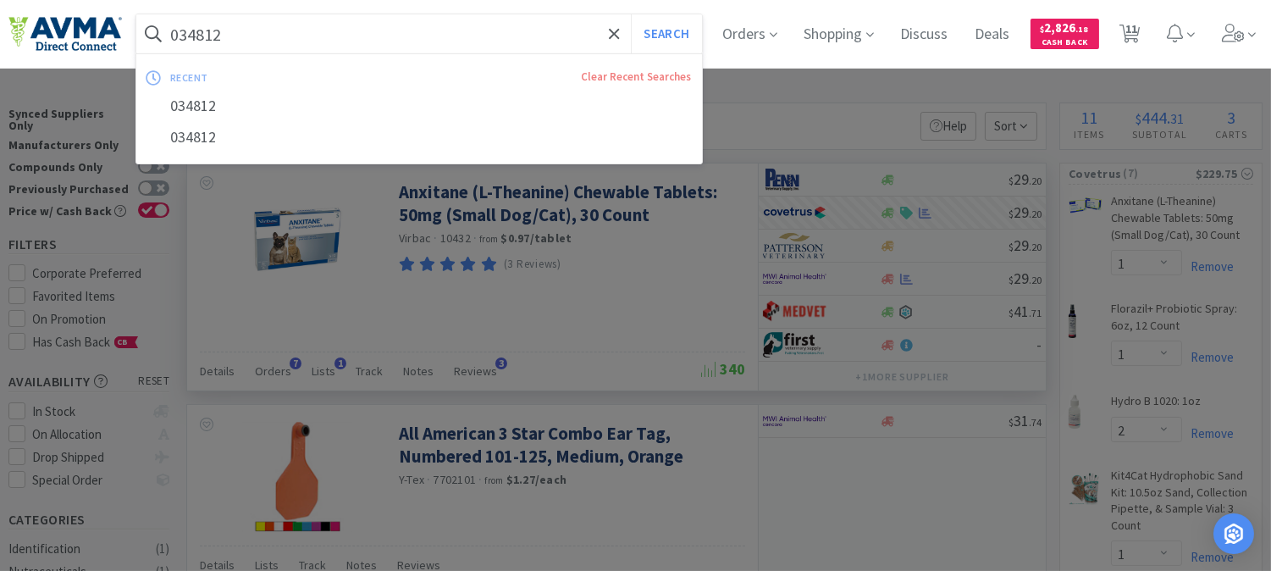
click at [210, 39] on input "034812" at bounding box center [419, 33] width 566 height 39
paste input "72805"
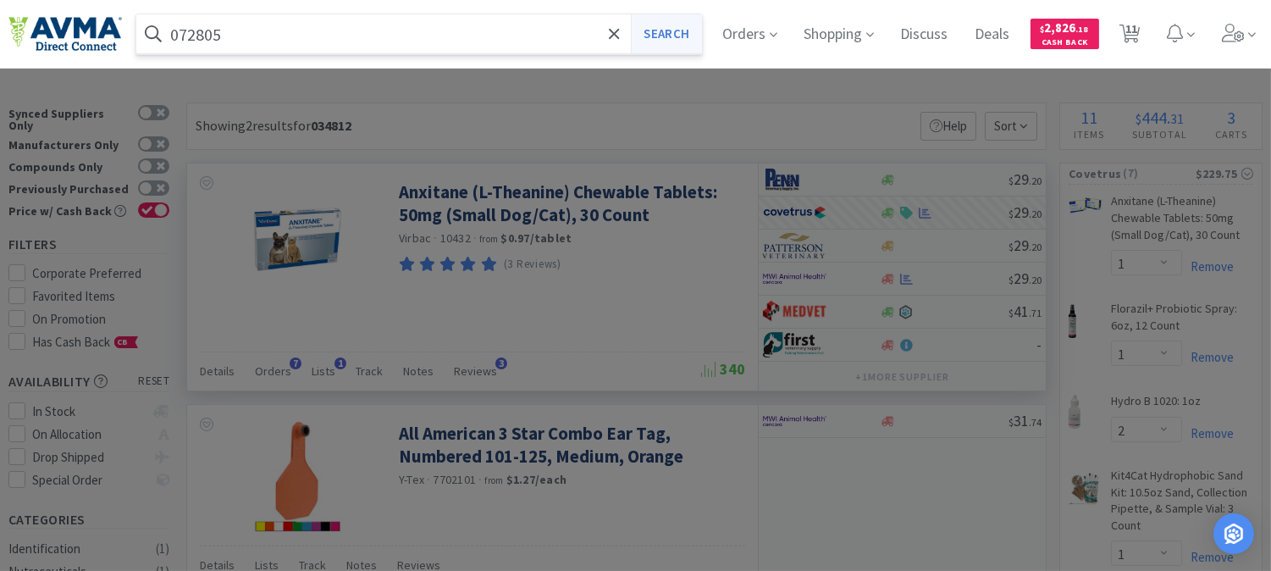
type input "072805"
click at [686, 32] on button "Search" at bounding box center [666, 33] width 70 height 39
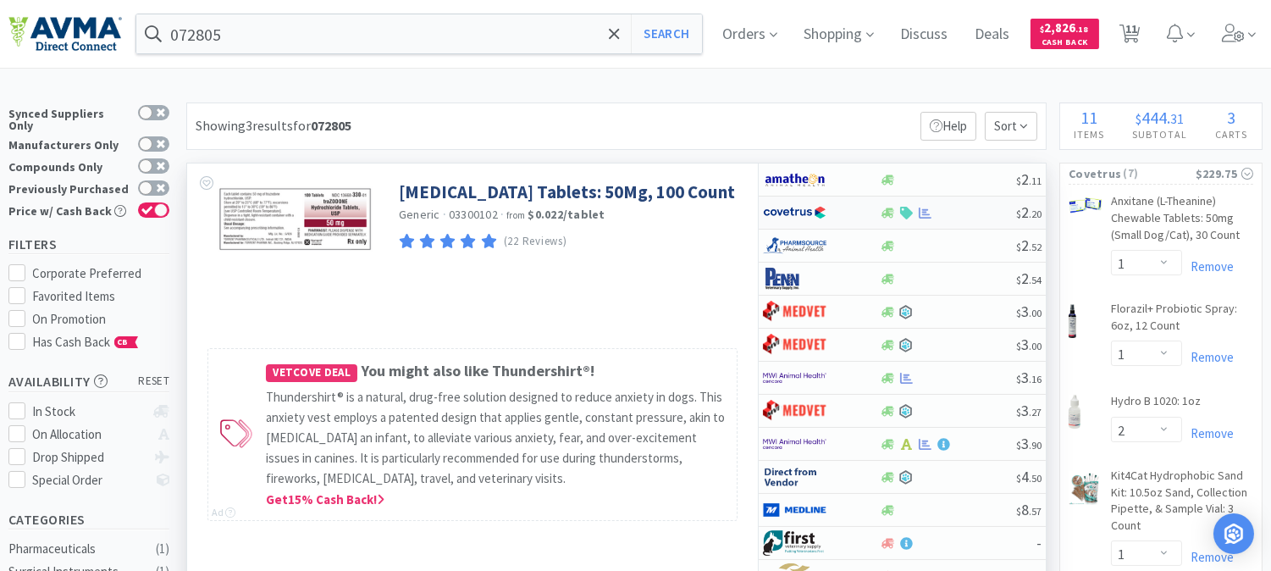
click at [792, 207] on img at bounding box center [795, 212] width 64 height 25
select select "1"
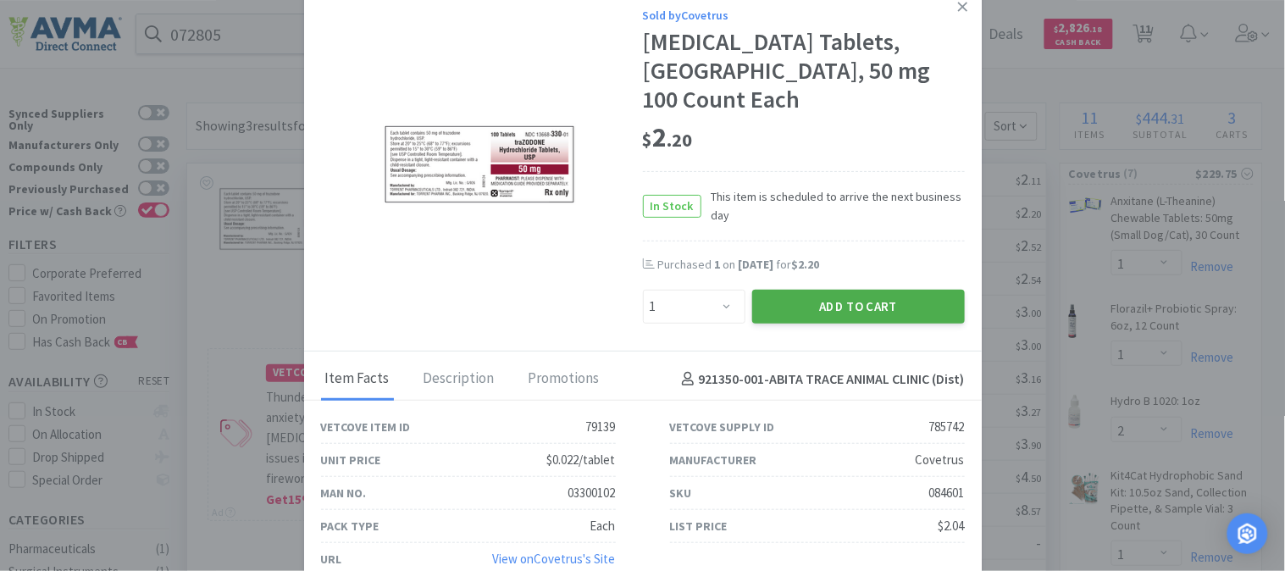
click at [859, 296] on button "Add to Cart" at bounding box center [858, 307] width 213 height 34
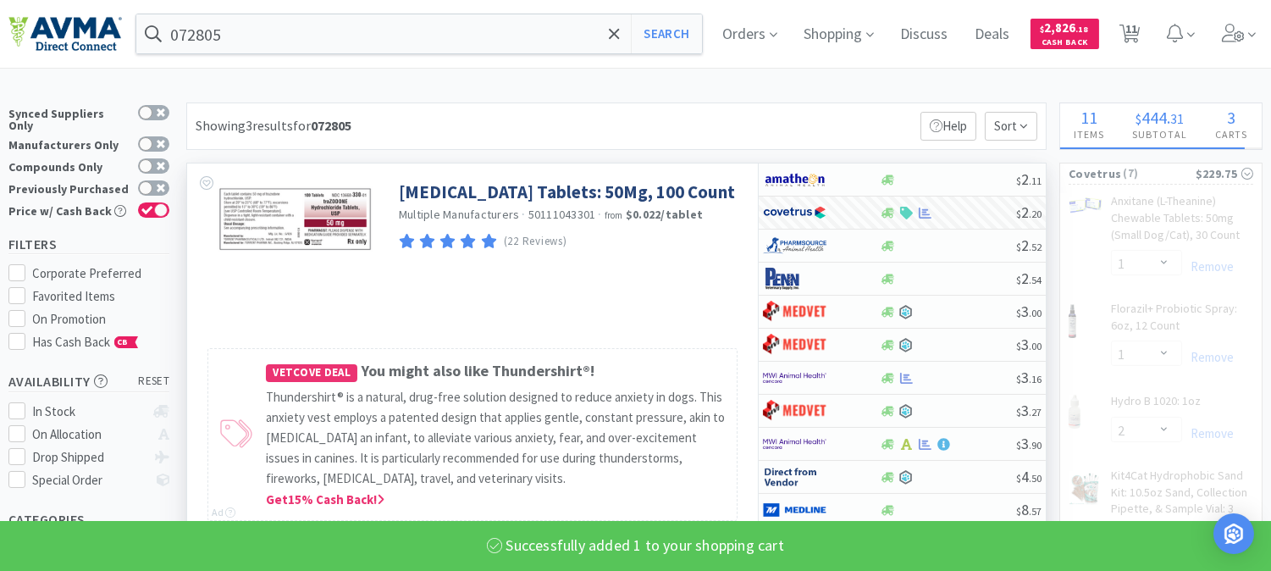
select select "1"
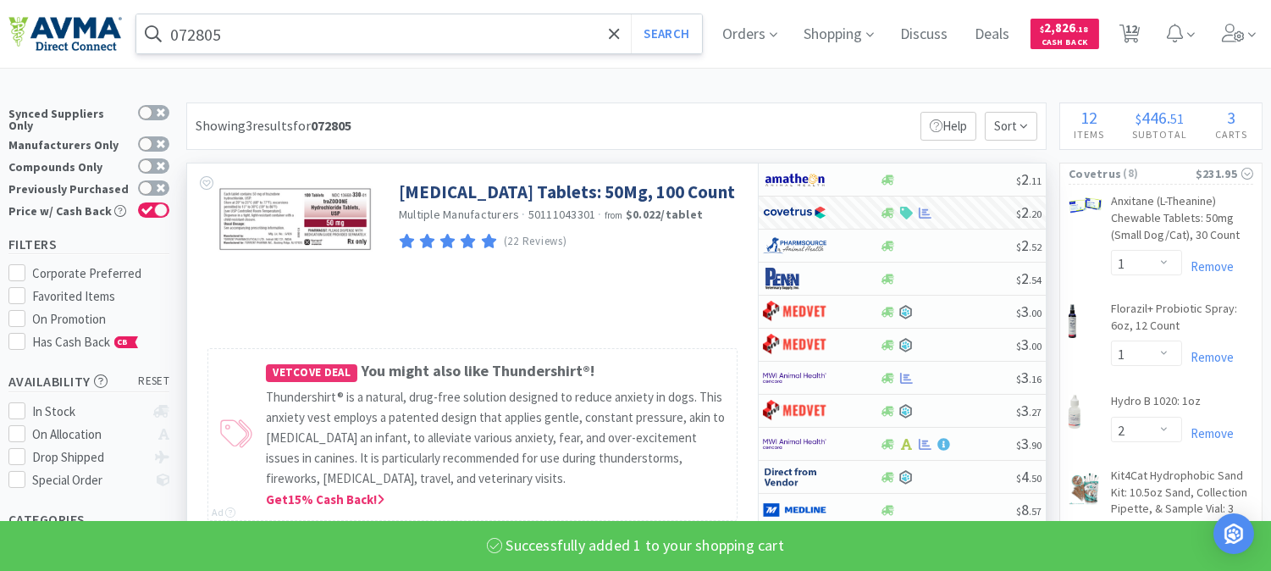
click at [213, 36] on input "072805" at bounding box center [419, 33] width 566 height 39
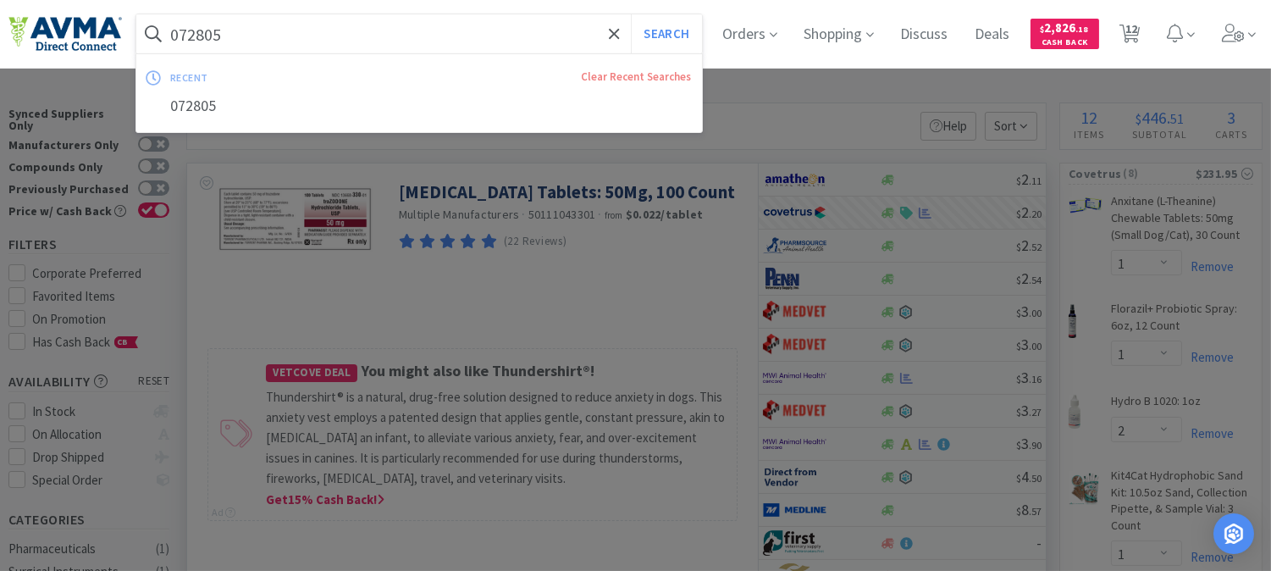
paste input "84256"
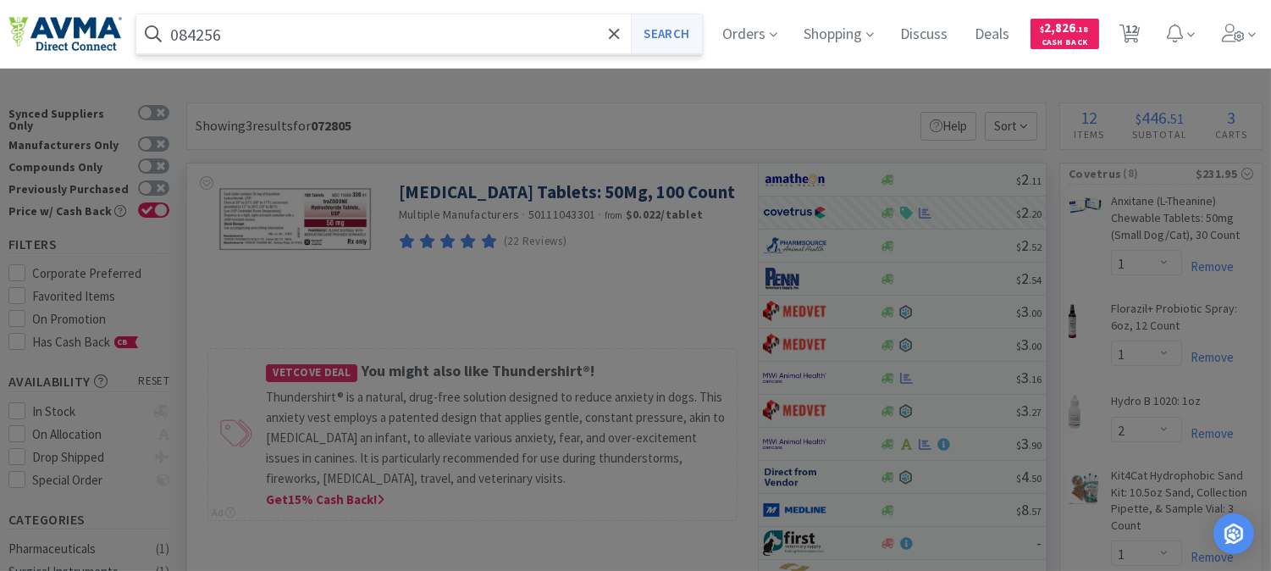
type input "084256"
click at [683, 37] on button "Search" at bounding box center [666, 33] width 70 height 39
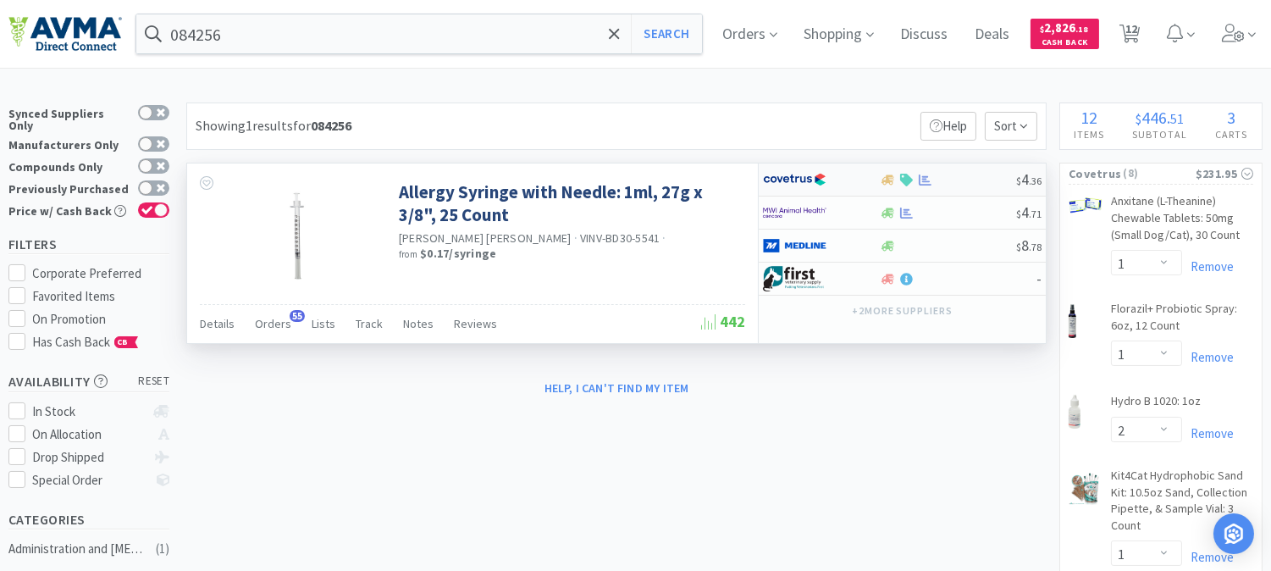
click at [780, 175] on img at bounding box center [795, 179] width 64 height 25
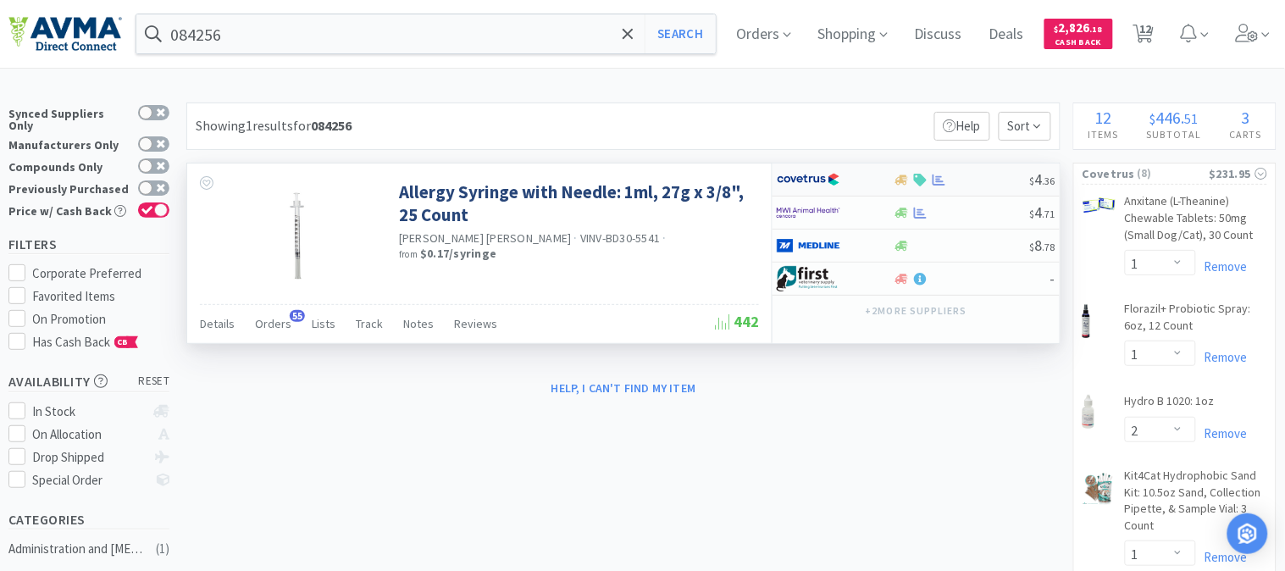
select select "1"
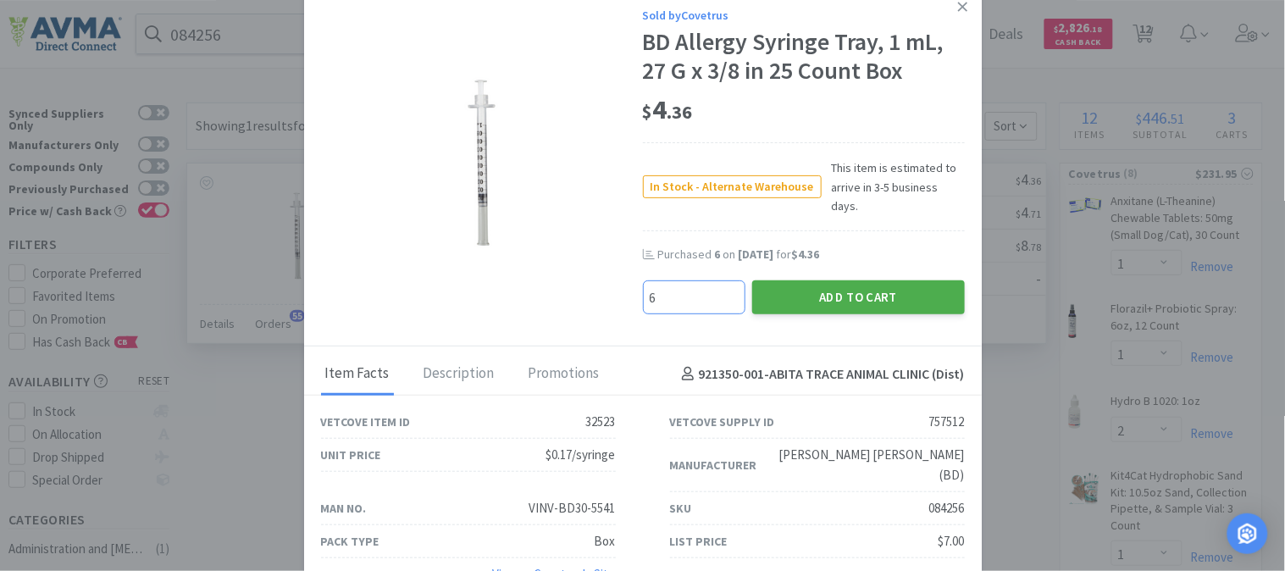
type input "6"
click at [858, 280] on button "Add to Cart" at bounding box center [858, 297] width 213 height 34
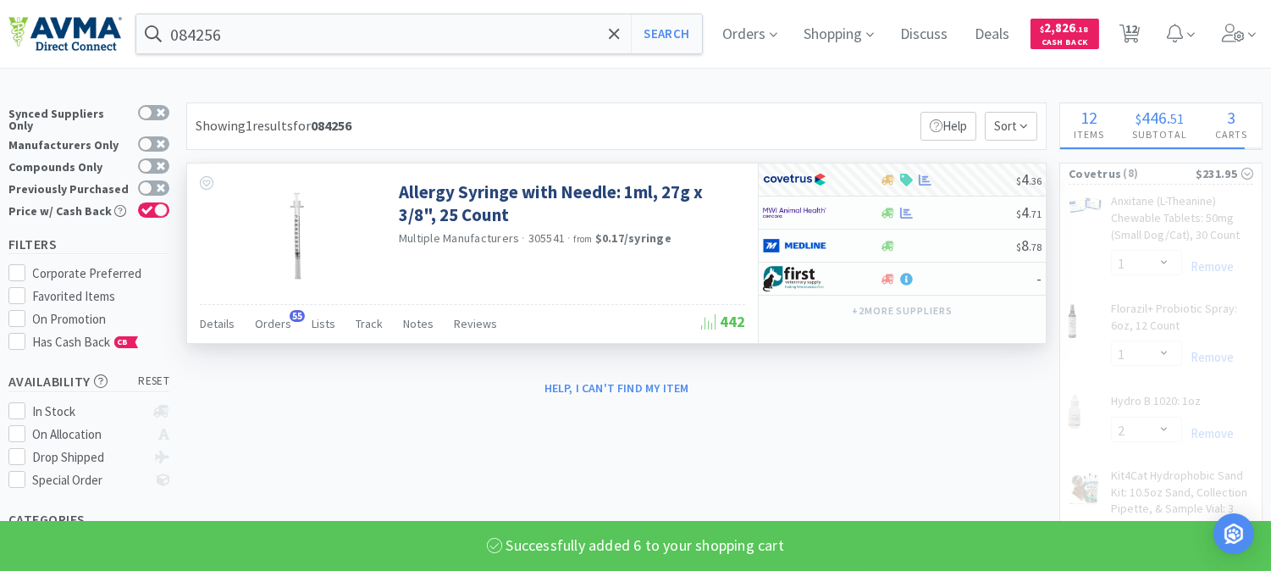
select select "6"
select select "1"
select select "3"
select select "2"
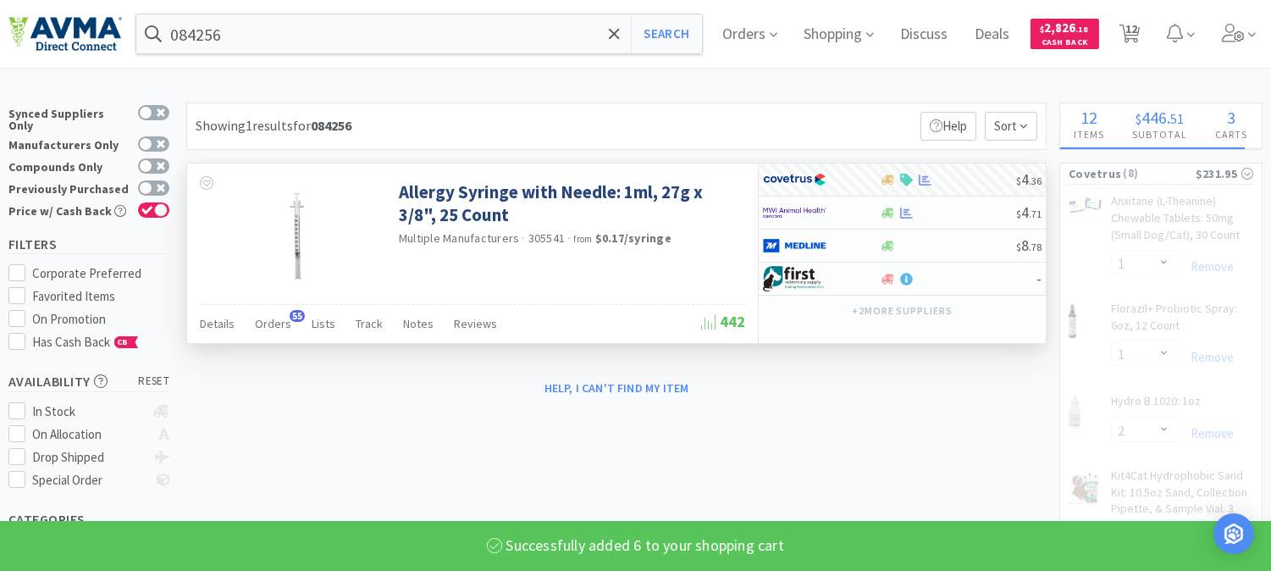
select select "12"
select select "1"
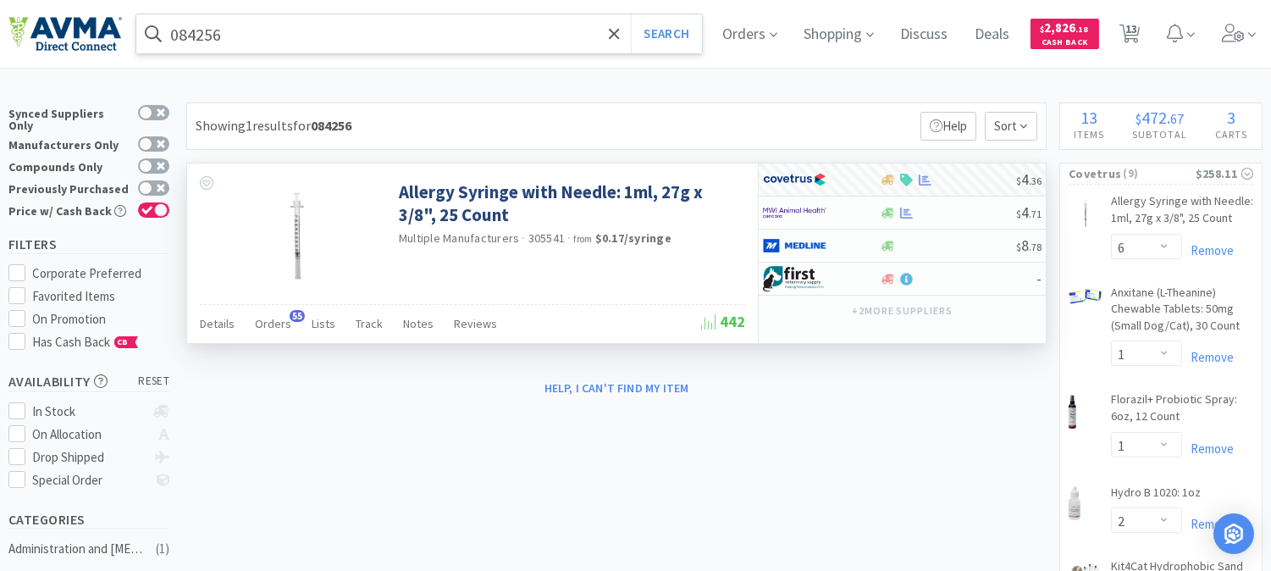
click at [209, 27] on input "084256" at bounding box center [419, 33] width 566 height 39
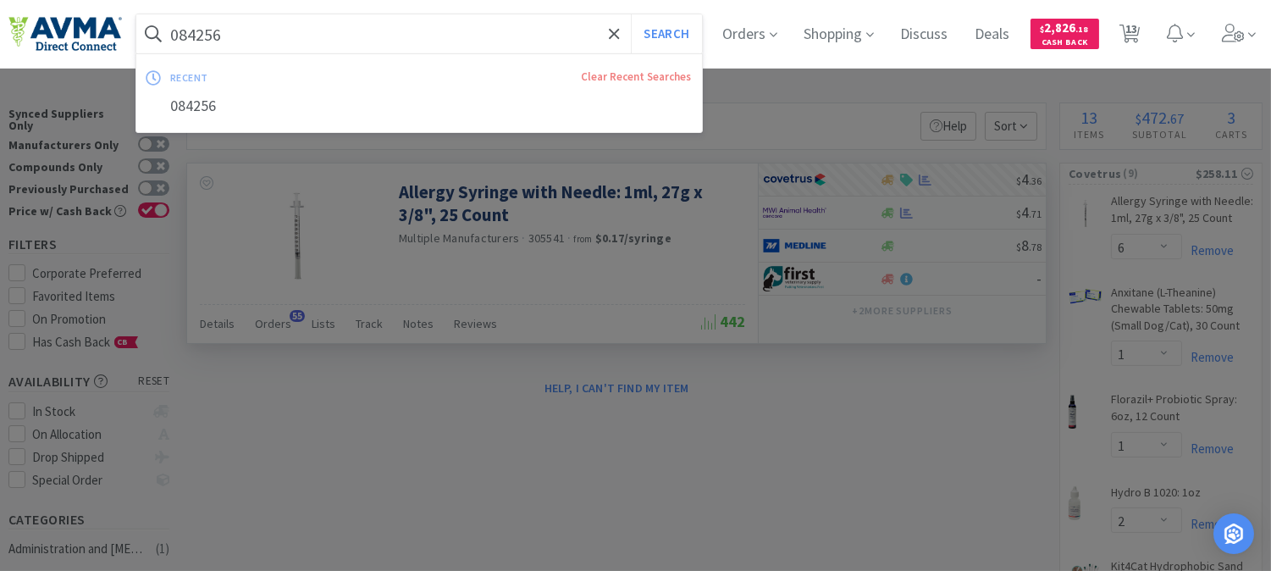
paste input "3775"
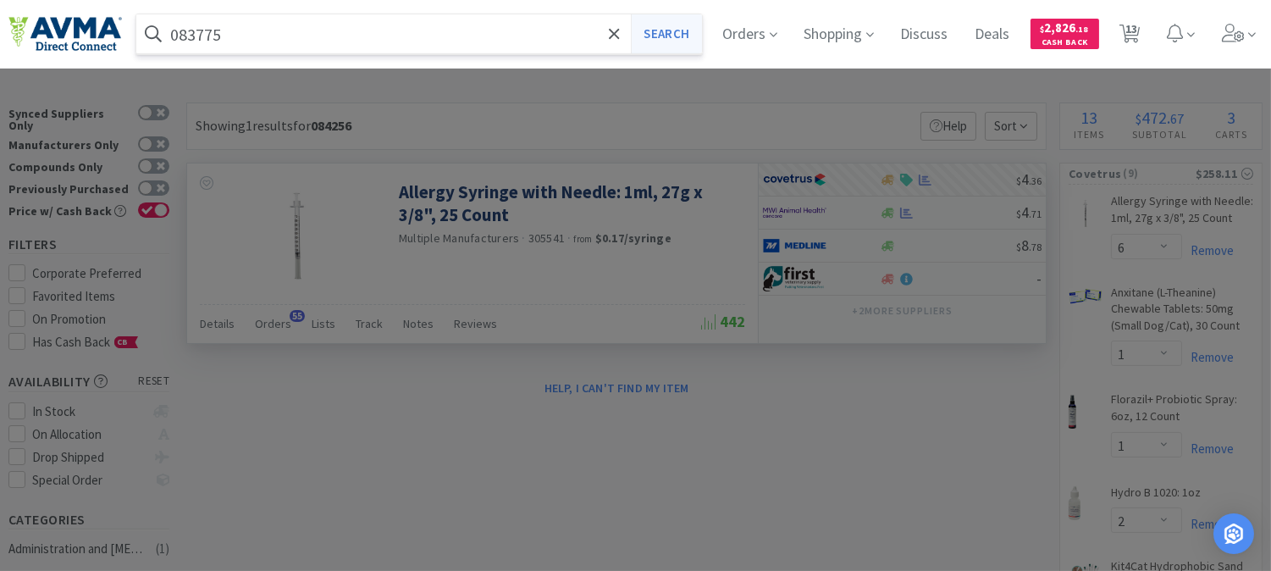
type input "083775"
click at [684, 25] on button "Search" at bounding box center [666, 33] width 70 height 39
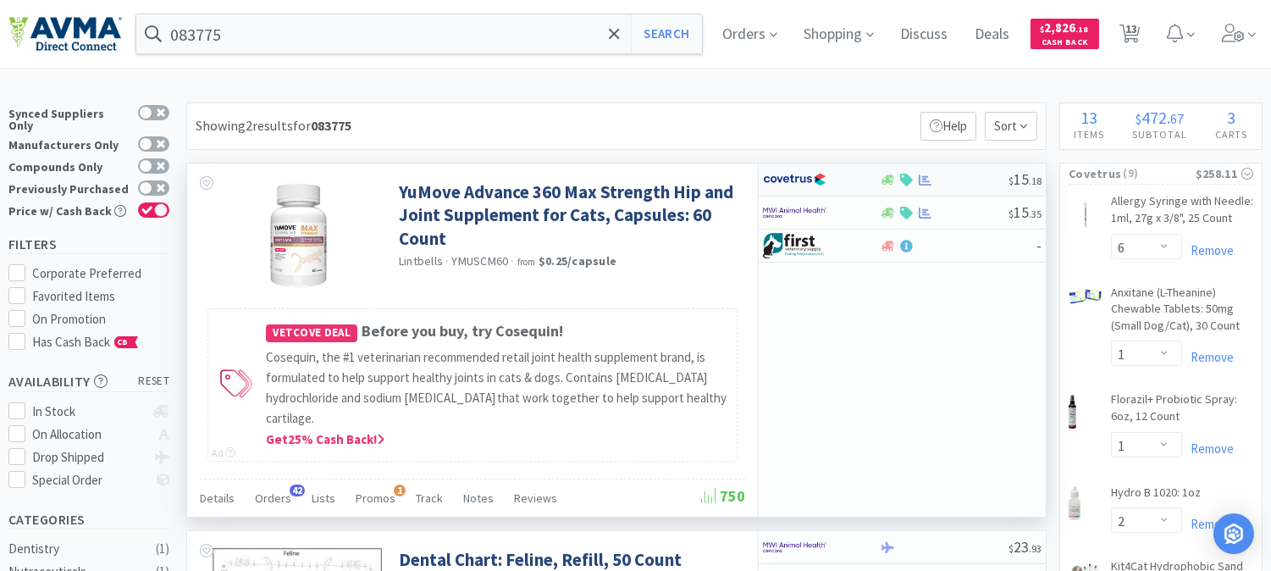
click at [805, 181] on img at bounding box center [795, 179] width 64 height 25
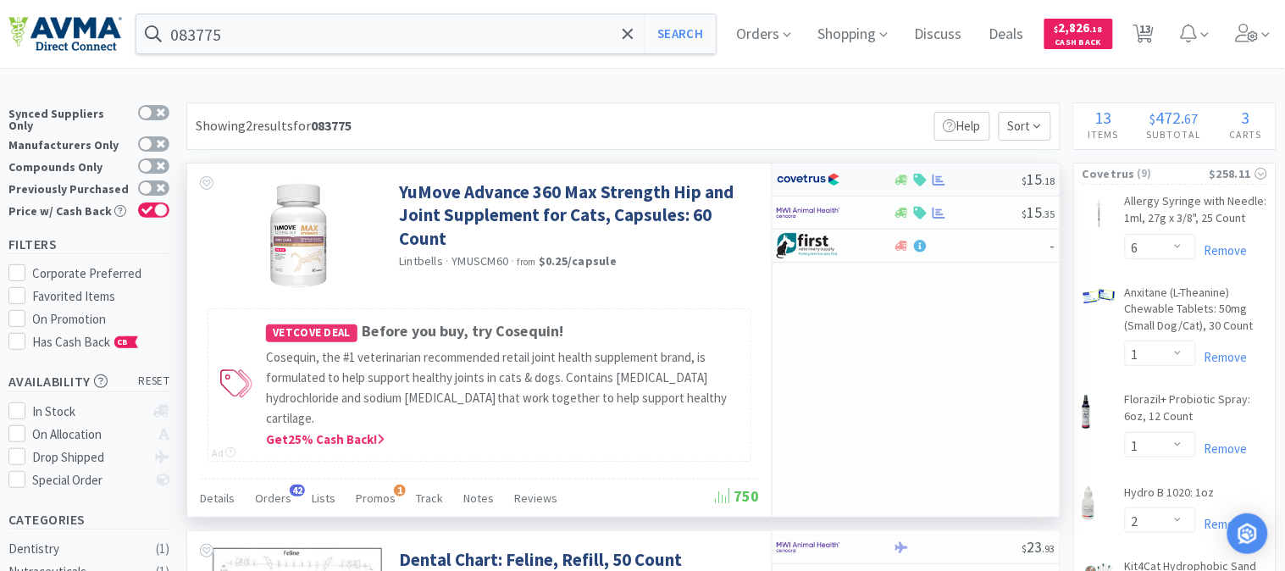
select select "1"
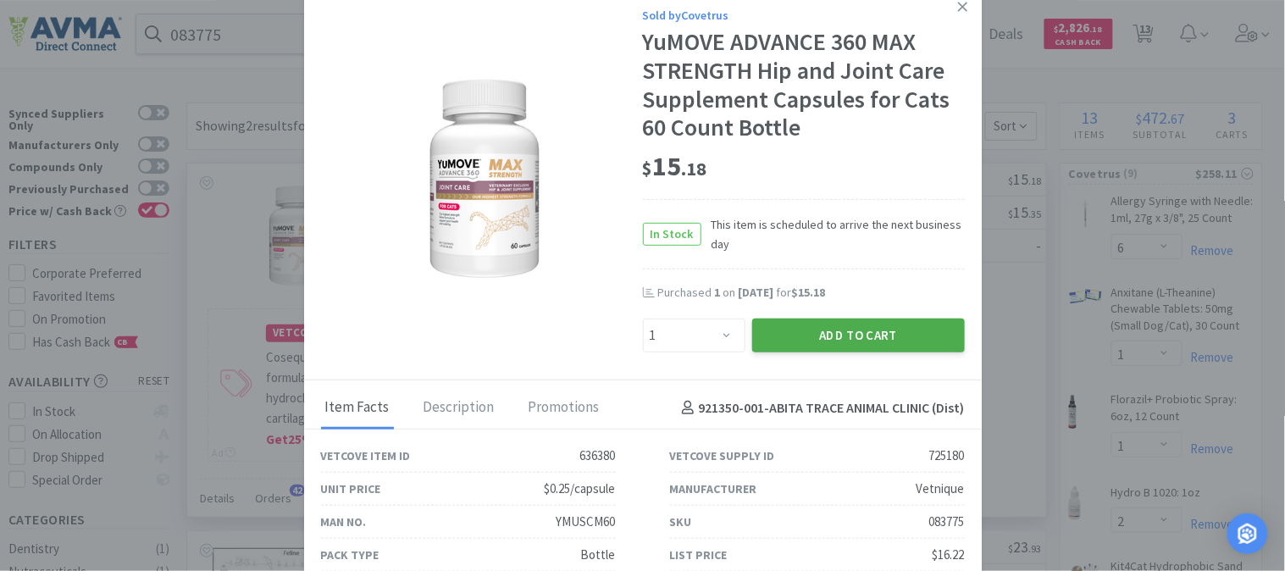
click at [830, 320] on button "Add to Cart" at bounding box center [858, 335] width 213 height 34
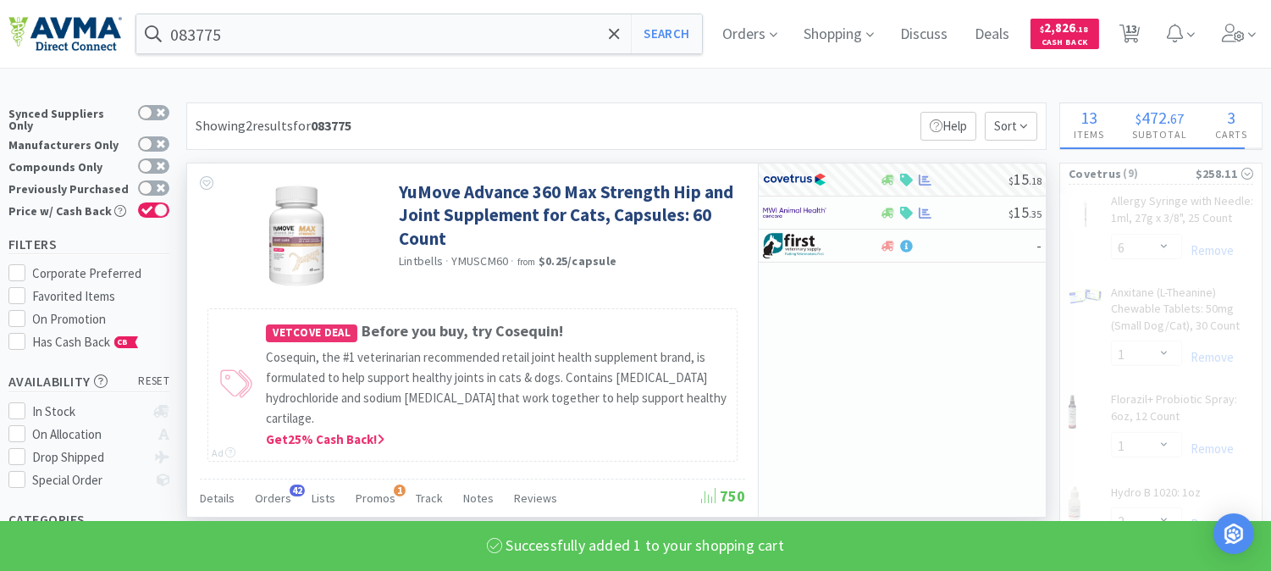
select select "1"
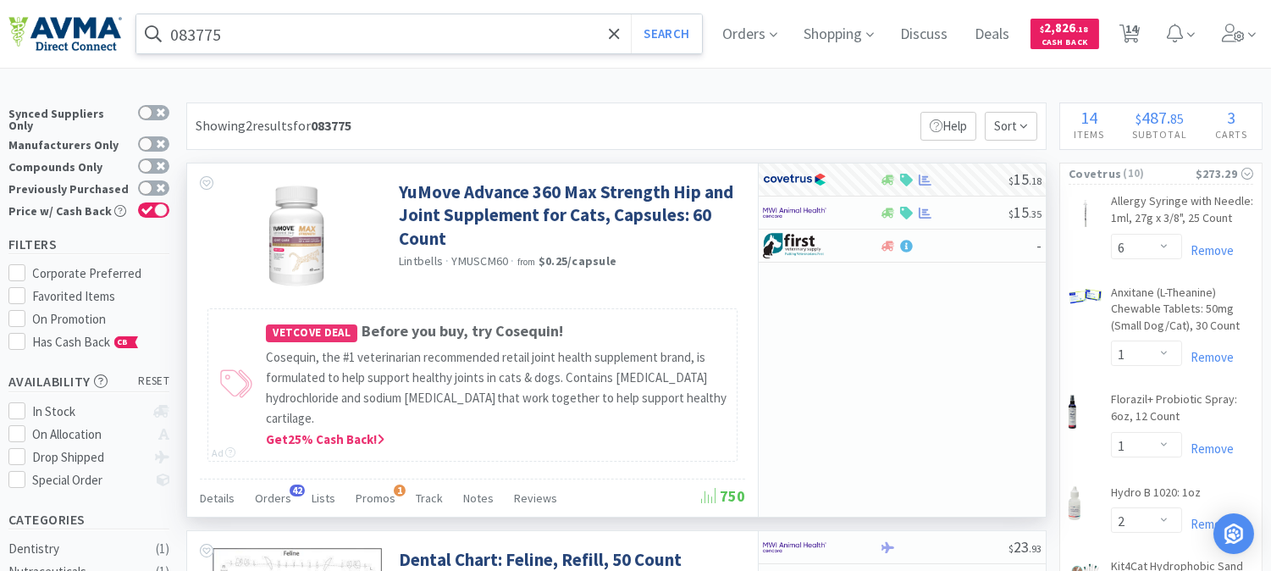
click at [269, 30] on input "083775" at bounding box center [419, 33] width 566 height 39
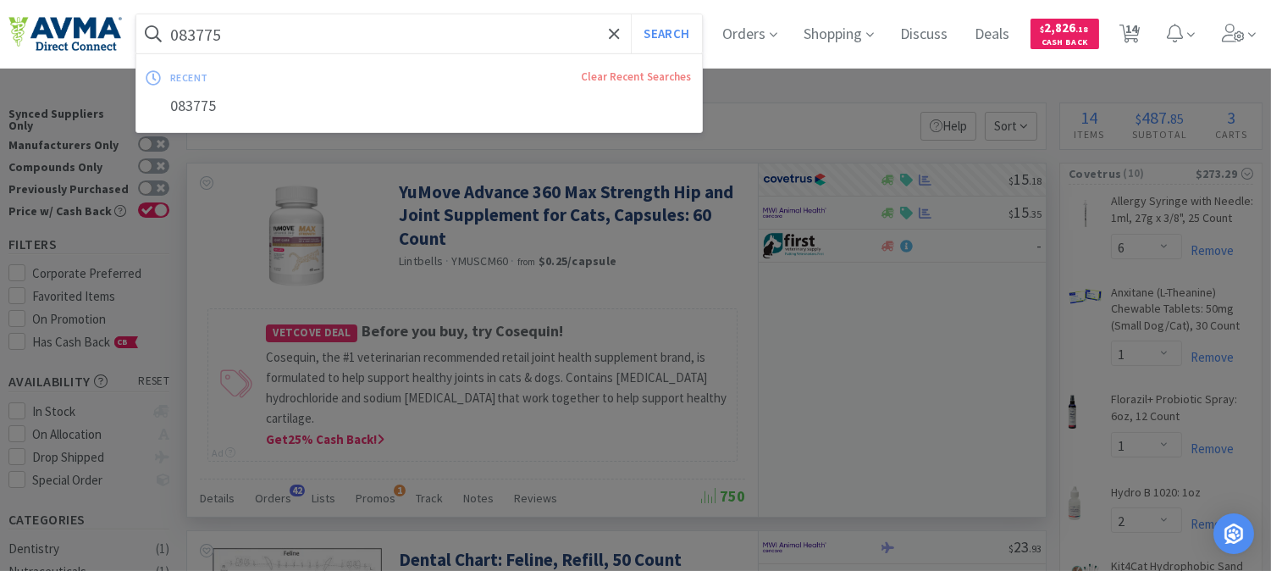
paste input "72770"
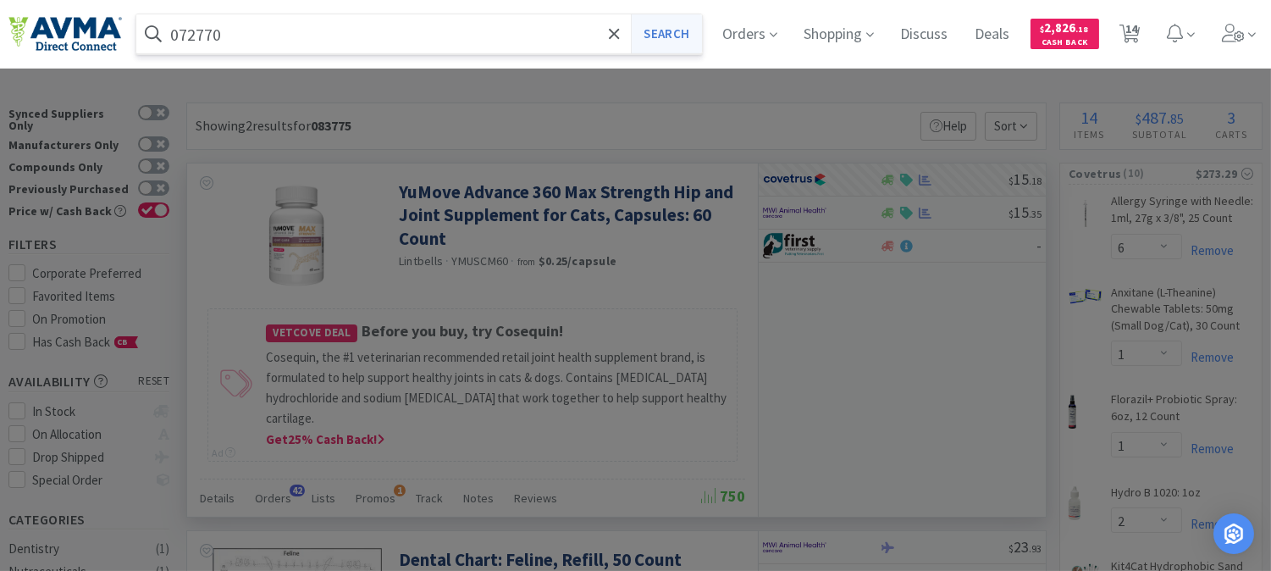
type input "072770"
click at [688, 39] on button "Search" at bounding box center [666, 33] width 70 height 39
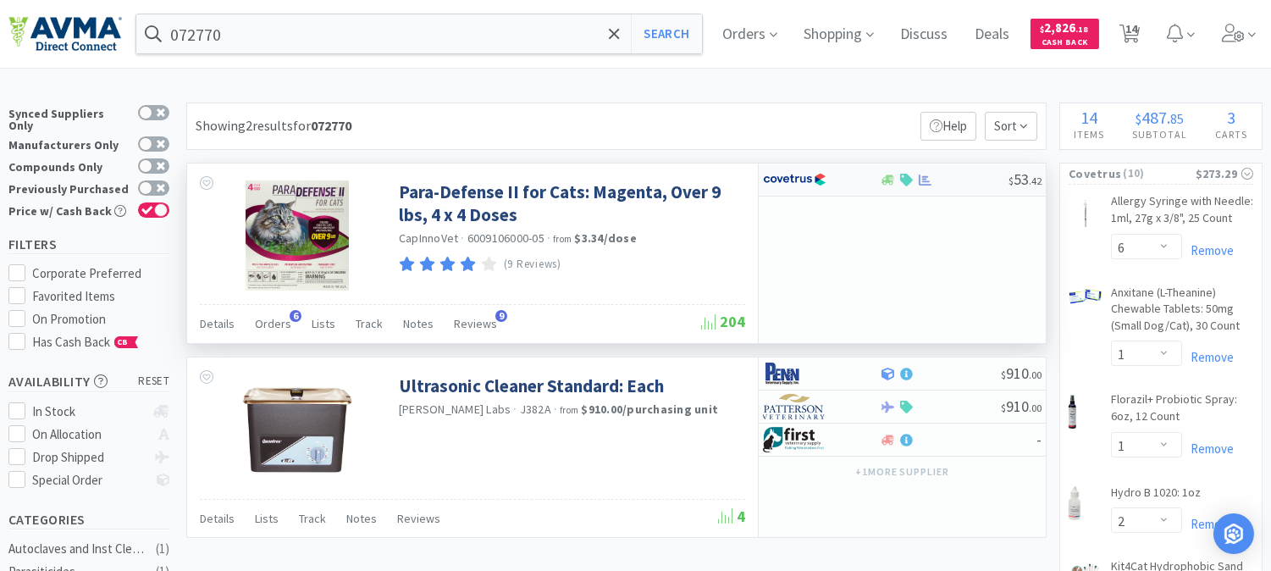
click at [796, 175] on img at bounding box center [795, 179] width 64 height 25
select select "1"
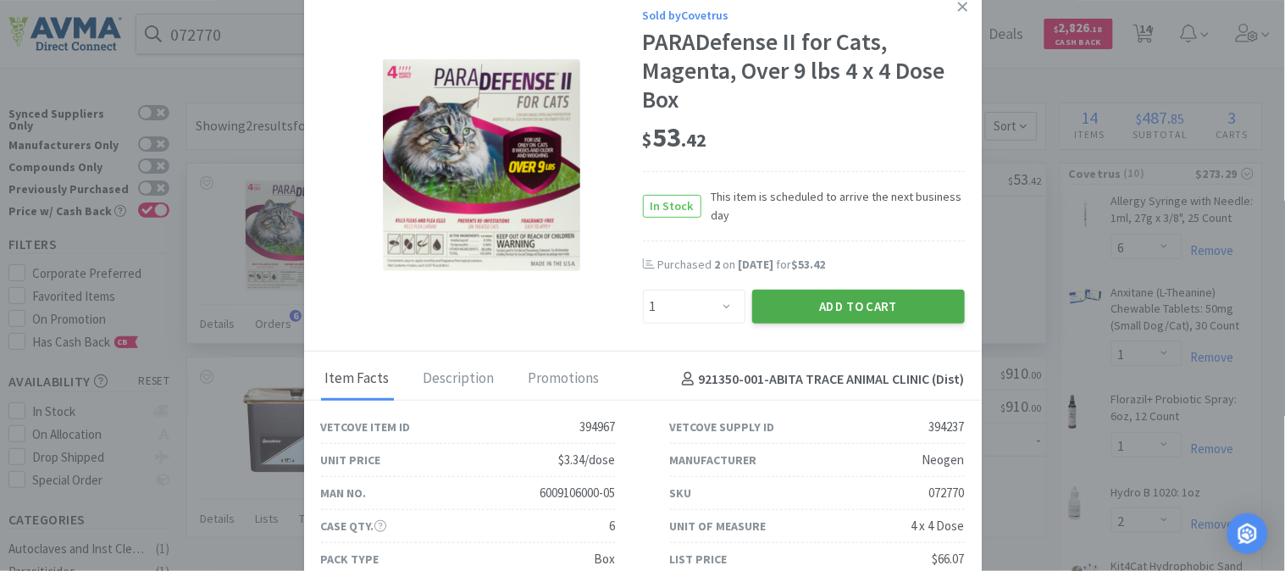
click at [854, 310] on button "Add to Cart" at bounding box center [858, 307] width 213 height 34
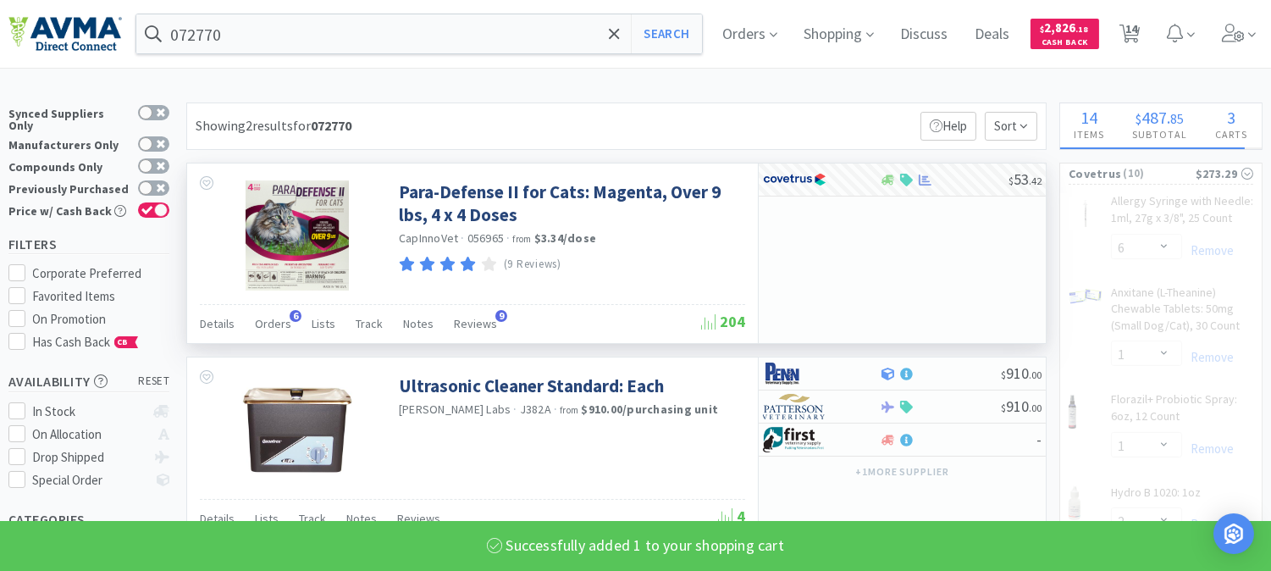
select select "1"
select select "3"
select select "2"
select select "12"
select select "1"
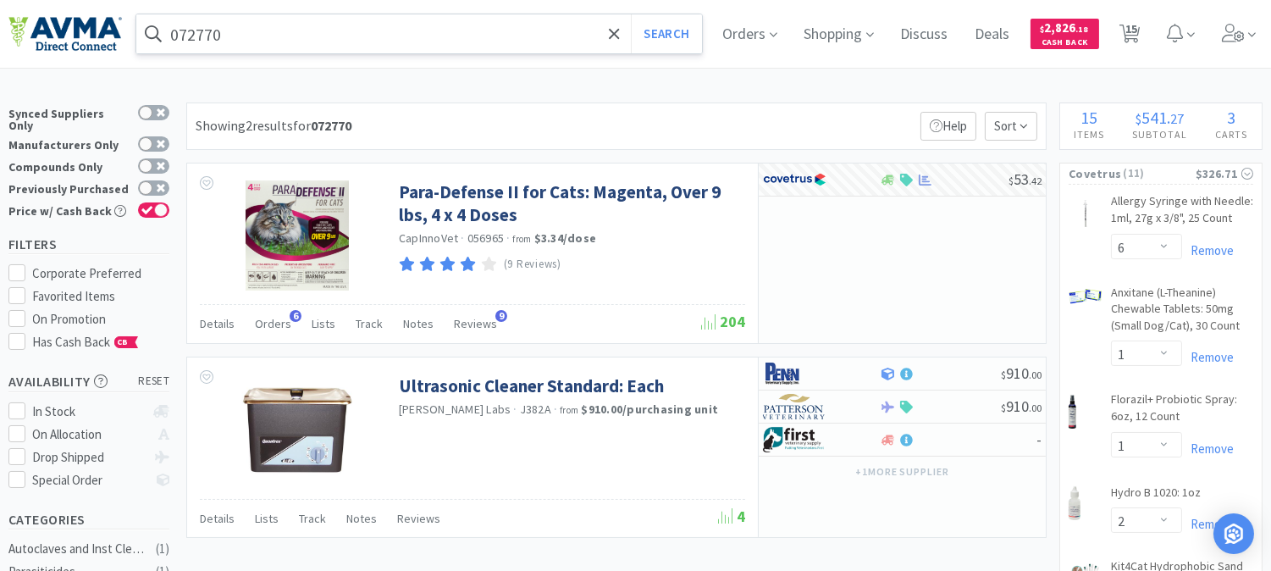
click at [233, 36] on input "072770" at bounding box center [419, 33] width 566 height 39
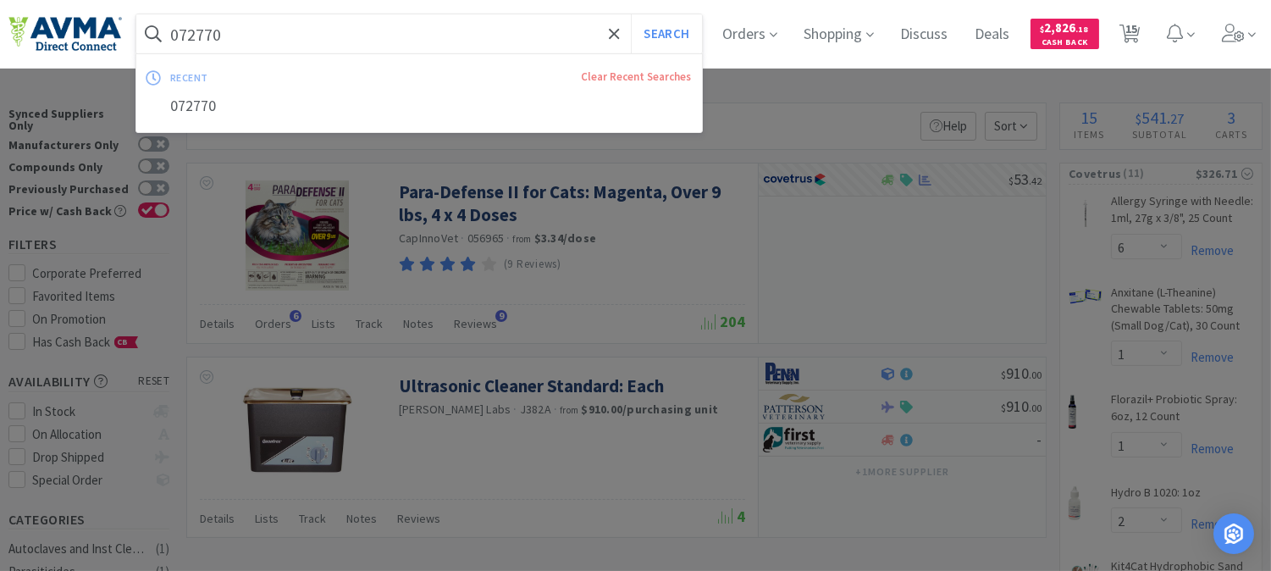
paste input "26672"
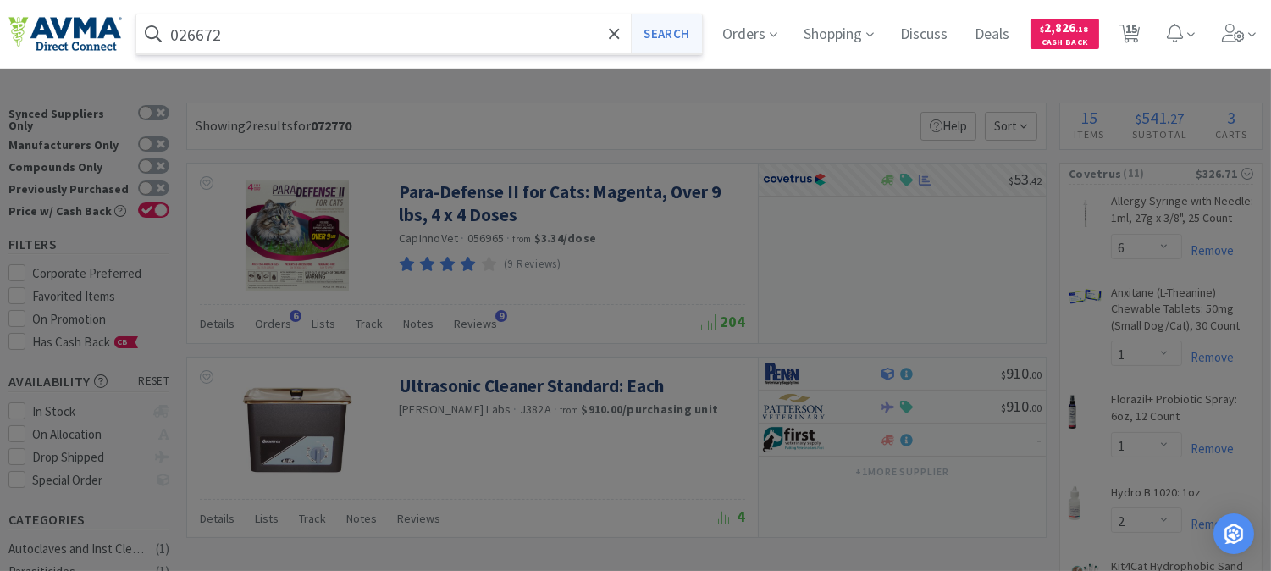
click at [675, 42] on button "Search" at bounding box center [666, 33] width 70 height 39
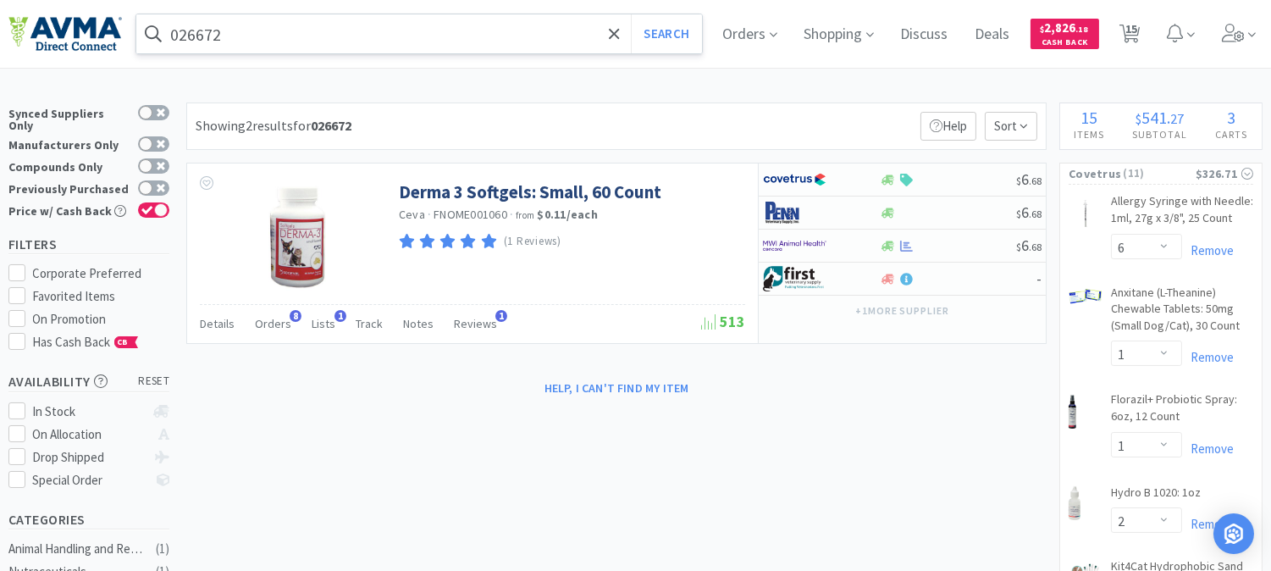
click at [234, 35] on input "026672" at bounding box center [419, 33] width 566 height 39
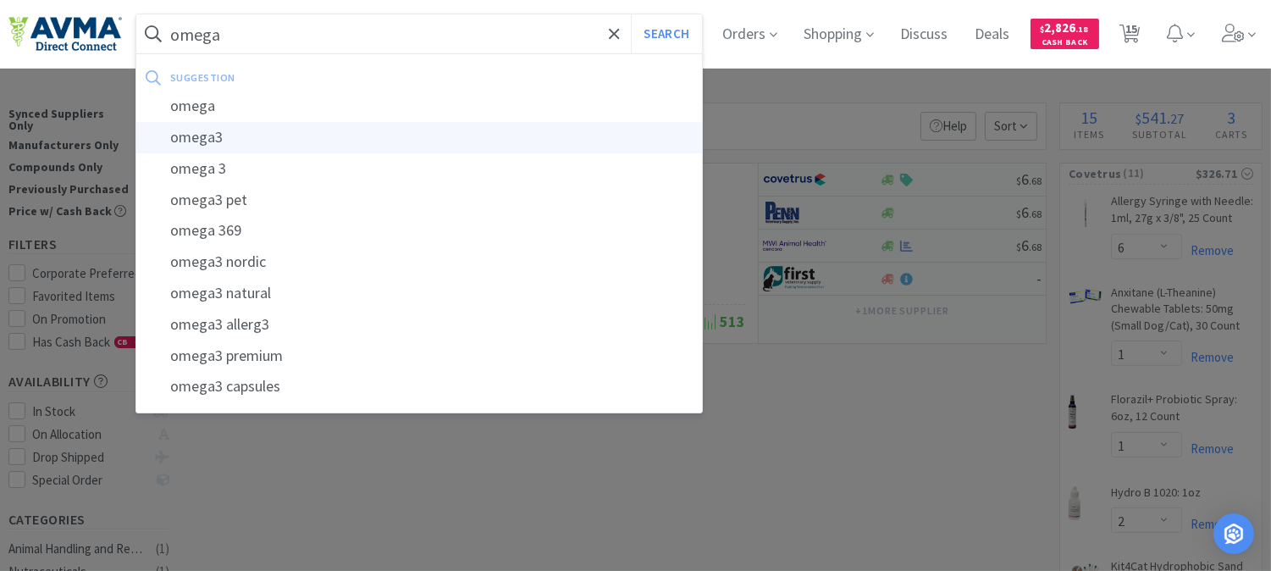
click at [186, 138] on div "omega3" at bounding box center [419, 137] width 566 height 31
type input "omega3"
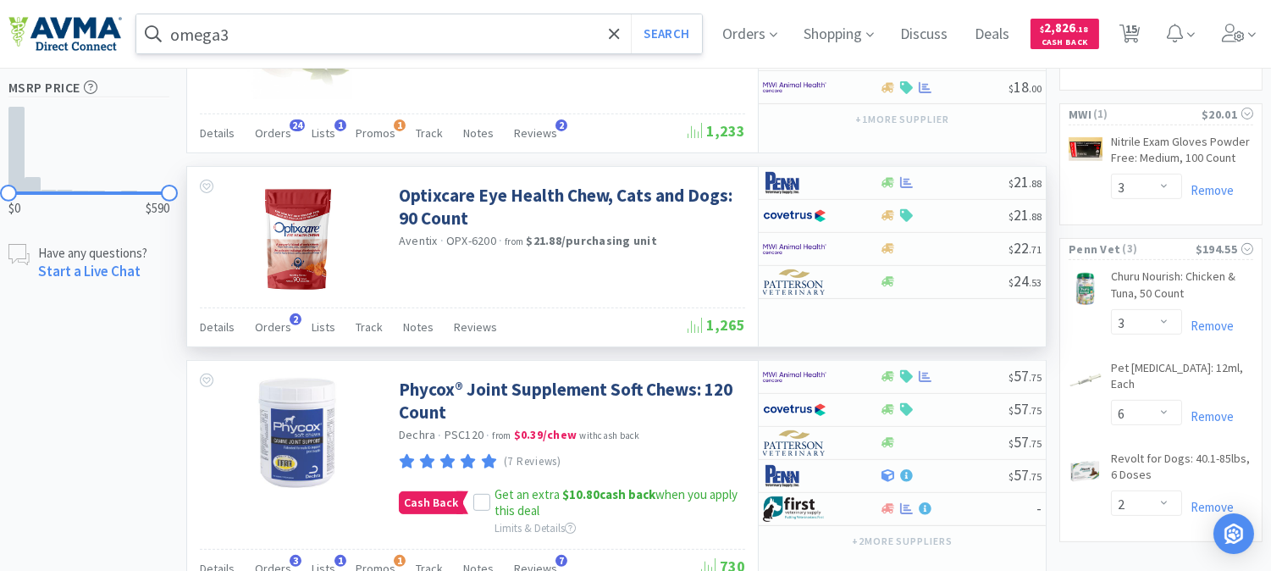
scroll to position [1317, 0]
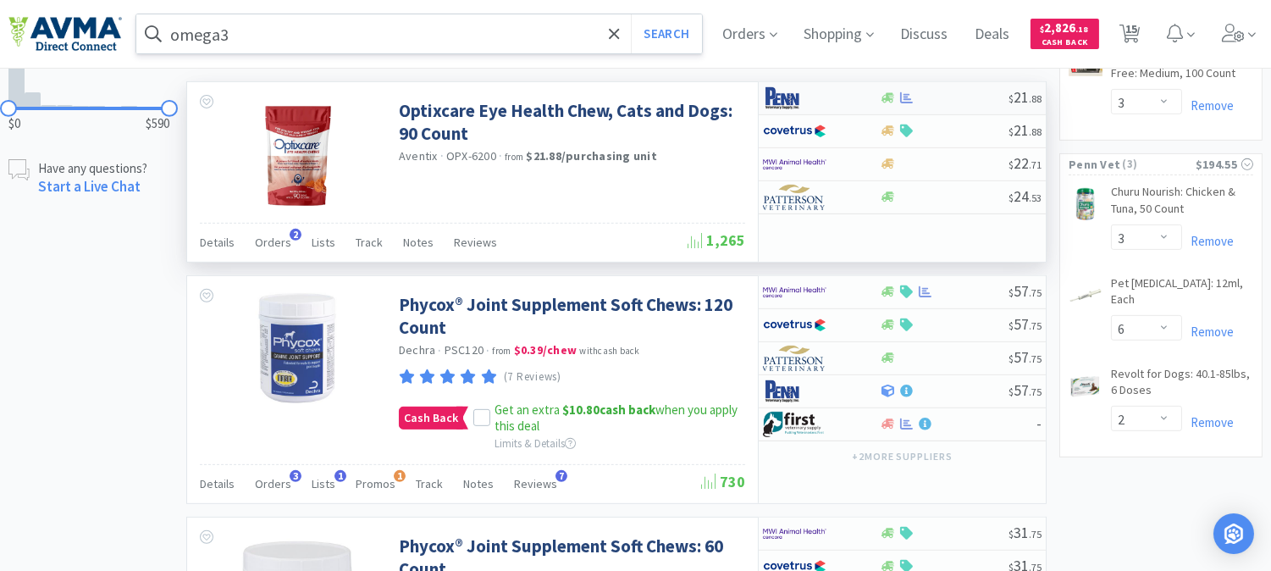
click at [779, 102] on img at bounding box center [795, 98] width 64 height 25
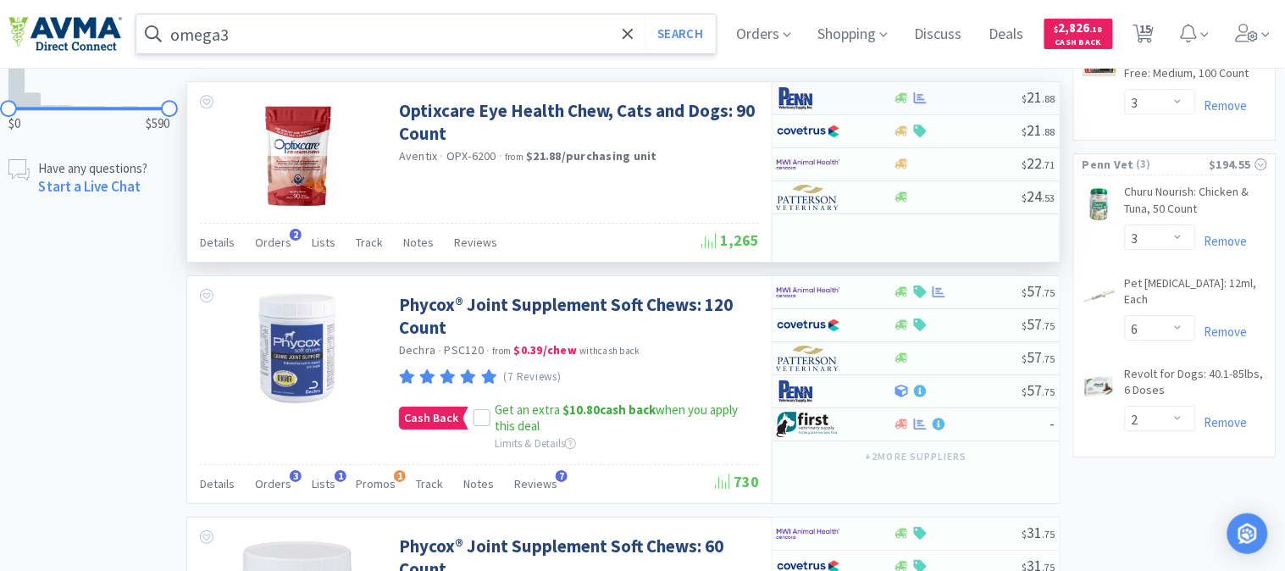
select select "1"
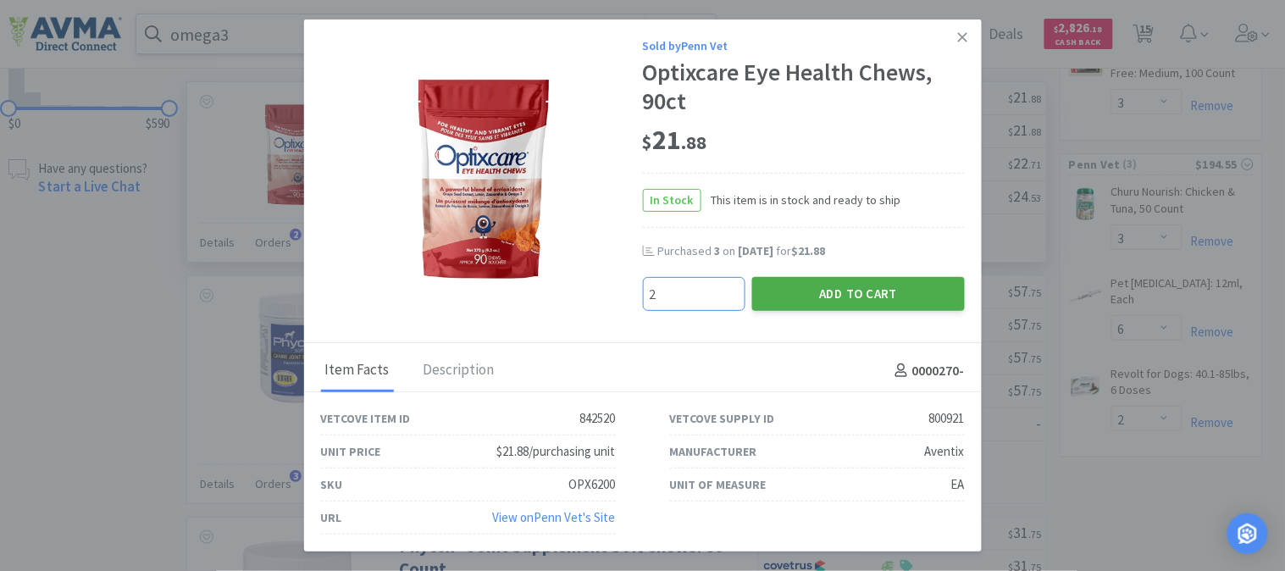
type input "2"
click at [854, 298] on button "Add to Cart" at bounding box center [858, 294] width 213 height 34
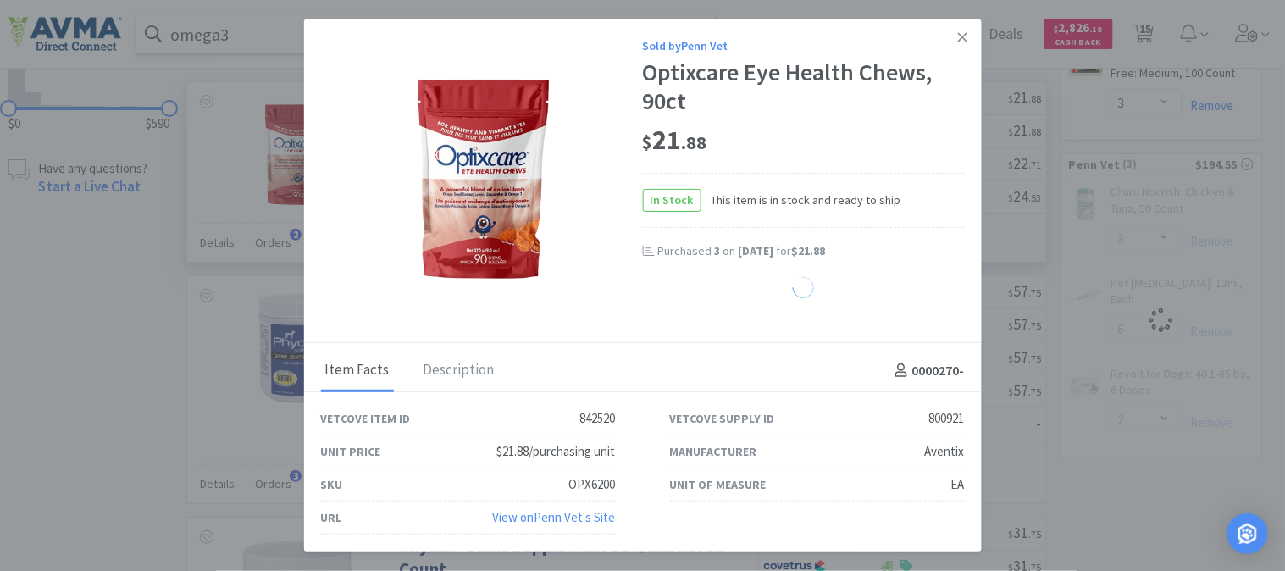
select select "2"
select select "6"
select select "2"
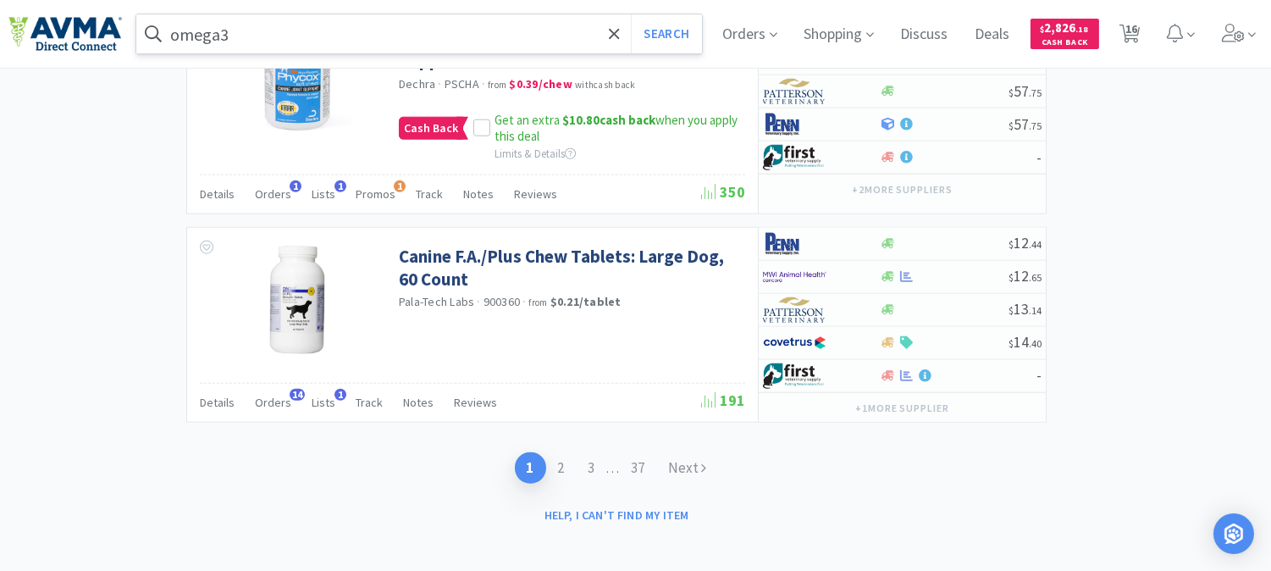
scroll to position [3123, 0]
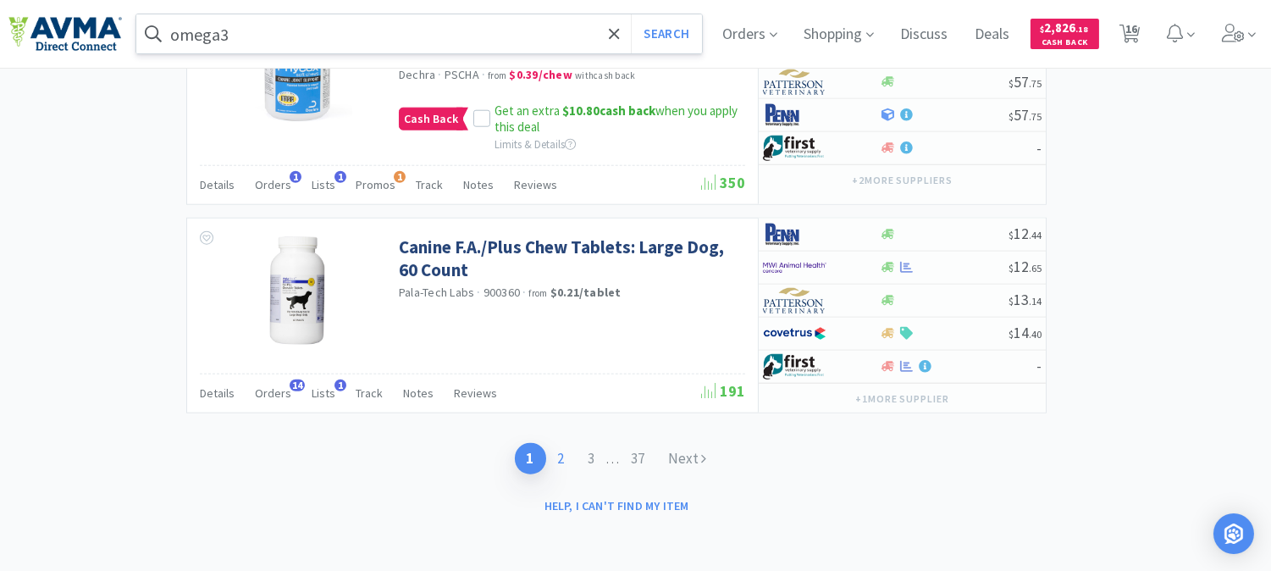
click at [556, 460] on link "2" at bounding box center [561, 458] width 30 height 31
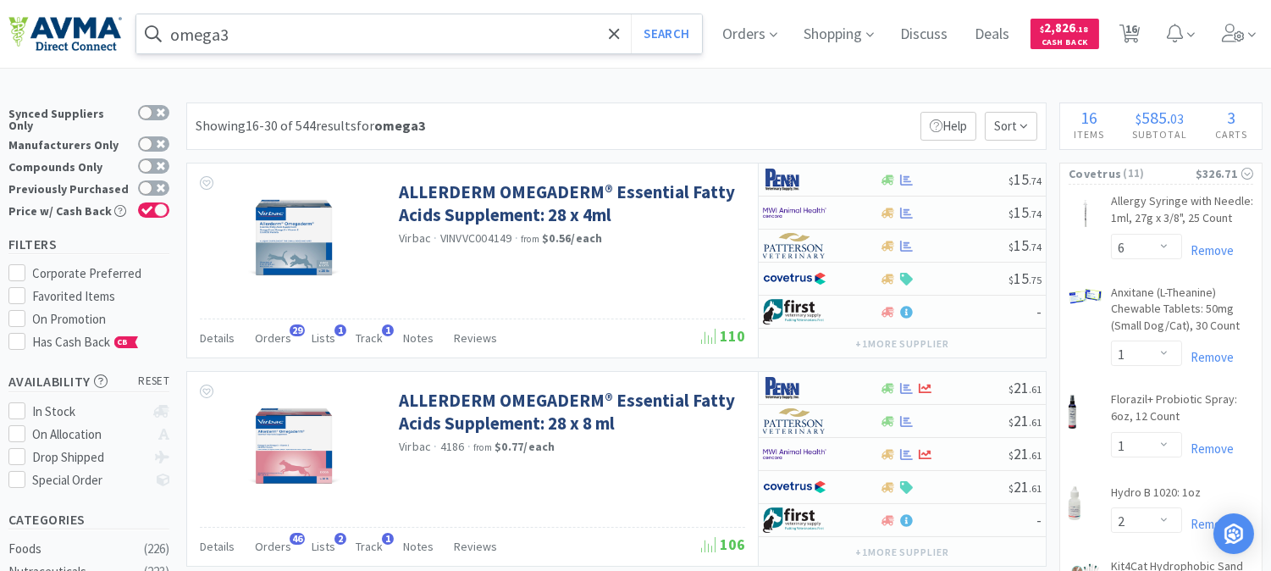
click at [214, 34] on input "omega3" at bounding box center [419, 33] width 566 height 39
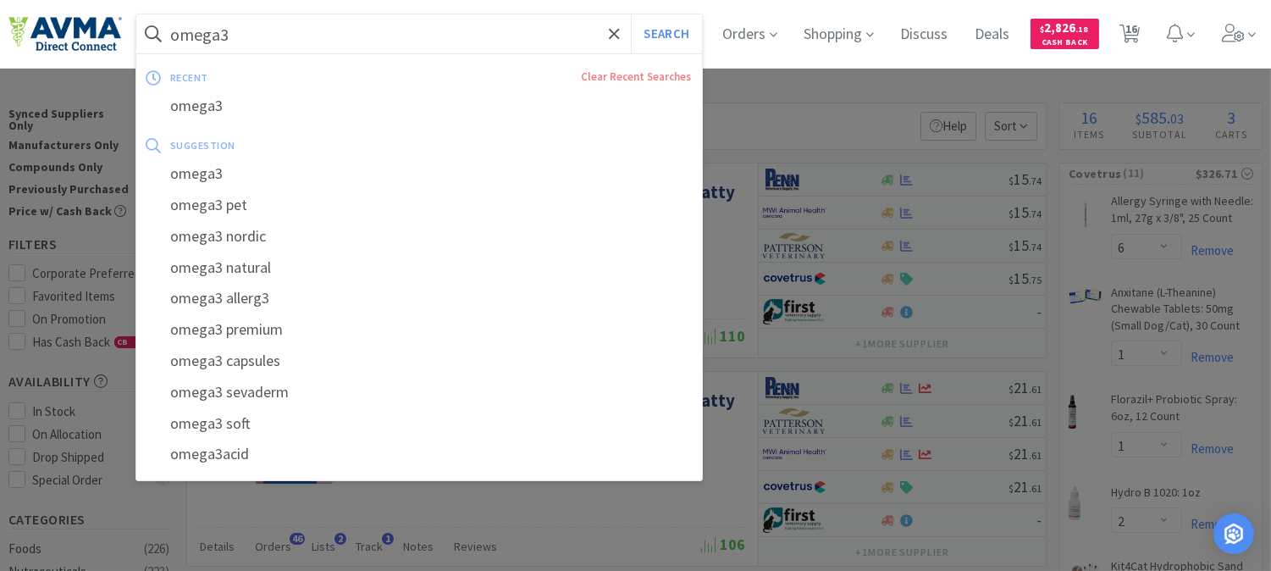
click at [223, 34] on input "omega3" at bounding box center [419, 33] width 566 height 39
click at [218, 31] on input "omega3" at bounding box center [419, 33] width 566 height 39
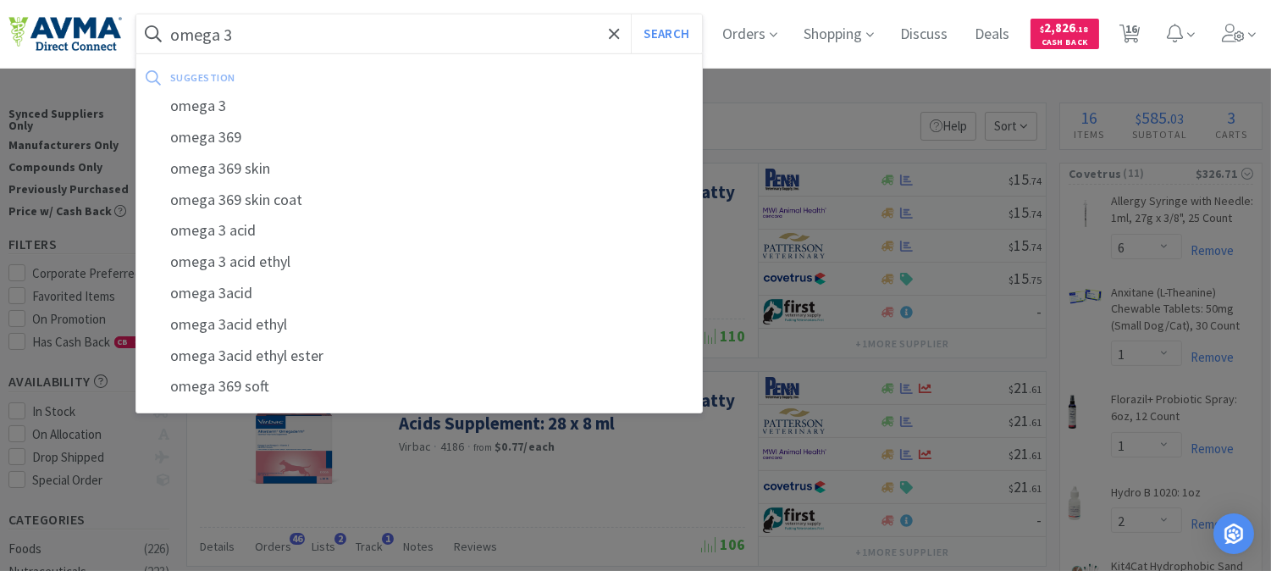
type input "omega 3"
click at [631, 14] on button "Search" at bounding box center [666, 33] width 70 height 39
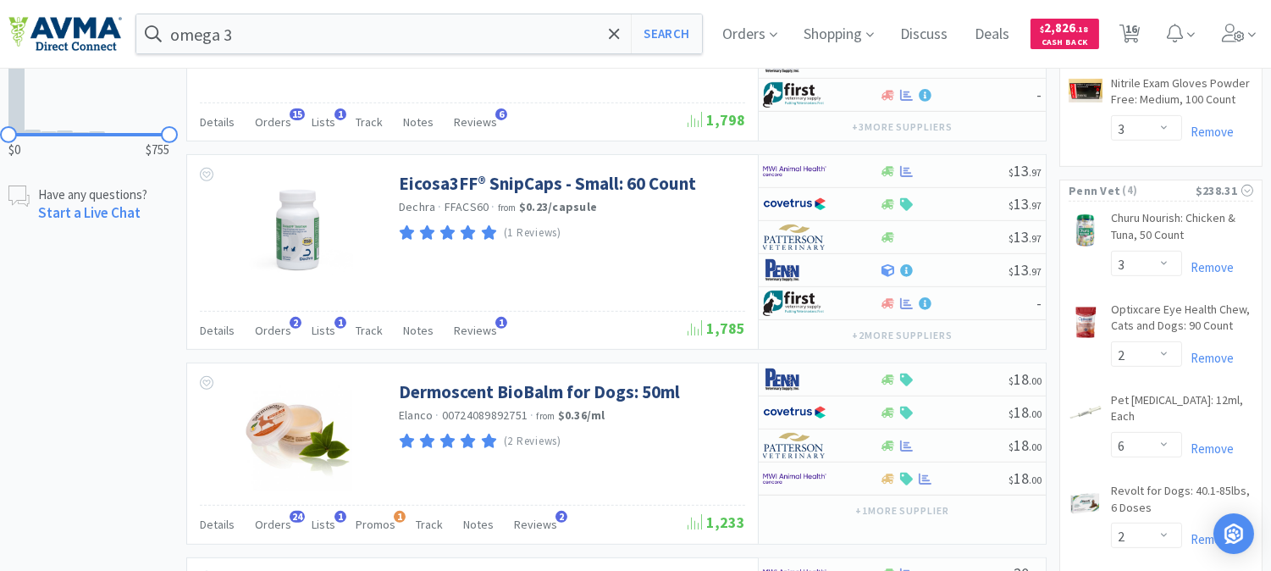
scroll to position [1317, 0]
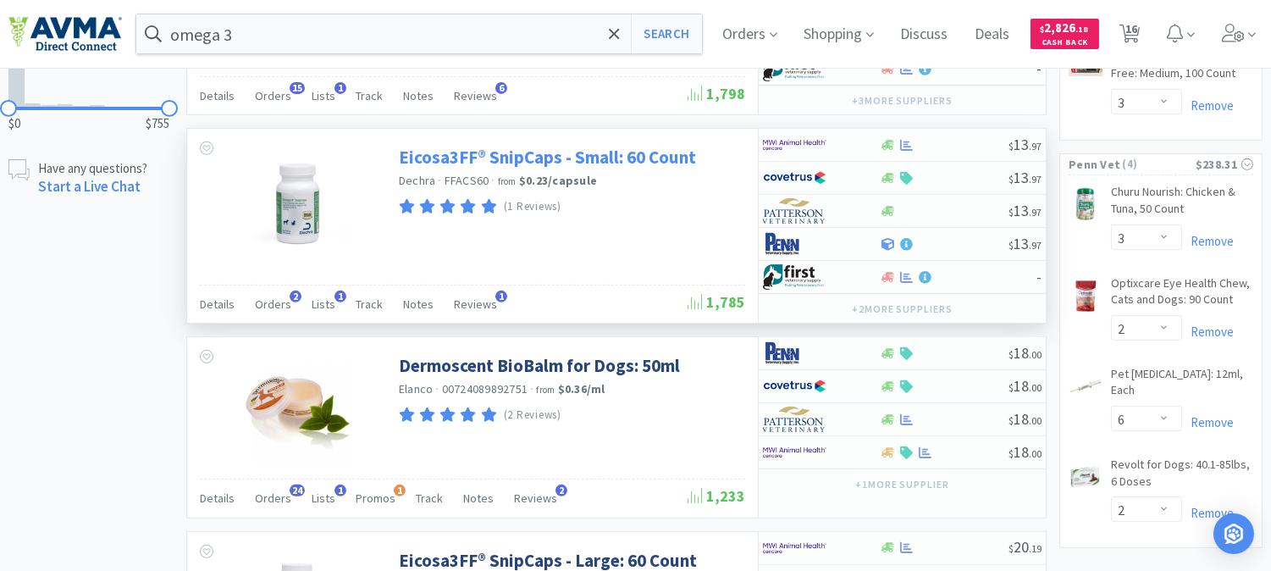
click at [446, 162] on link "Eicosa3FF® SnipCaps - Small: 60 Count" at bounding box center [547, 157] width 297 height 23
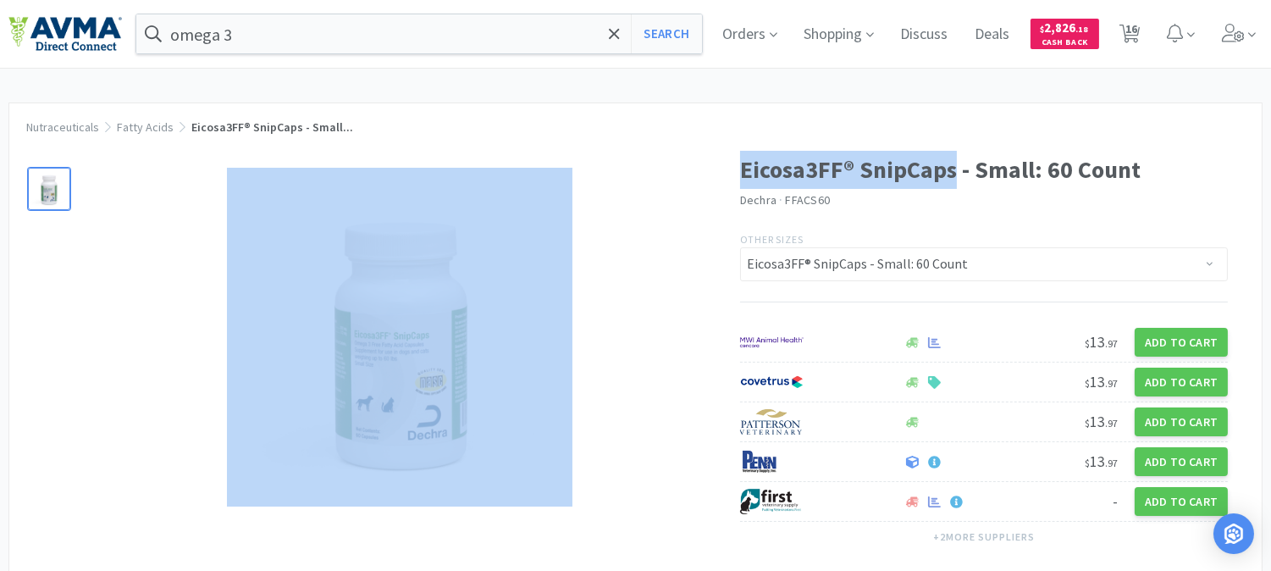
drag, startPoint x: 958, startPoint y: 166, endPoint x: 731, endPoint y: 169, distance: 227.0
click at [731, 169] on div "Eicosa3FF® SnipCaps - Small: 60 Count Dechra · FFACS60 Other Sizes Eicosa3FF® S…" at bounding box center [635, 355] width 1252 height 442
copy div "Eicosa3FF® SnipCaps"
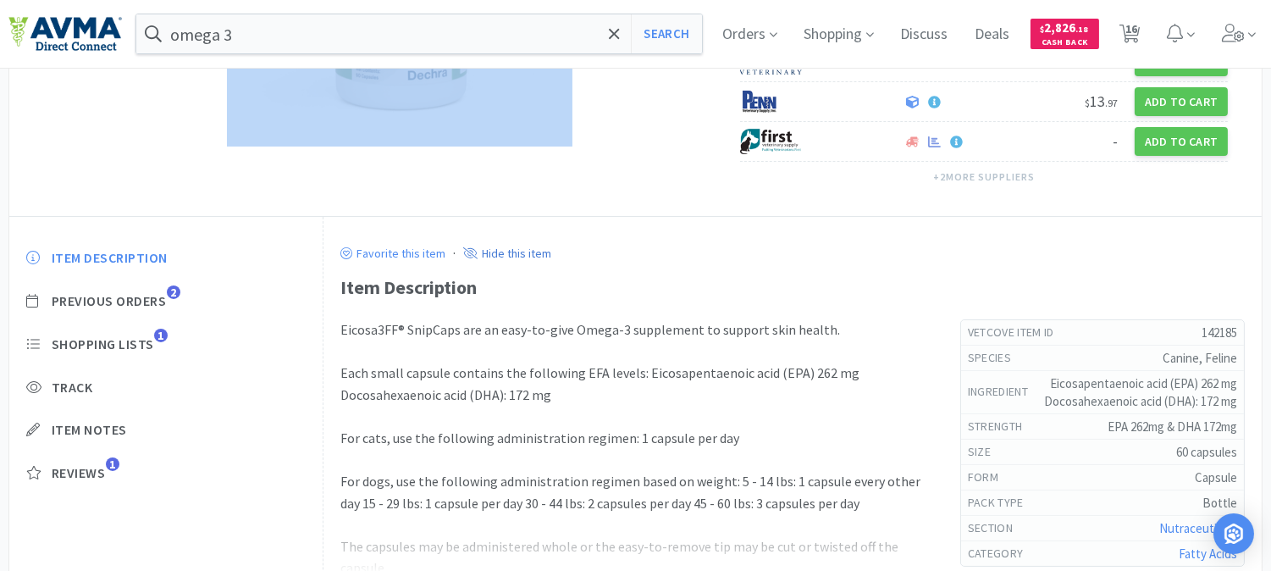
scroll to position [188, 0]
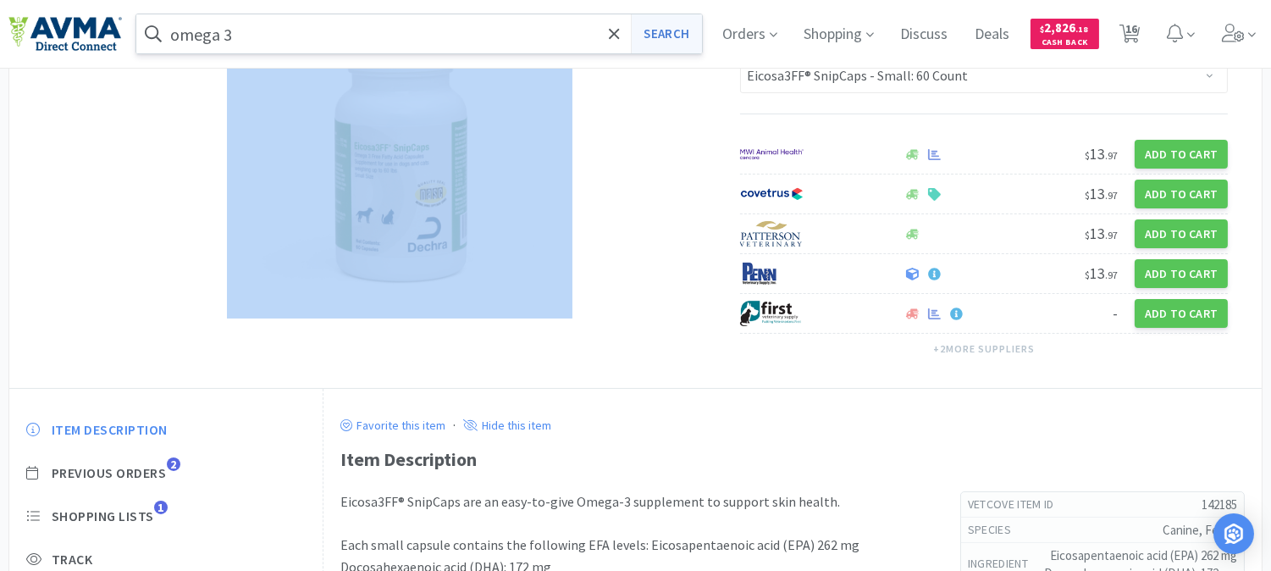
click at [662, 28] on button "Search" at bounding box center [666, 33] width 70 height 39
select select "6"
select select "1"
select select "2"
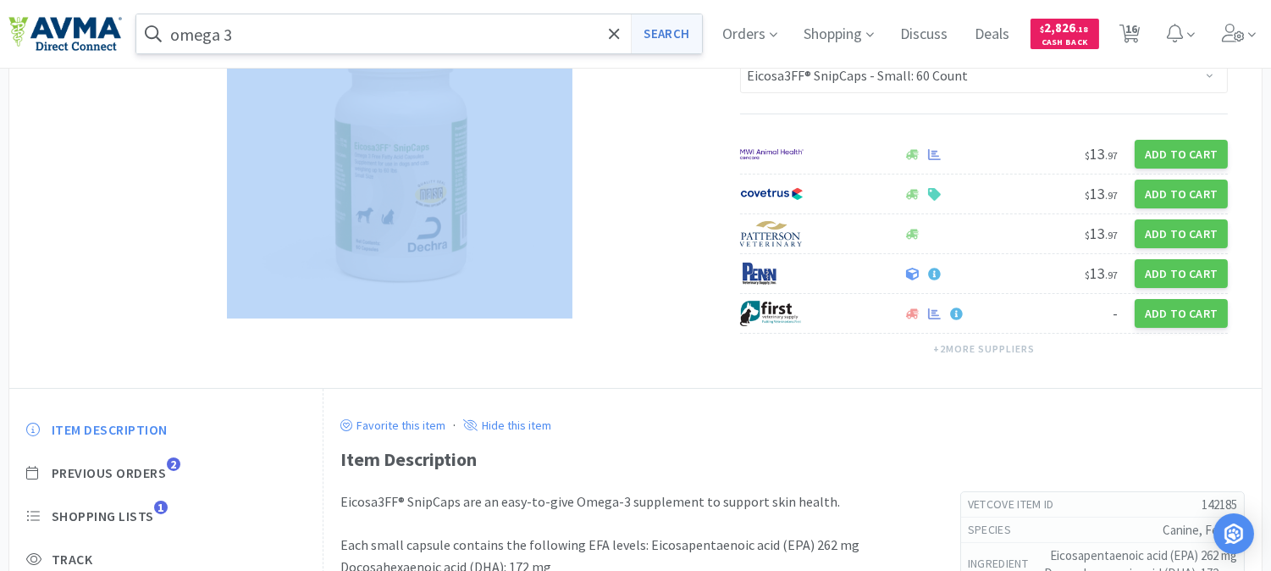
select select "1"
select select "3"
select select "2"
select select "12"
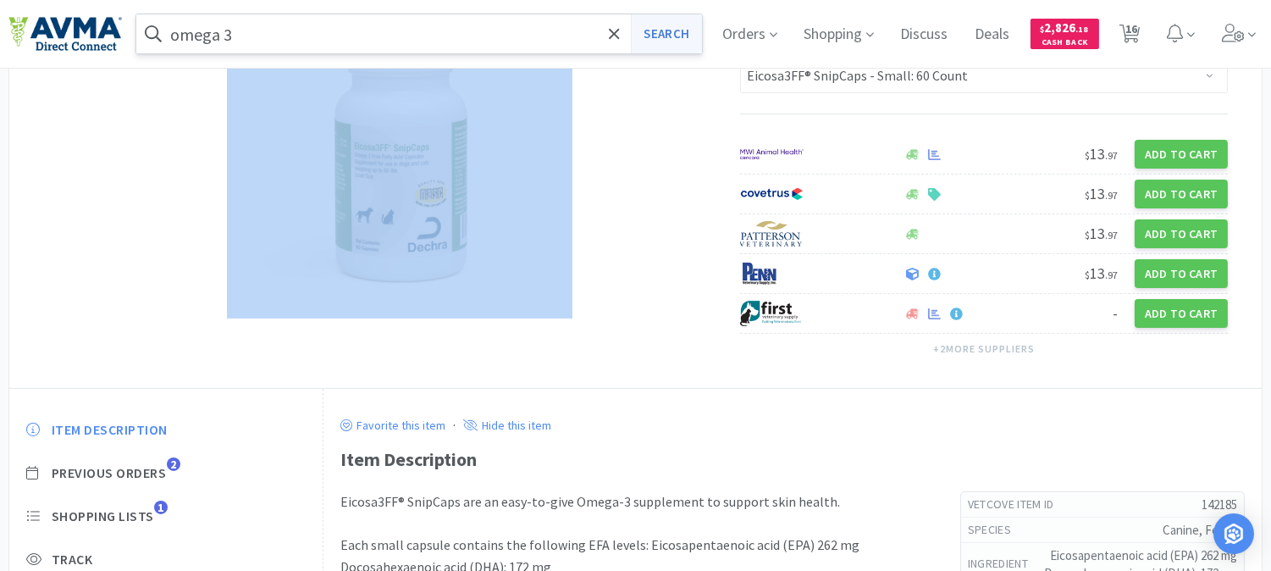
select select "1"
select select "3"
select select "2"
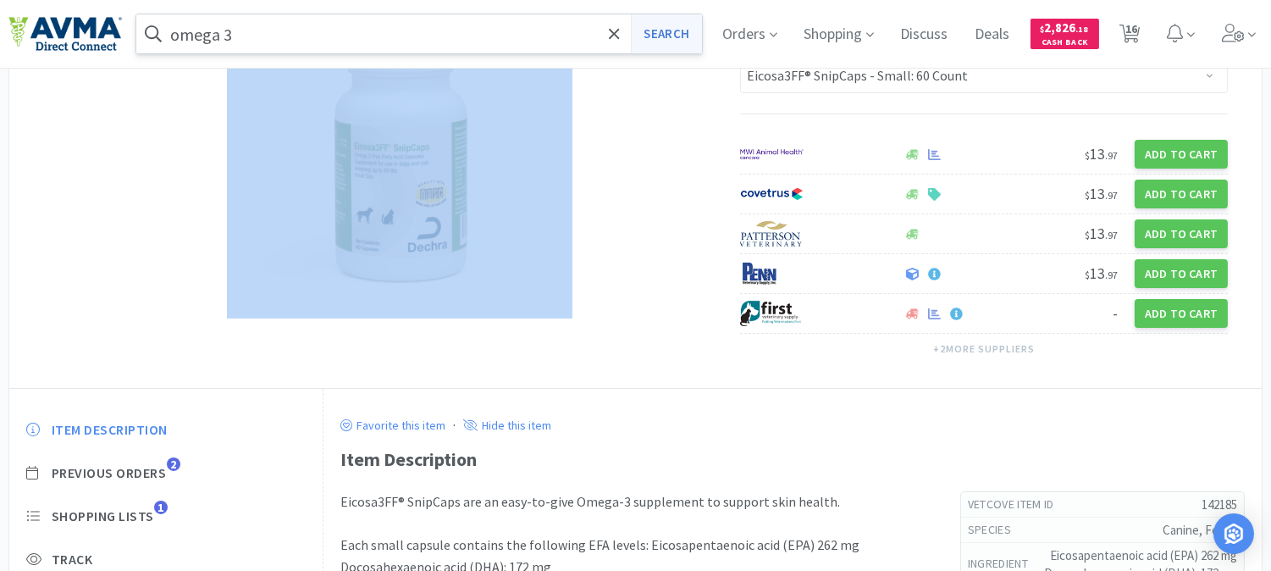
select select "6"
select select "2"
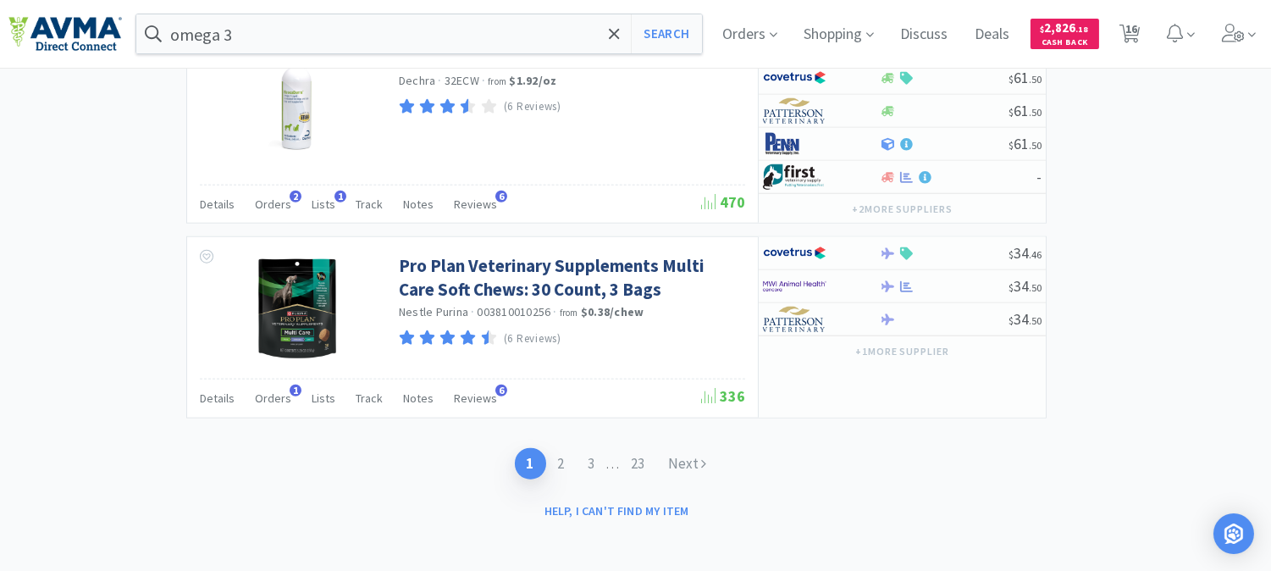
scroll to position [3168, 0]
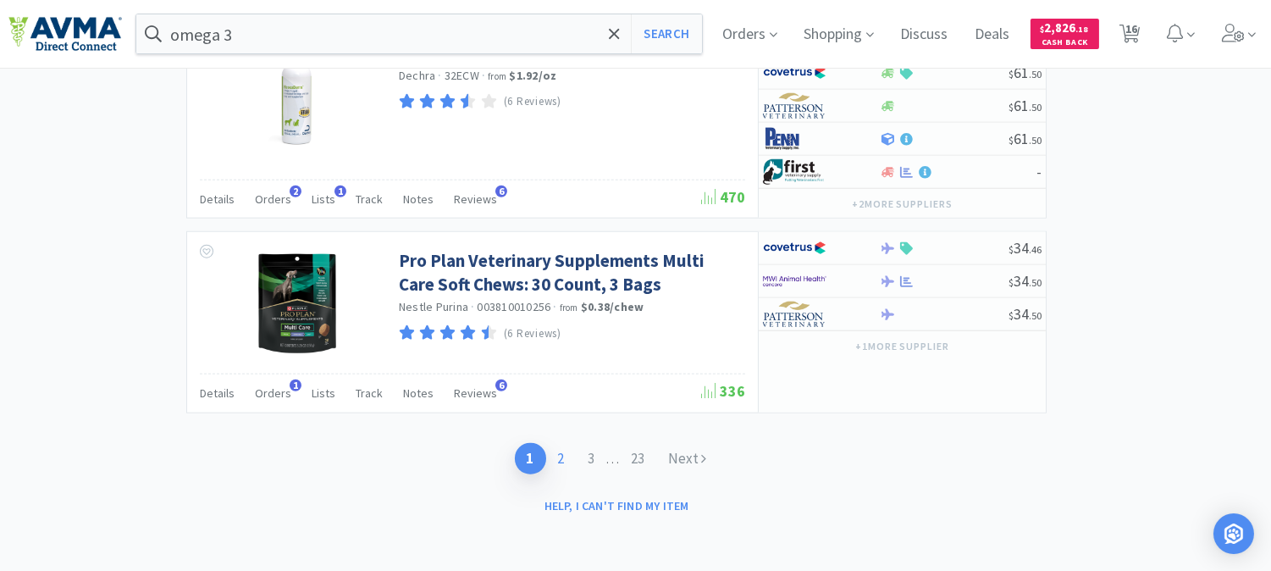
click at [555, 453] on link "2" at bounding box center [561, 458] width 30 height 31
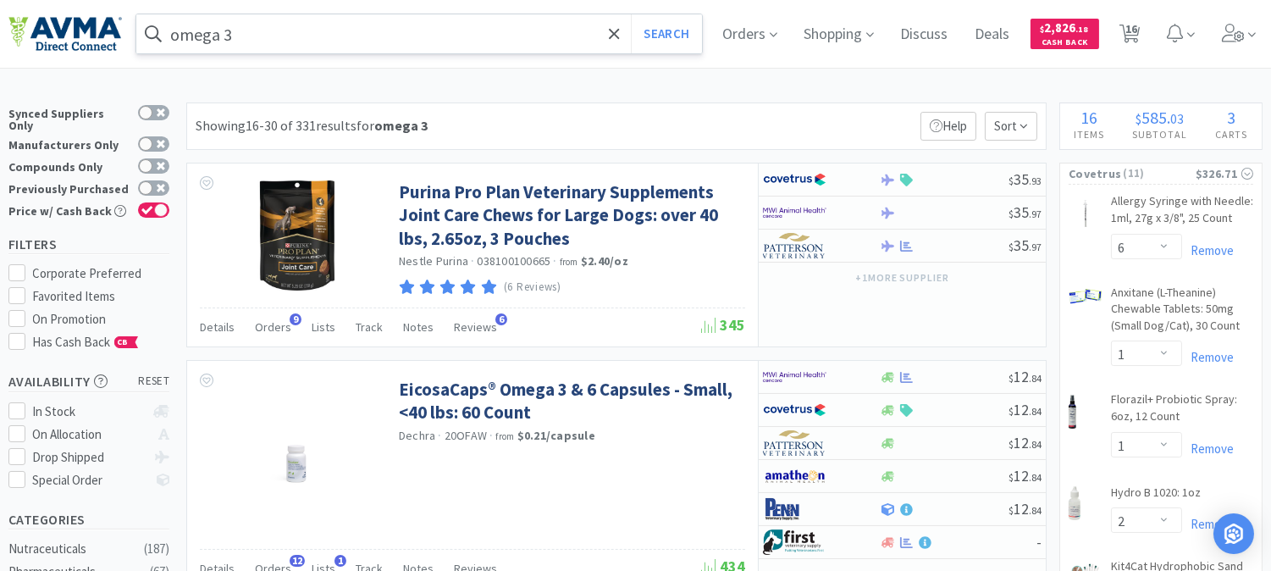
click at [367, 36] on input "omega 3" at bounding box center [419, 33] width 566 height 39
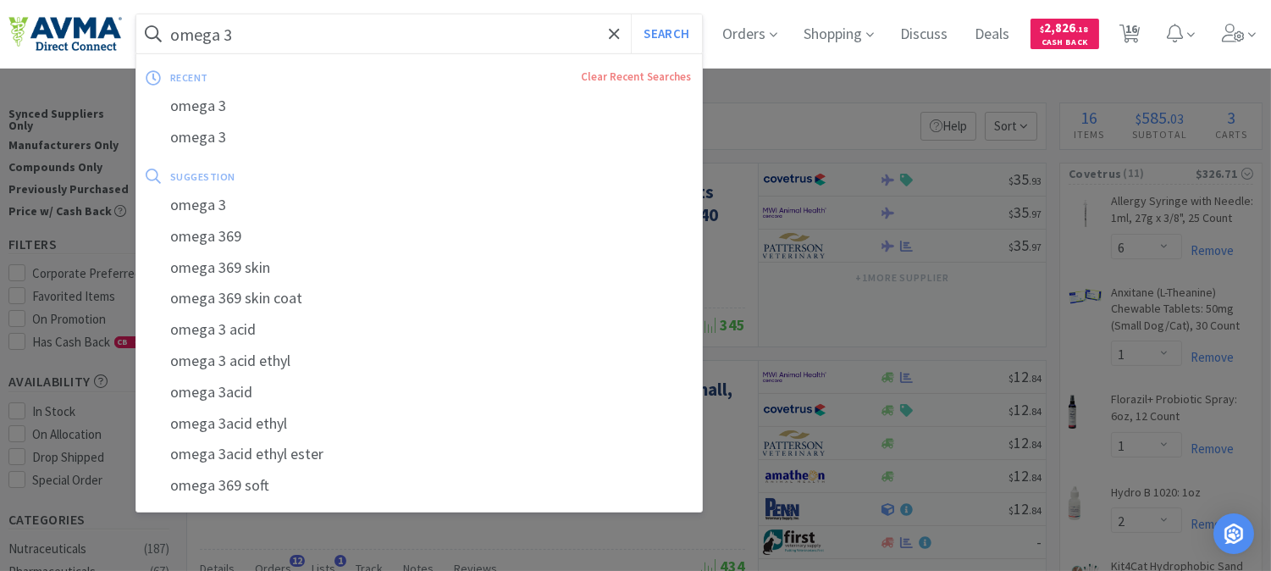
paste input "015861"
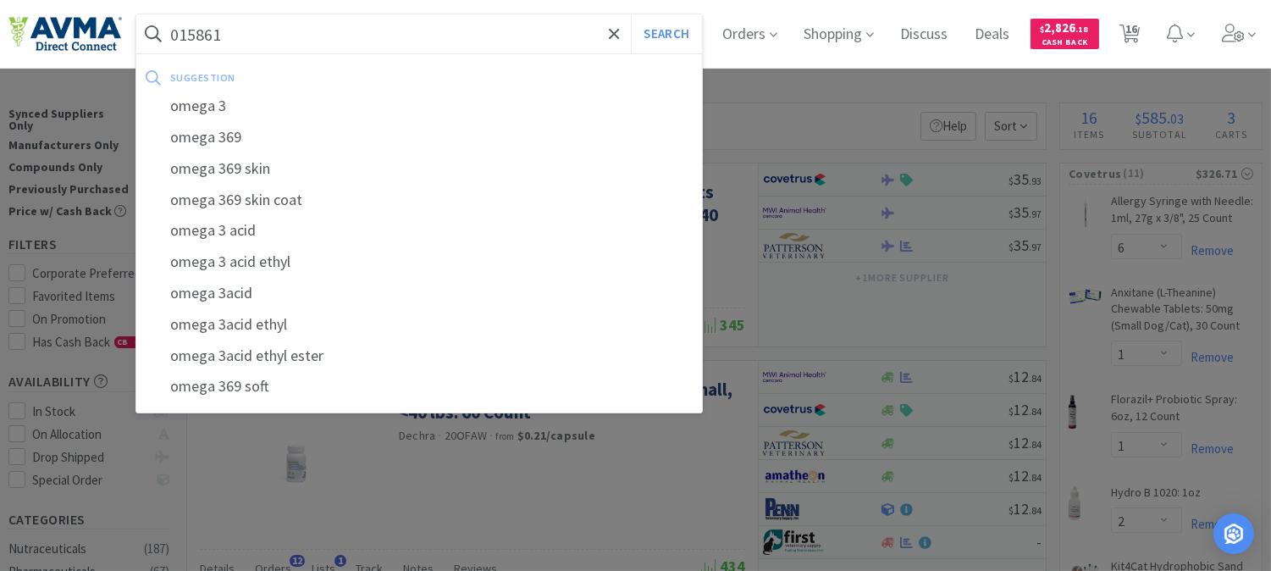
click at [631, 14] on button "Search" at bounding box center [666, 33] width 70 height 39
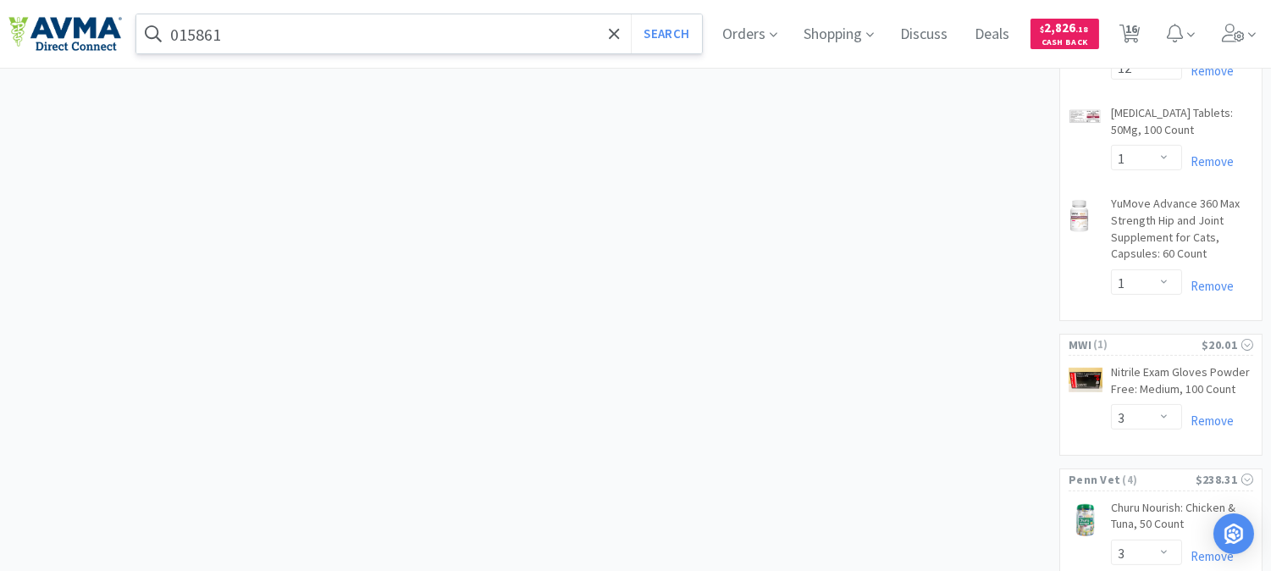
scroll to position [941, 0]
click at [258, 29] on input "015861" at bounding box center [419, 33] width 566 height 39
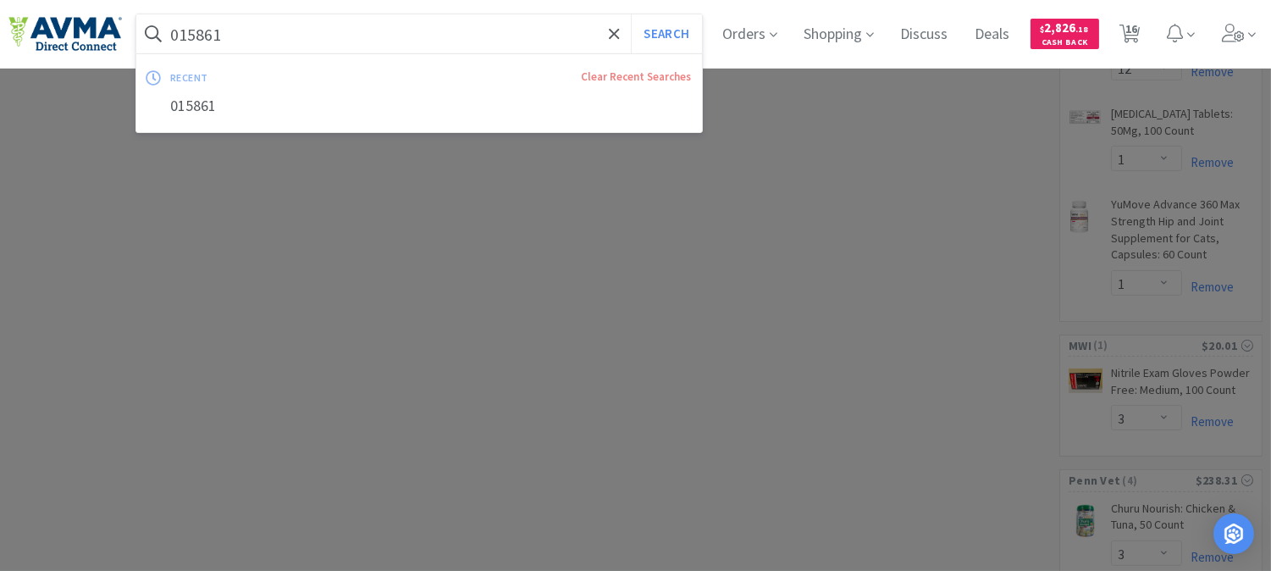
paste input "35862"
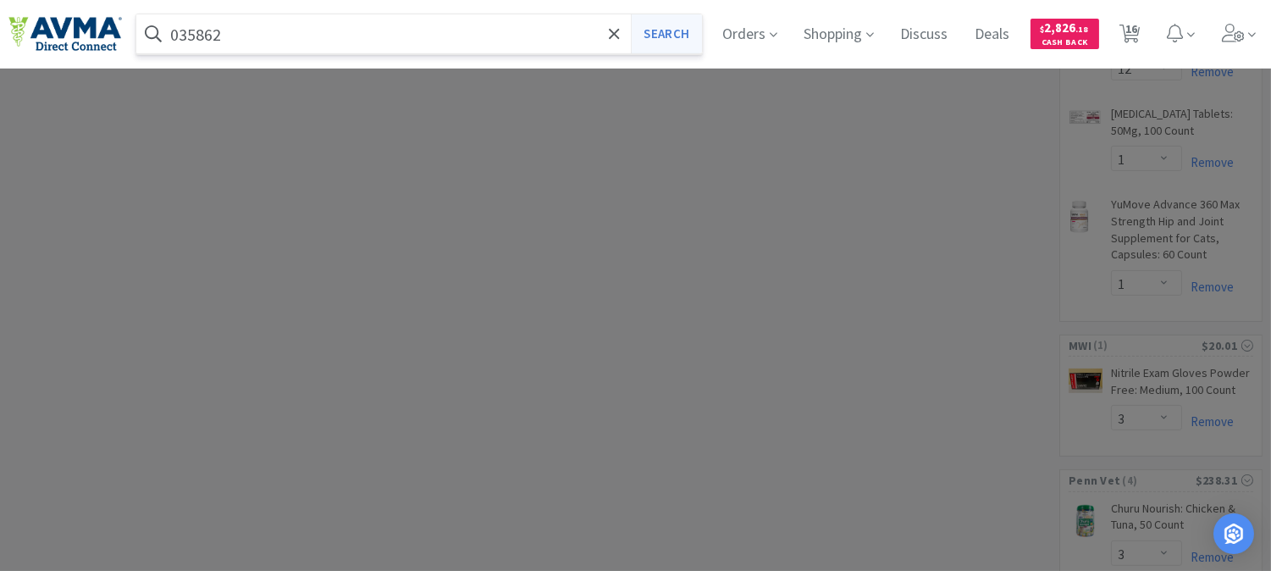
type input "035862"
click at [687, 30] on button "Search" at bounding box center [666, 33] width 70 height 39
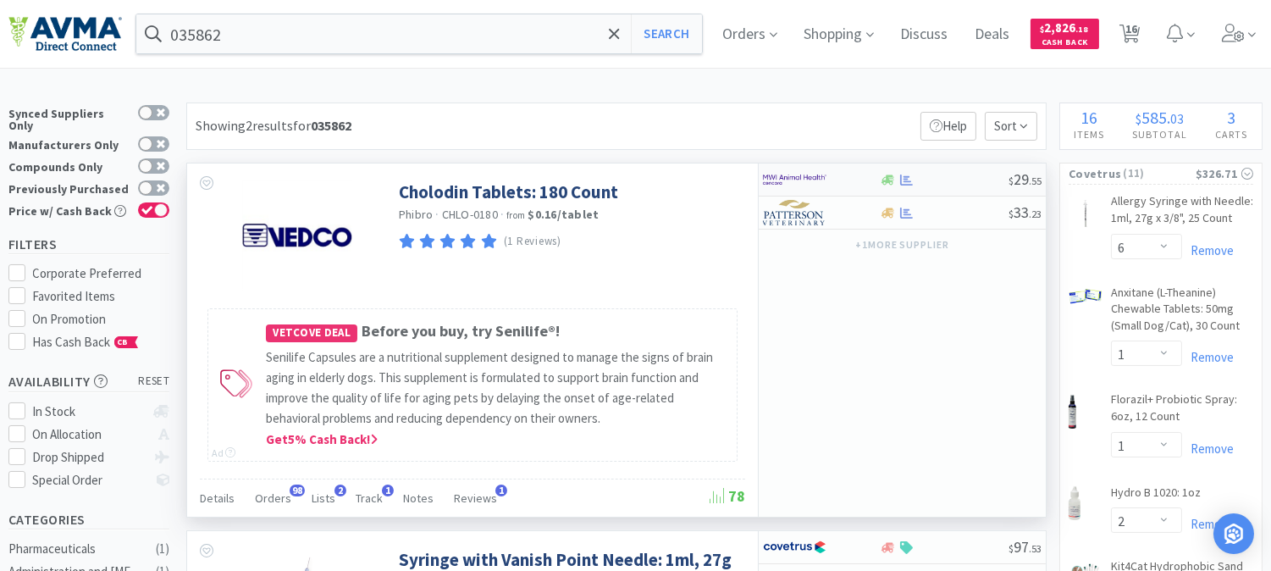
click at [785, 178] on img at bounding box center [795, 179] width 64 height 25
select select "1"
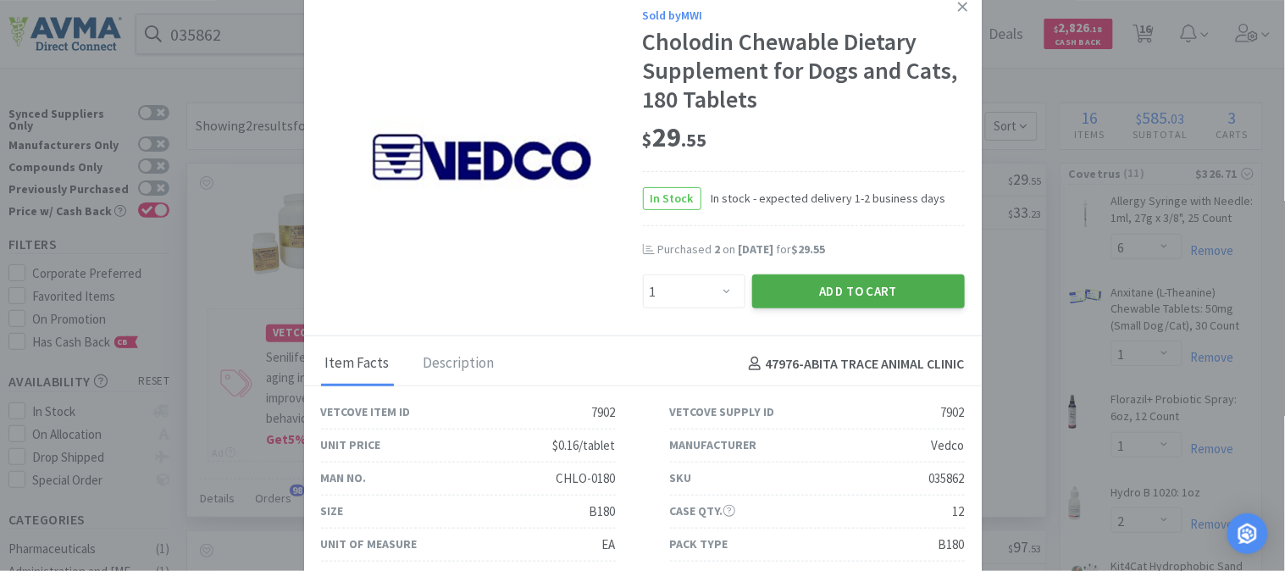
click at [826, 288] on button "Add to Cart" at bounding box center [858, 291] width 213 height 34
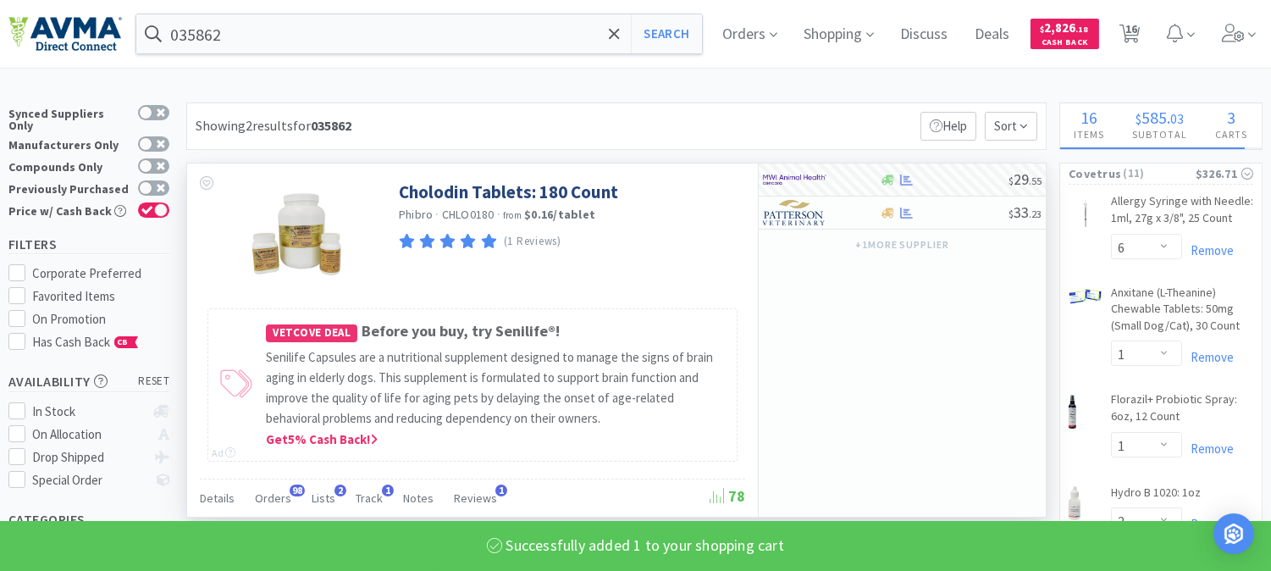
select select "1"
select select "3"
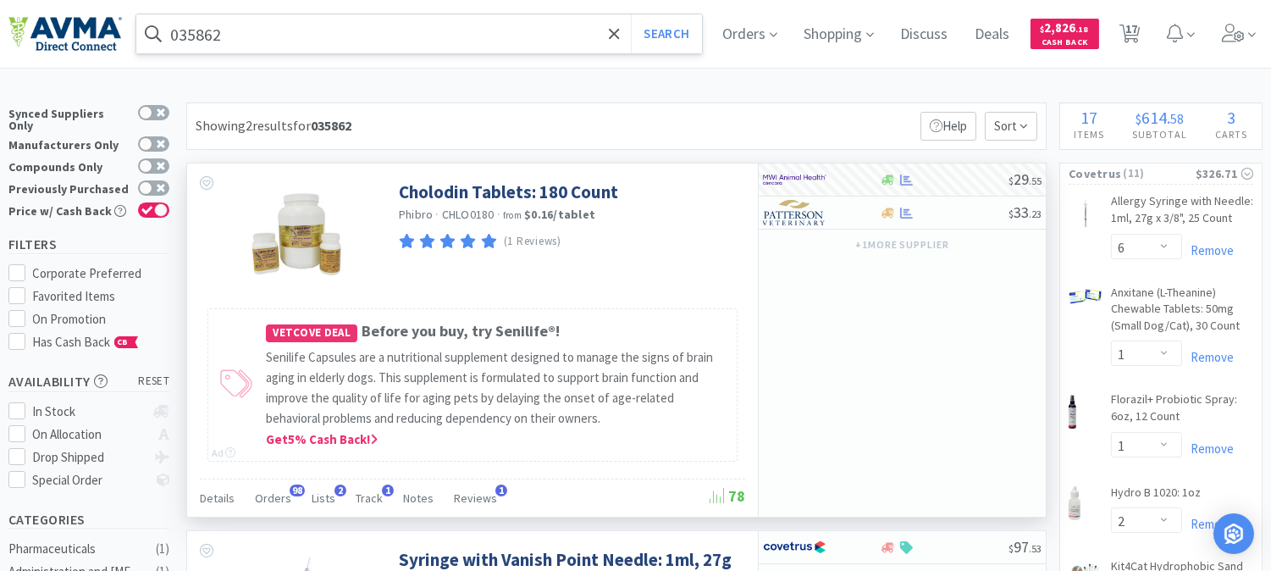
click at [213, 34] on input "035862" at bounding box center [419, 33] width 566 height 39
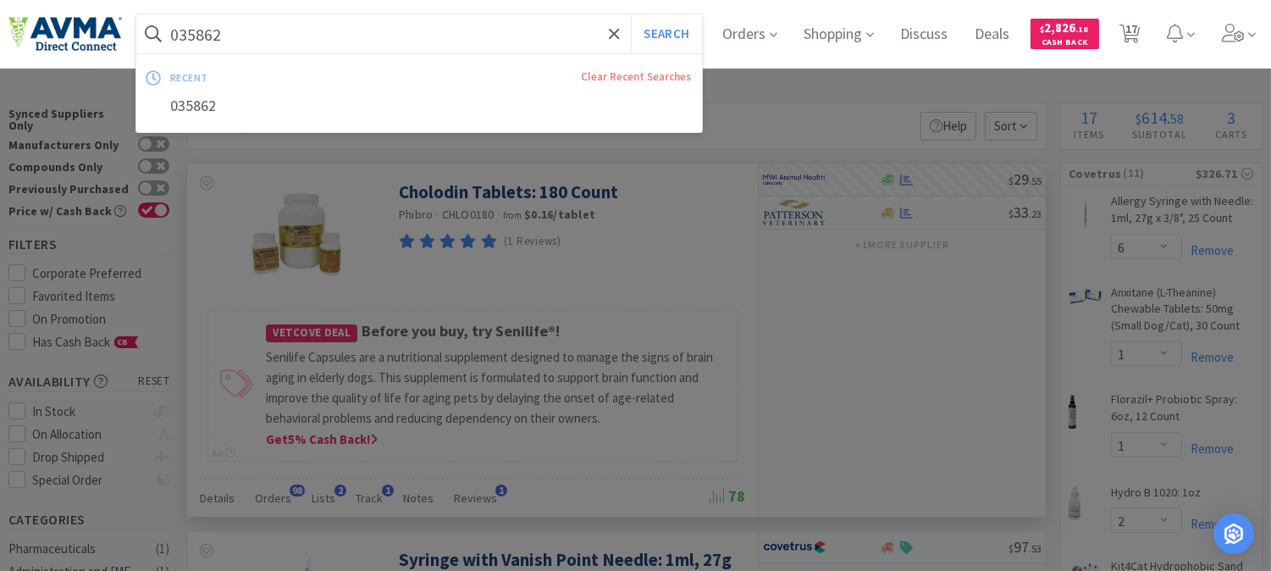
paste input "124134"
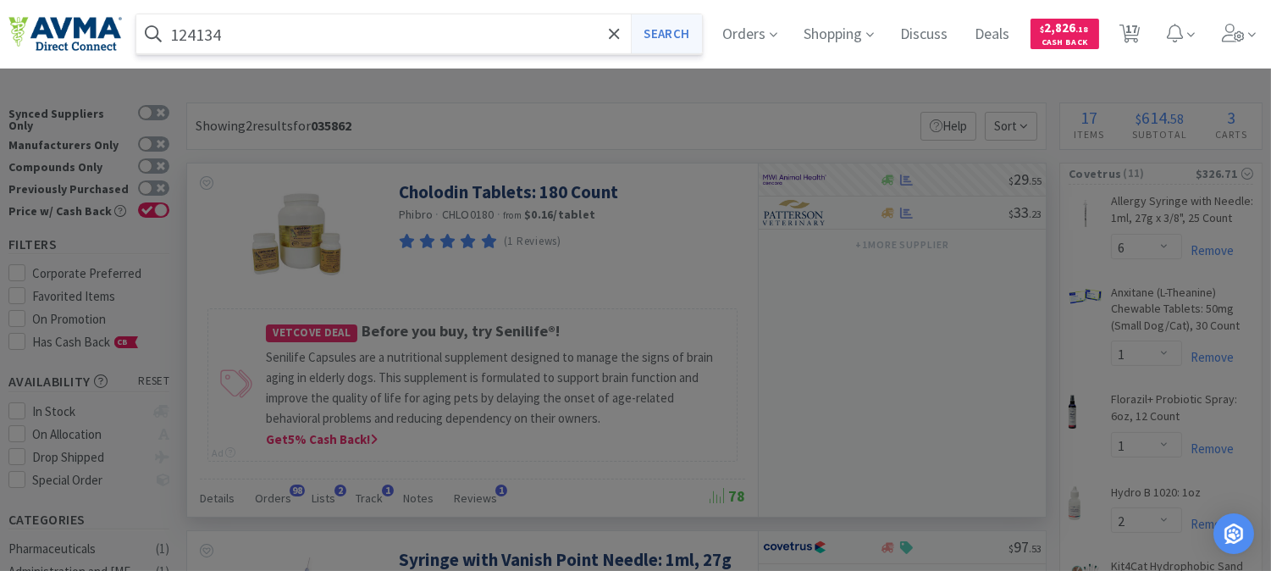
type input "124134"
click at [699, 32] on button "Search" at bounding box center [666, 33] width 70 height 39
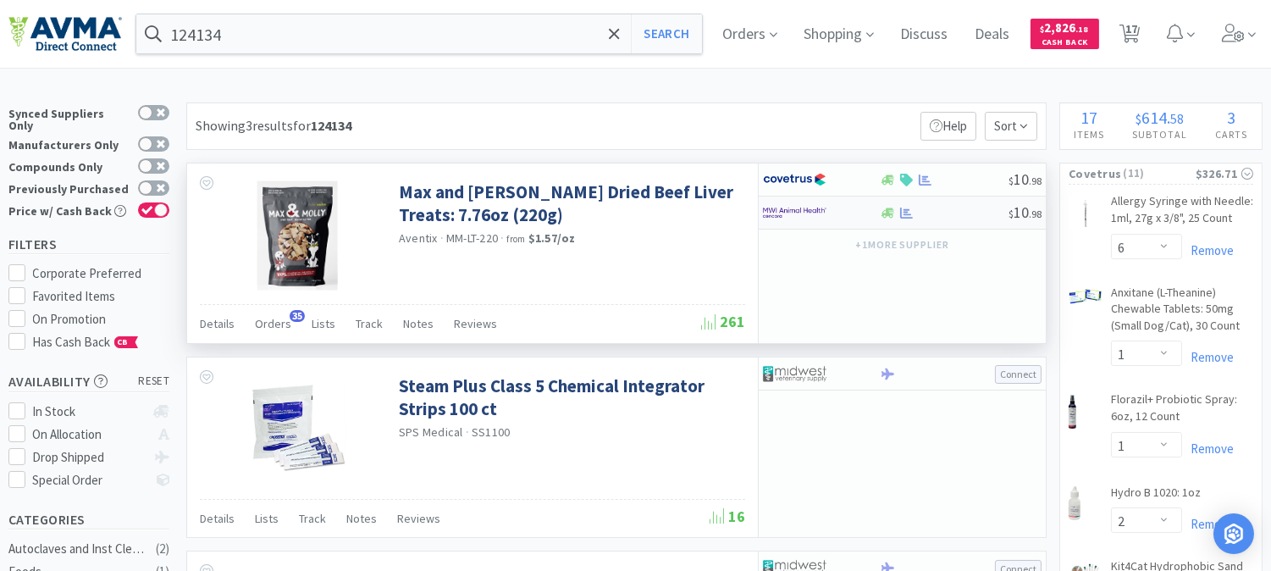
click at [786, 210] on img at bounding box center [795, 212] width 64 height 25
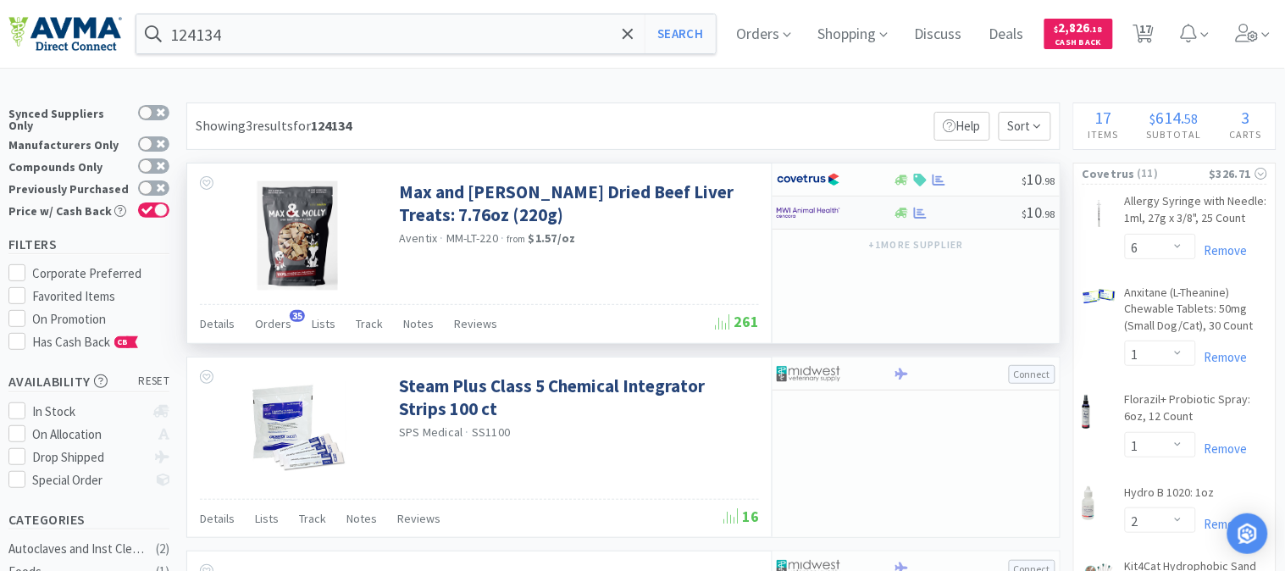
select select "1"
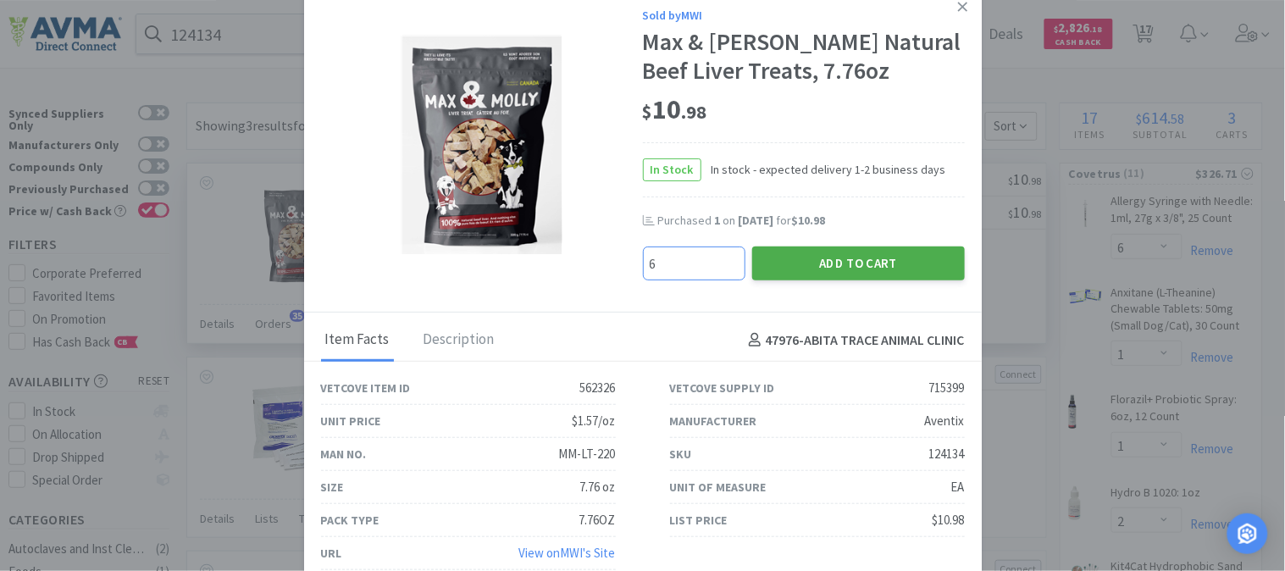
type input "6"
click at [856, 255] on button "Add to Cart" at bounding box center [858, 263] width 213 height 34
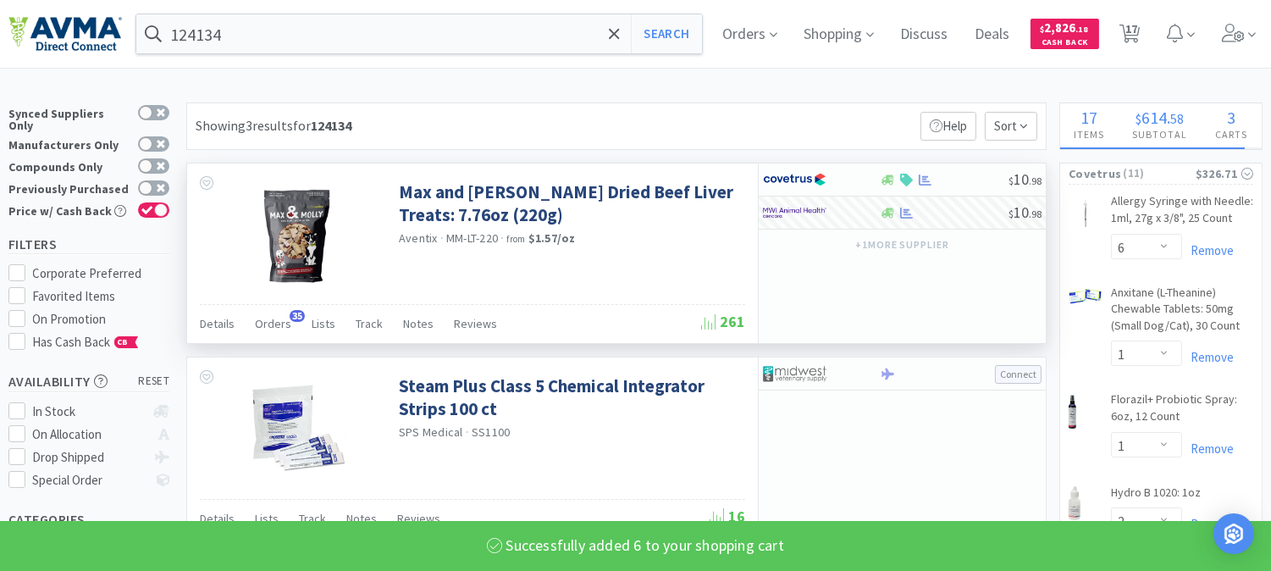
select select "6"
select select "3"
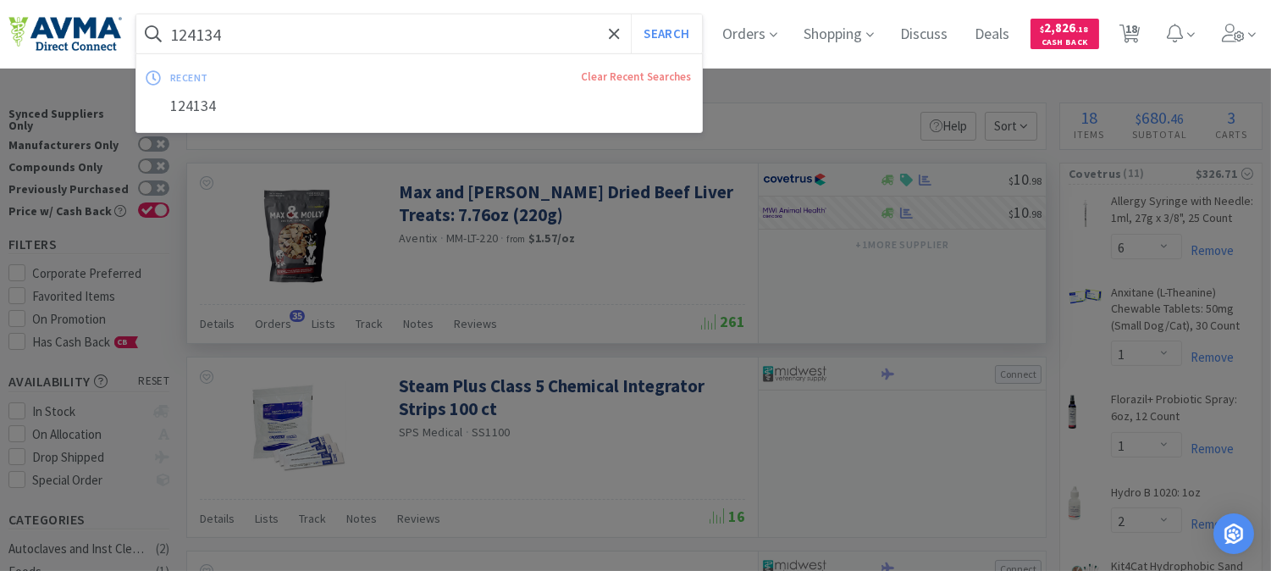
click at [192, 30] on input "124134" at bounding box center [419, 33] width 566 height 39
paste input "004357"
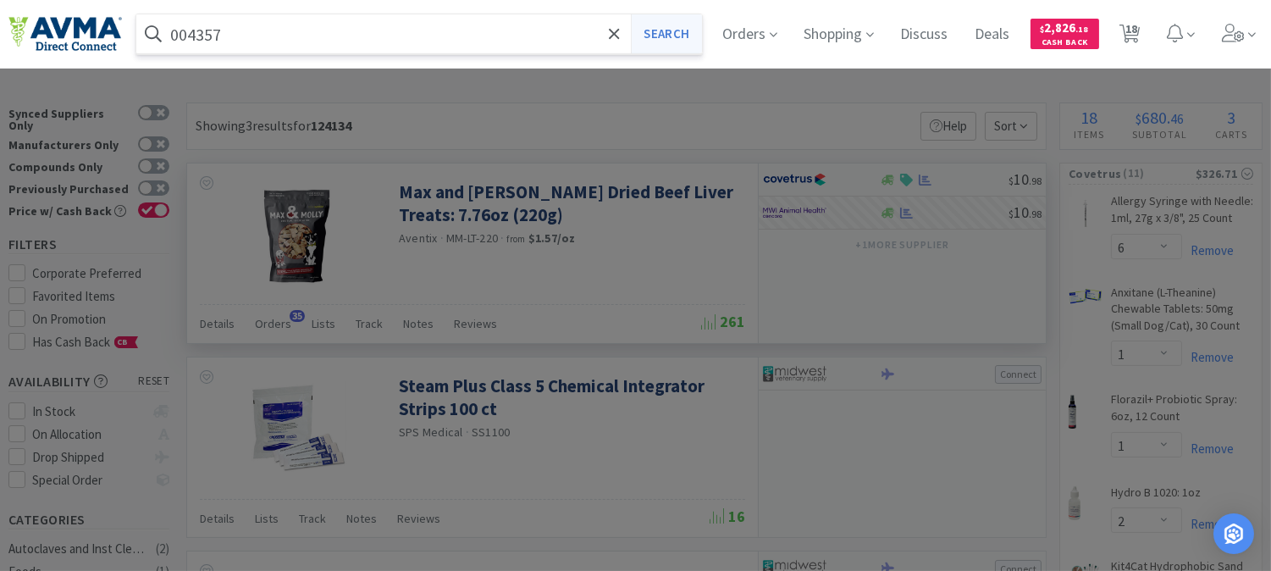
type input "004357"
click at [687, 30] on button "Search" at bounding box center [666, 33] width 70 height 39
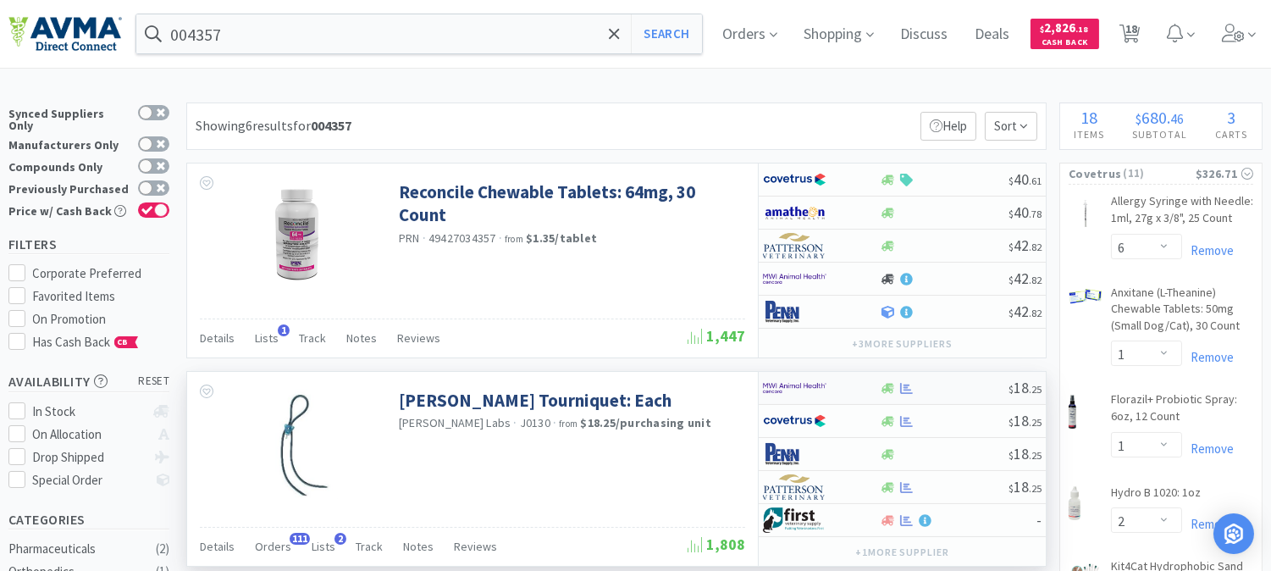
click at [798, 390] on img at bounding box center [795, 387] width 64 height 25
select select "2"
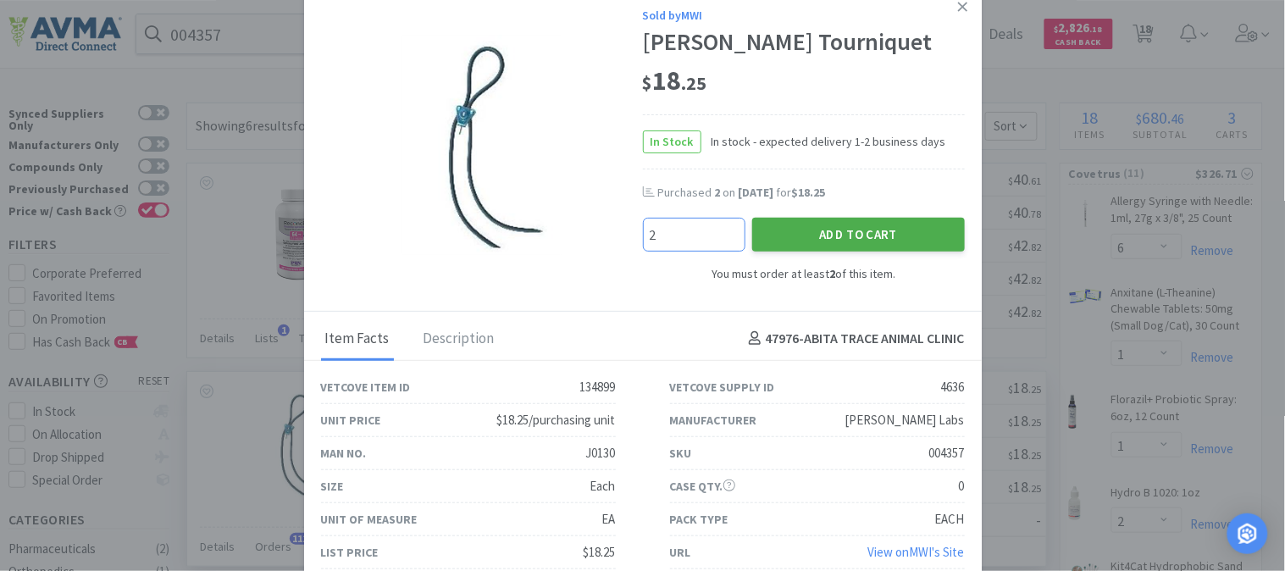
type input "2"
click at [859, 234] on button "Add to Cart" at bounding box center [858, 235] width 213 height 34
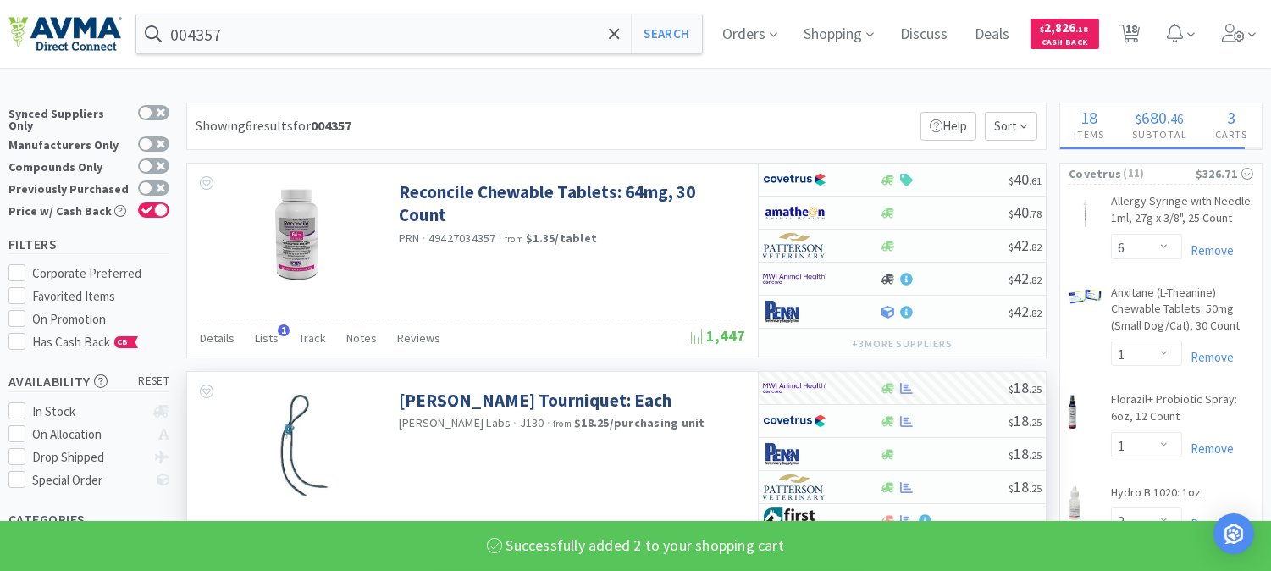
select select "2"
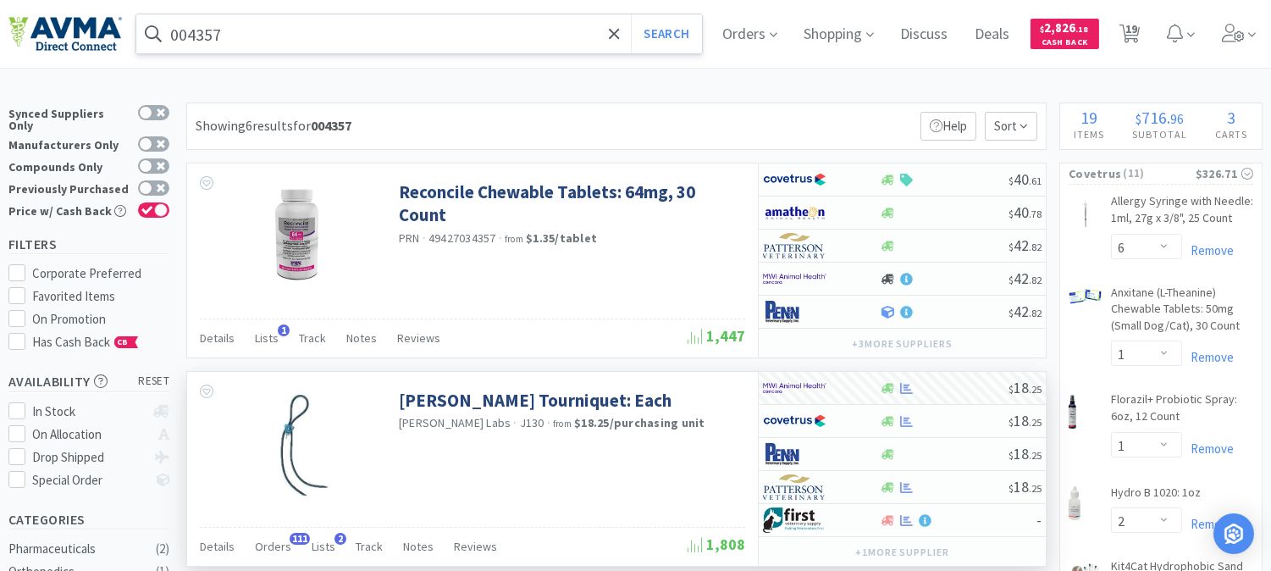
click at [268, 32] on input "004357" at bounding box center [419, 33] width 566 height 39
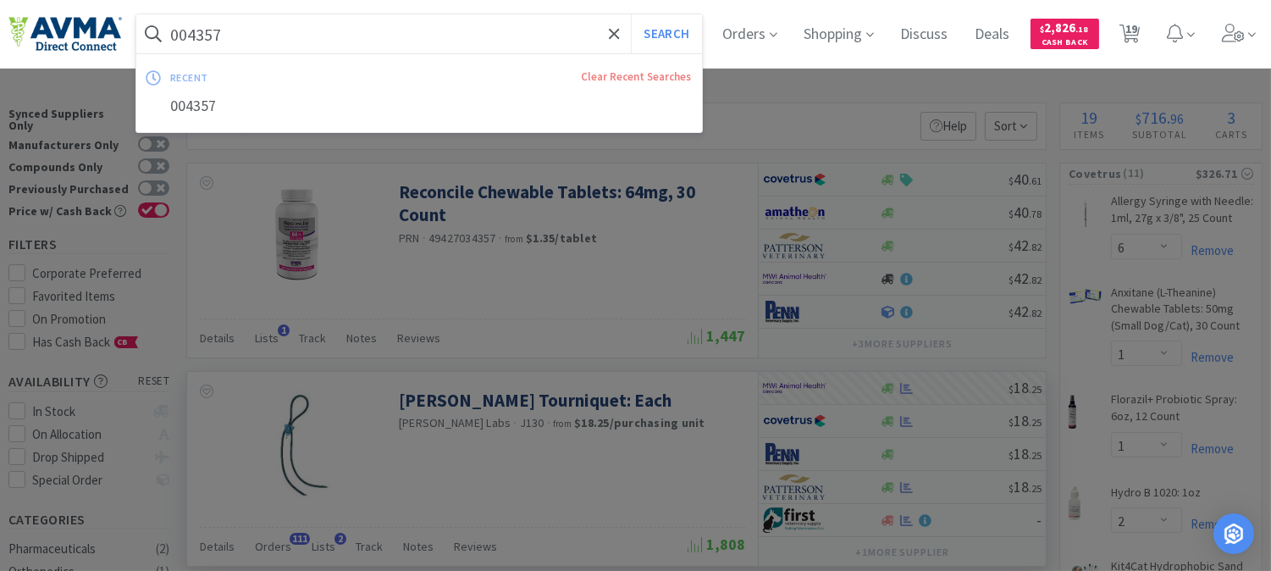
paste input "35470"
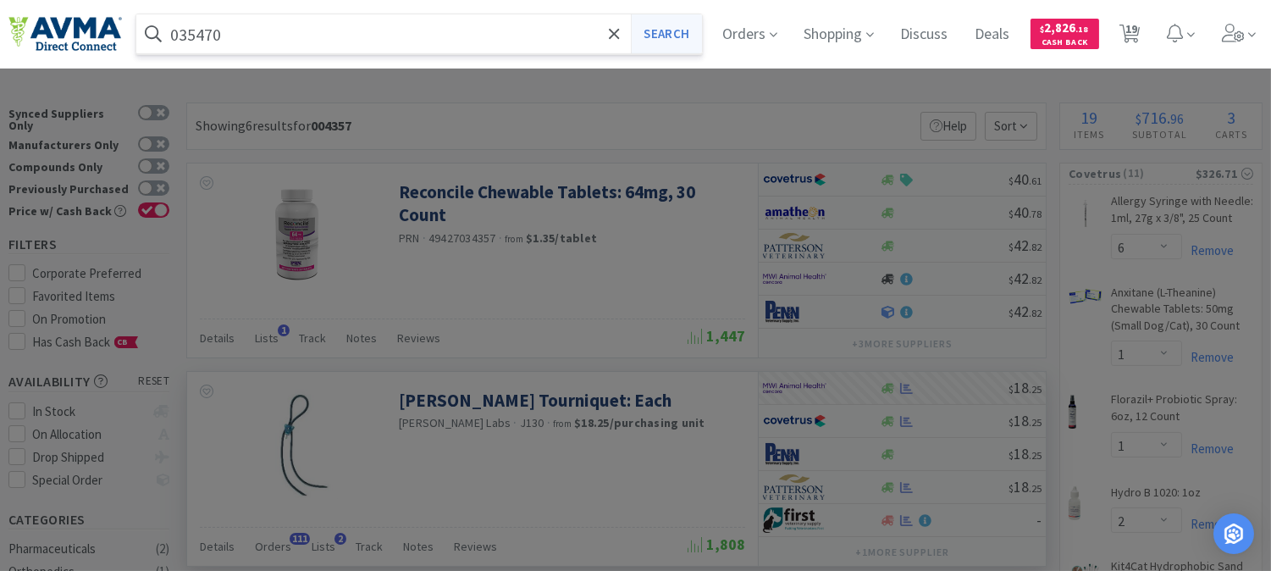
type input "035470"
click at [666, 30] on button "Search" at bounding box center [666, 33] width 70 height 39
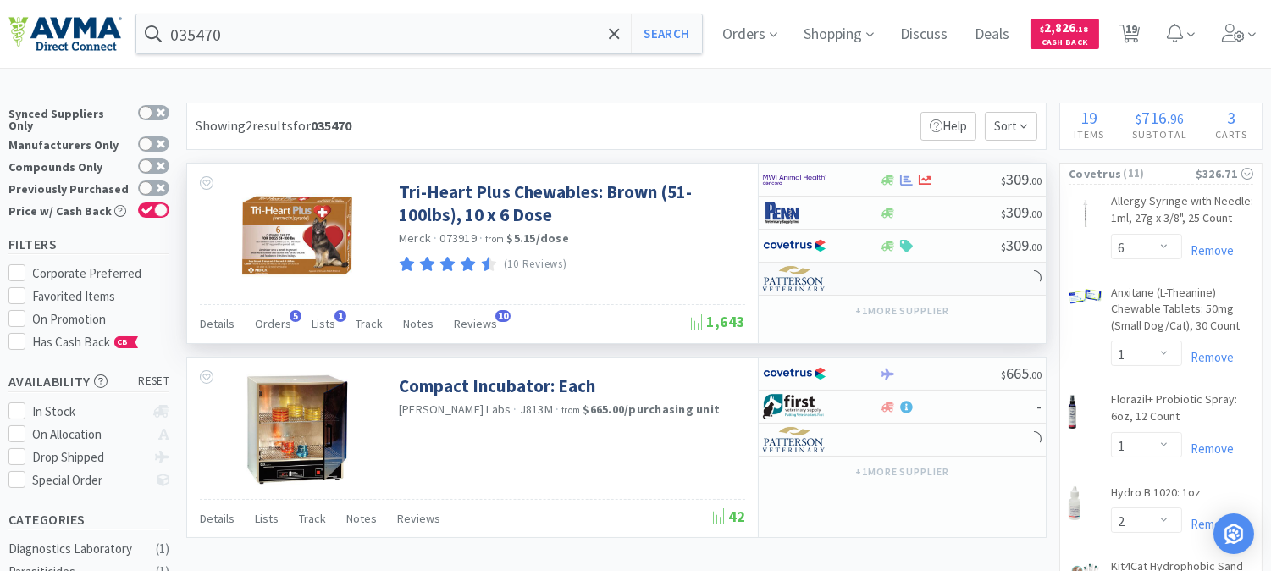
click at [798, 285] on img at bounding box center [795, 278] width 64 height 25
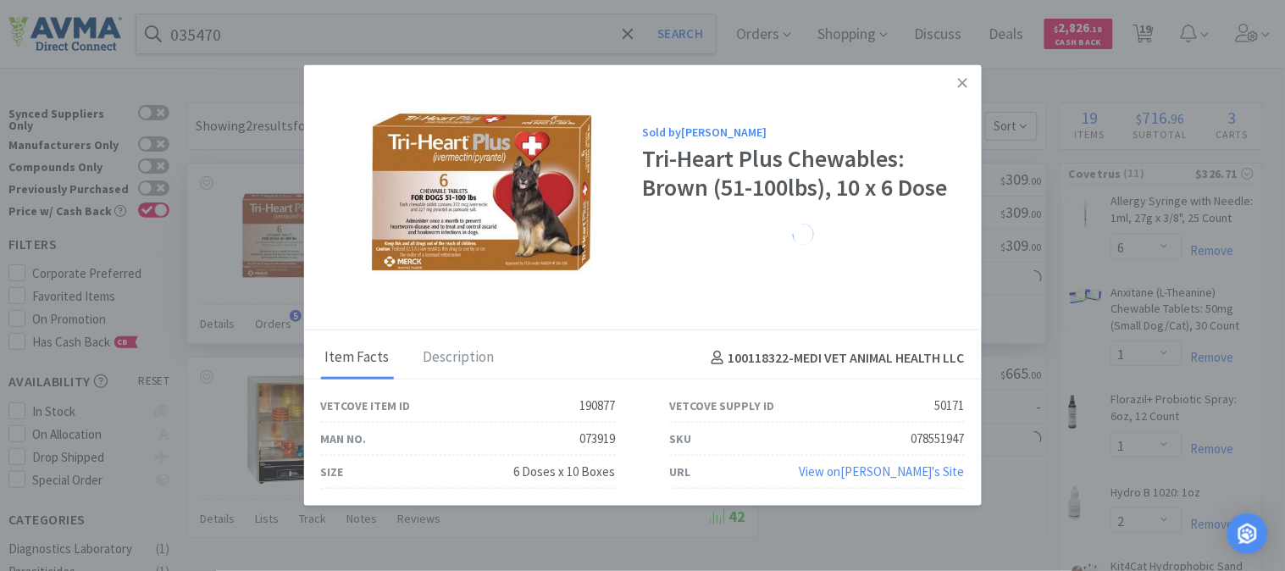
click at [933, 443] on div "078551947" at bounding box center [937, 438] width 53 height 20
click at [934, 441] on div "078551947" at bounding box center [937, 438] width 53 height 20
copy div "078551947"
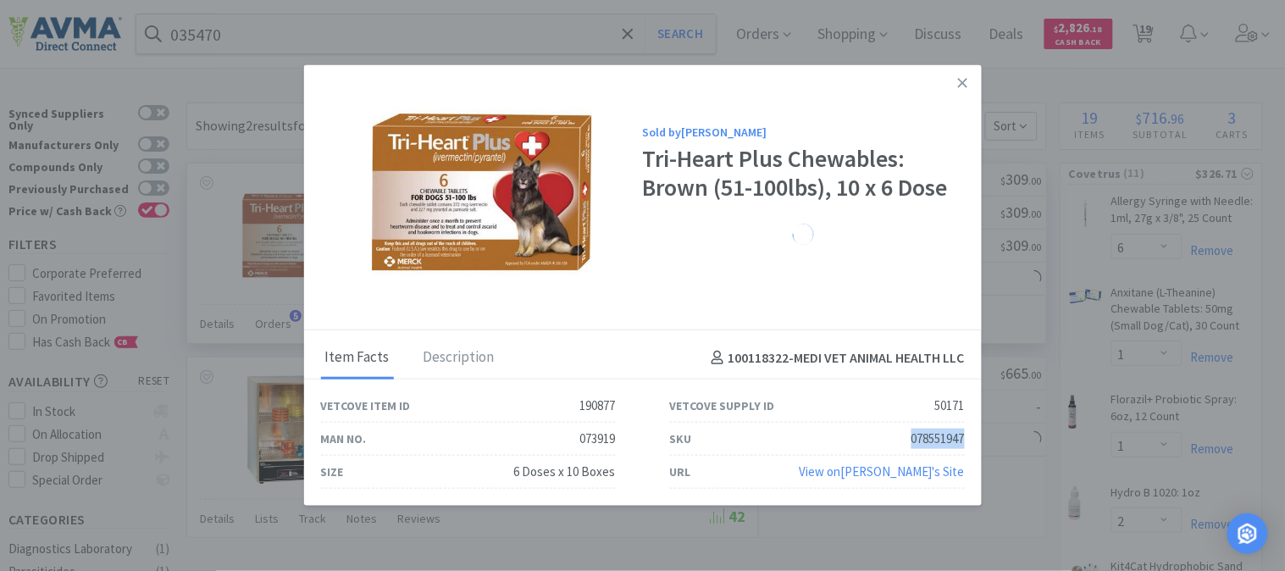
select select "1"
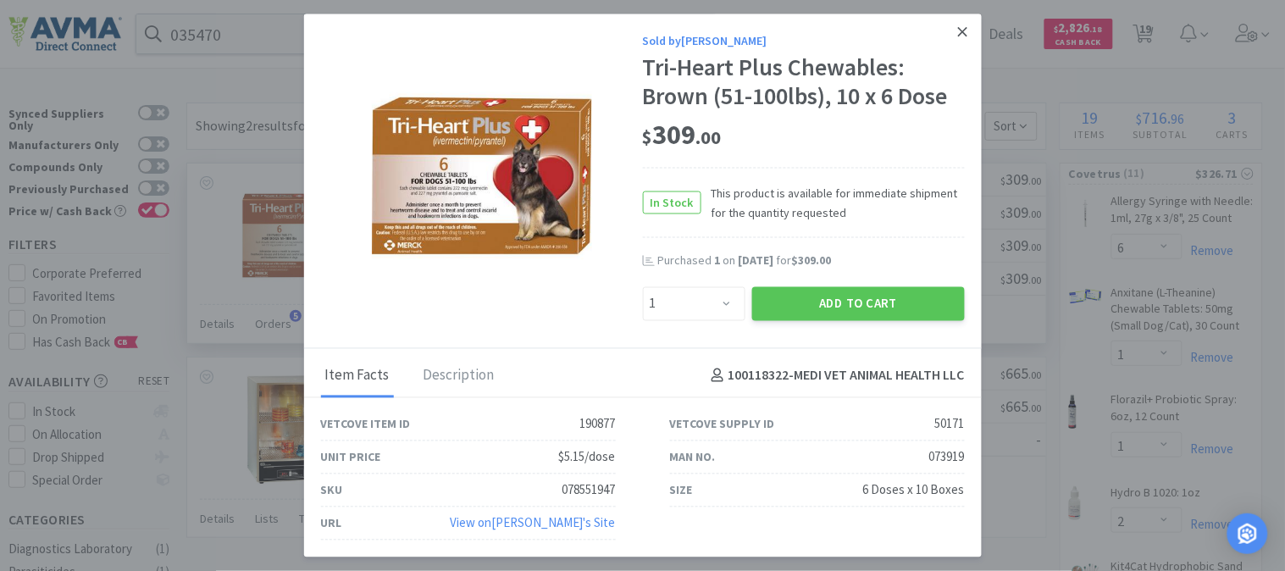
click at [958, 32] on icon at bounding box center [962, 32] width 9 height 15
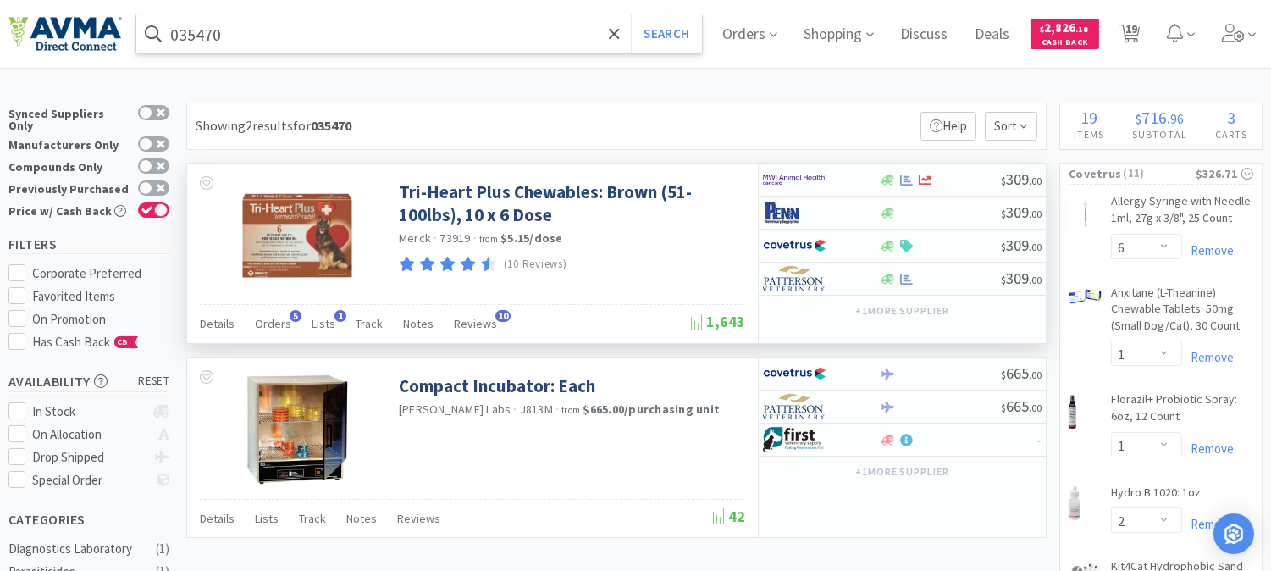
click at [308, 36] on input "035470" at bounding box center [419, 33] width 566 height 39
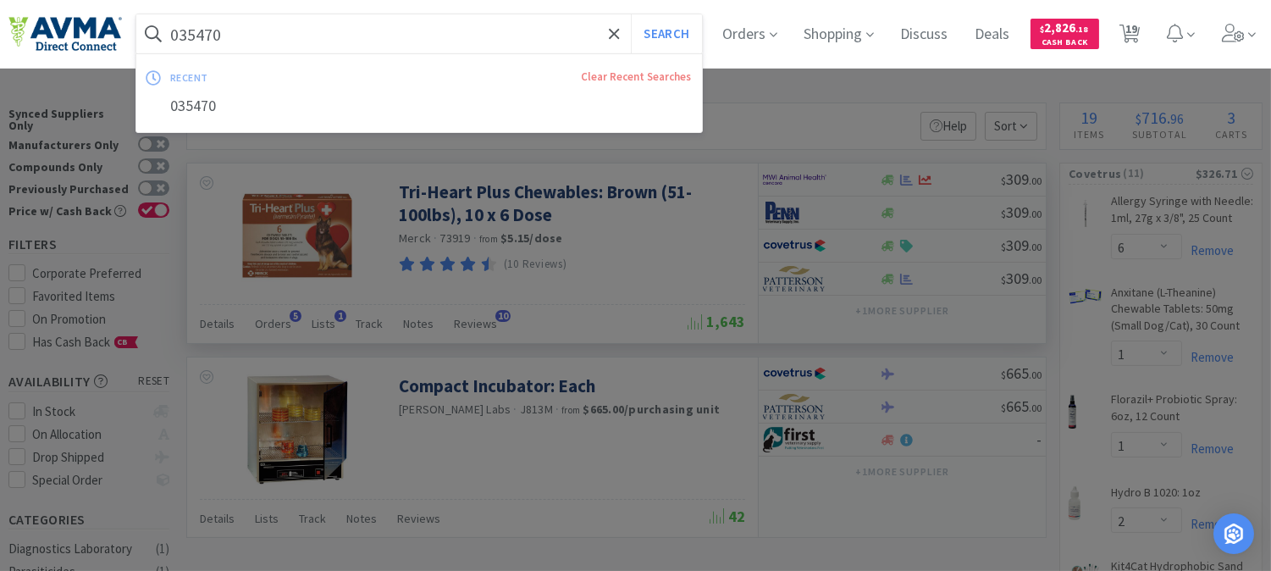
paste input "15886"
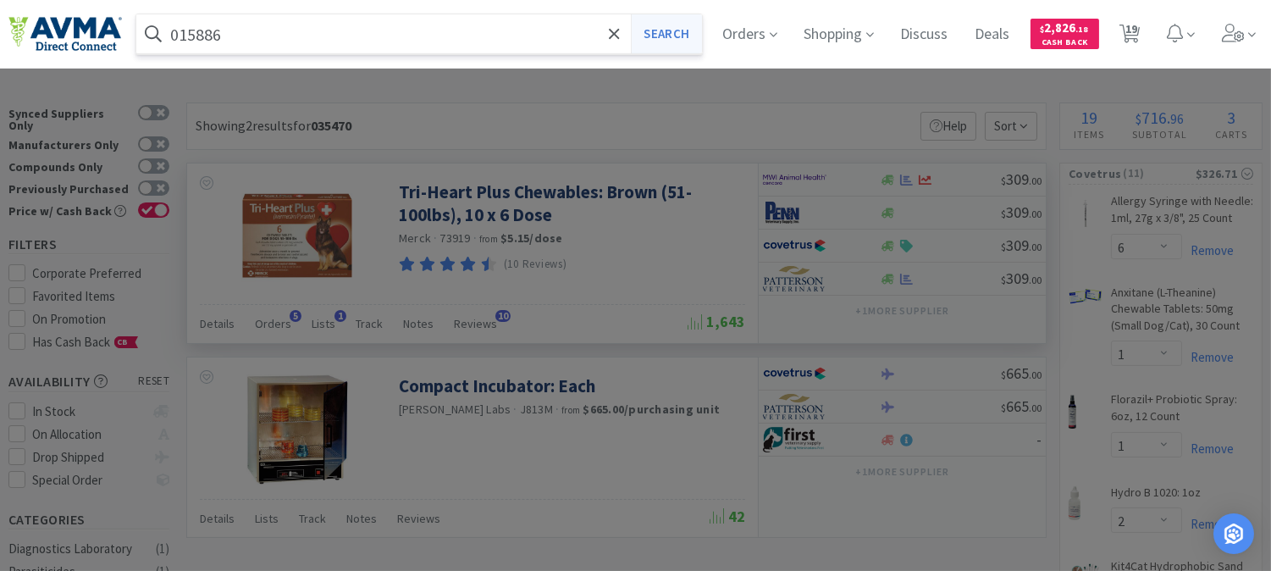
type input "015886"
click at [669, 29] on button "Search" at bounding box center [666, 33] width 70 height 39
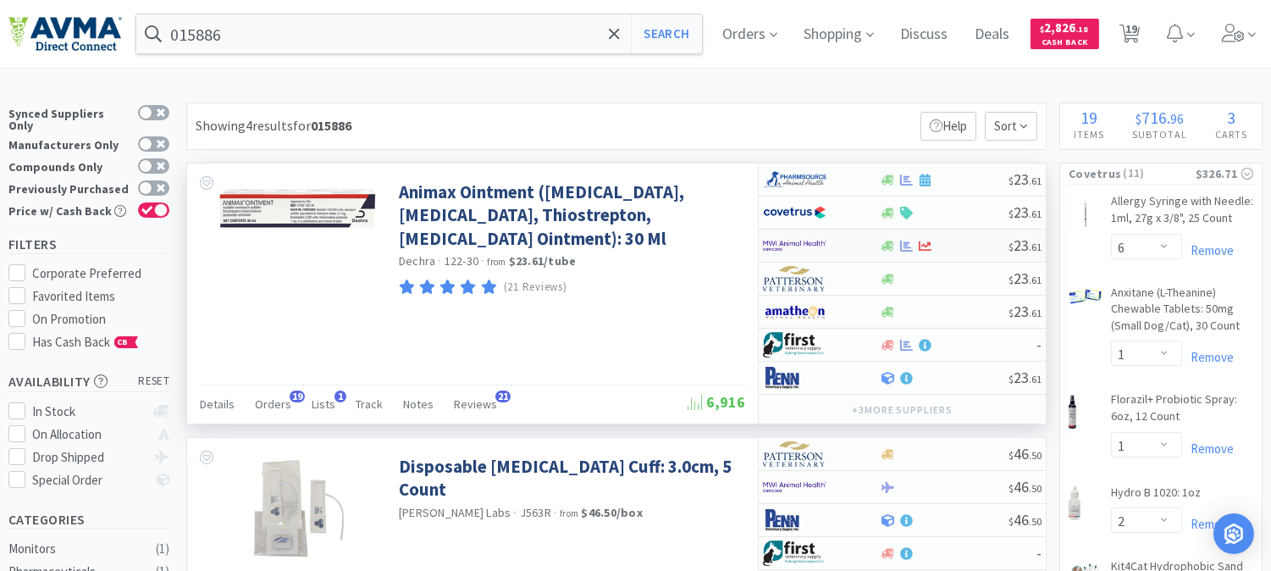
click at [784, 242] on img at bounding box center [795, 245] width 64 height 25
select select "1"
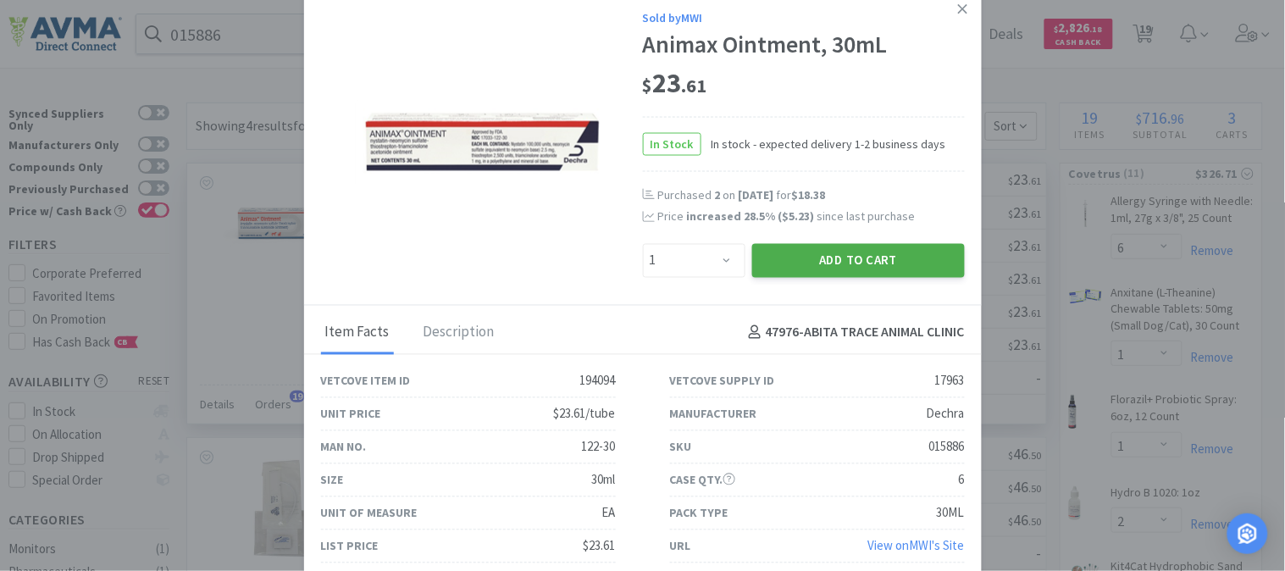
click at [860, 262] on button "Add to Cart" at bounding box center [858, 260] width 213 height 34
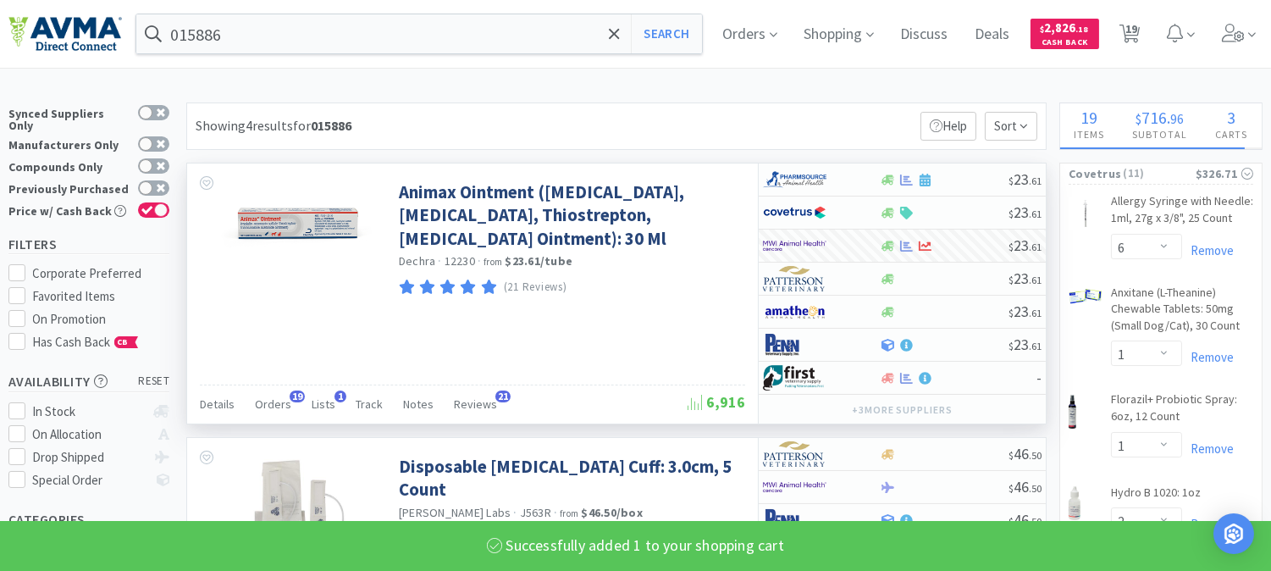
select select "1"
select select "6"
select select "3"
select select "2"
